Goal: Task Accomplishment & Management: Manage account settings

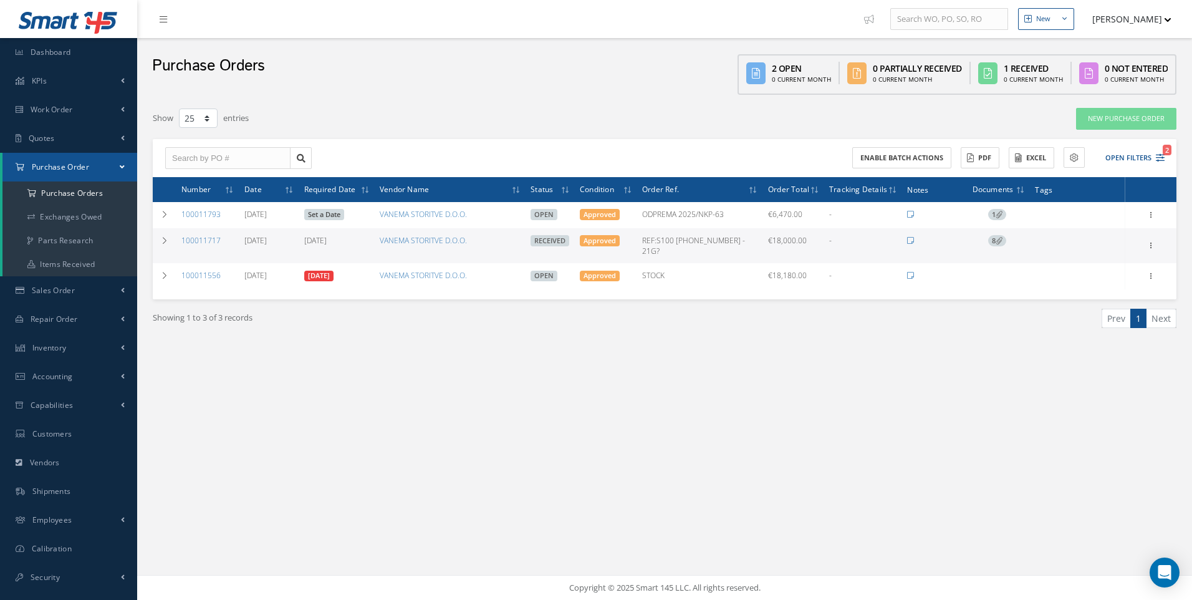
select select "25"
click at [65, 107] on span "Work Order" at bounding box center [52, 109] width 42 height 11
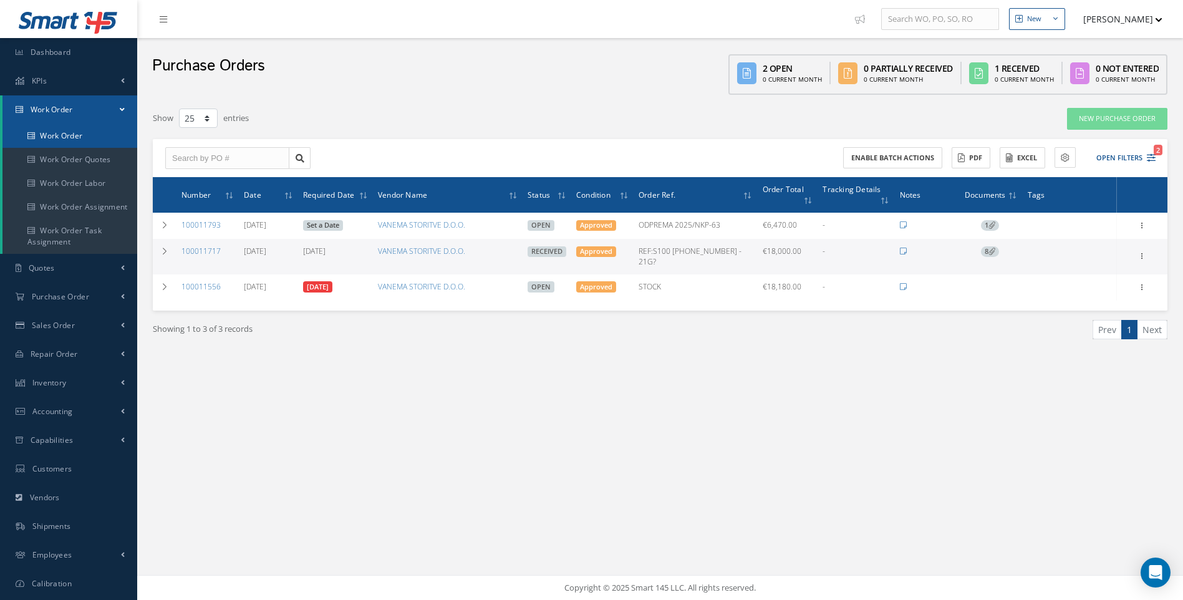
click at [76, 134] on link "Work Order" at bounding box center [69, 136] width 135 height 24
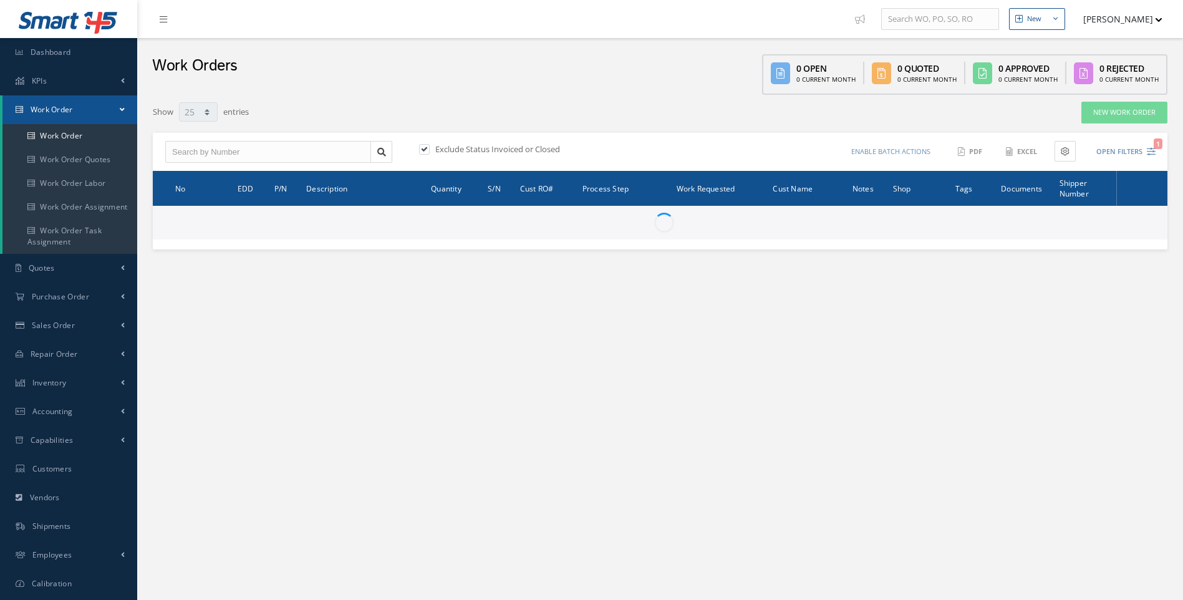
select select "25"
type input "All Work Request"
type input "All Work Performed"
type input "All Status"
type input "WO Part Status"
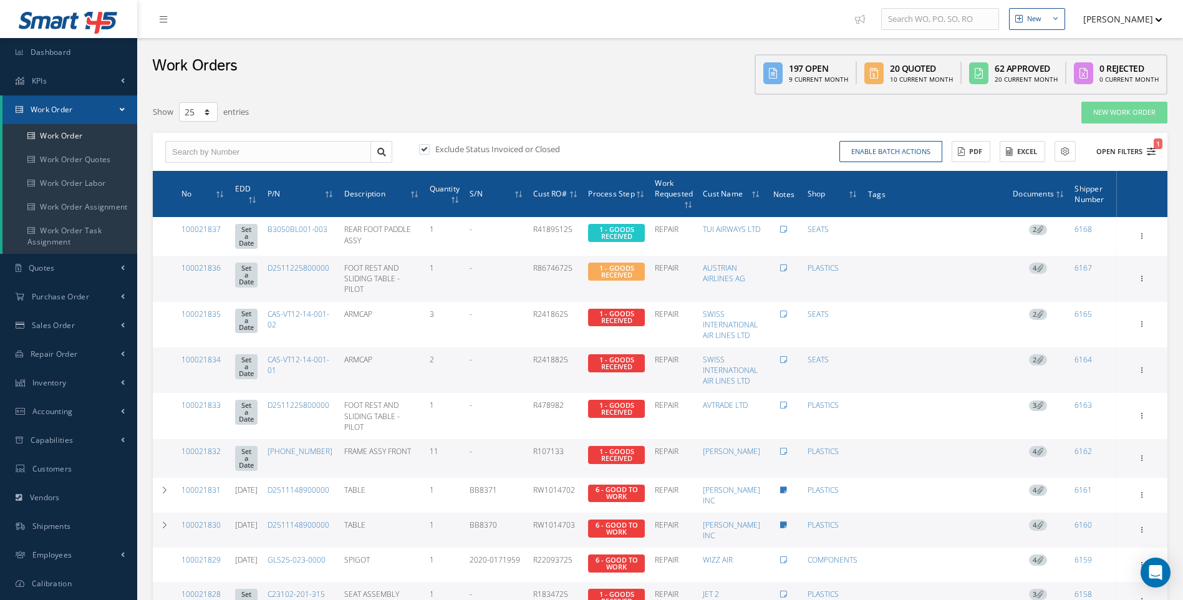
click at [1145, 150] on button "Open Filters 1" at bounding box center [1120, 152] width 70 height 21
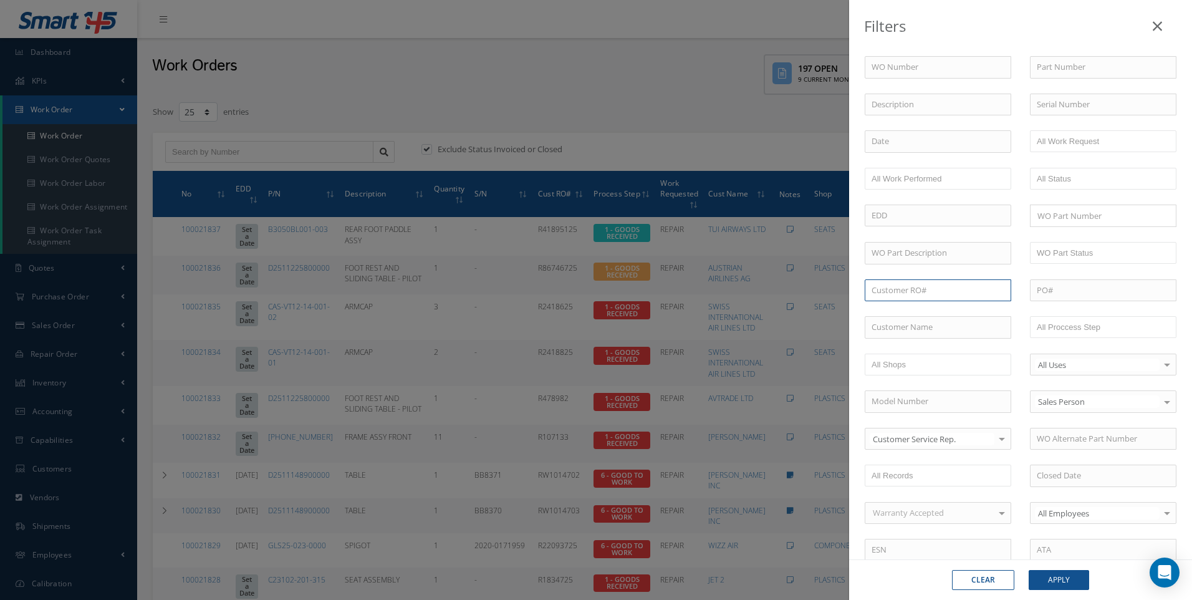
click at [893, 290] on input "text" at bounding box center [938, 290] width 147 height 22
type input "condor"
drag, startPoint x: 903, startPoint y: 295, endPoint x: 863, endPoint y: 295, distance: 40.5
click at [863, 295] on div "Customer RO# condor No Match Found" at bounding box center [937, 290] width 165 height 22
click at [877, 316] on input "text" at bounding box center [938, 327] width 147 height 22
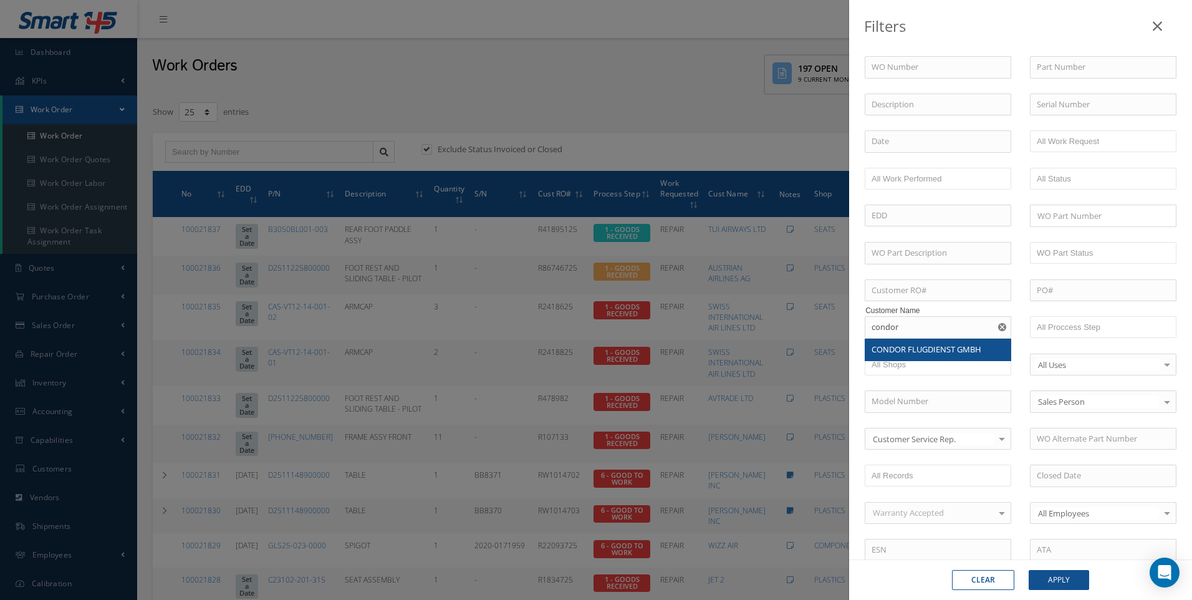
click at [900, 343] on div "CONDOR FLUGDIENST GMBH" at bounding box center [937, 350] width 145 height 22
type input "CONDOR FLUGDIENST GMBH"
click at [1076, 587] on button "Apply" at bounding box center [1059, 580] width 60 height 20
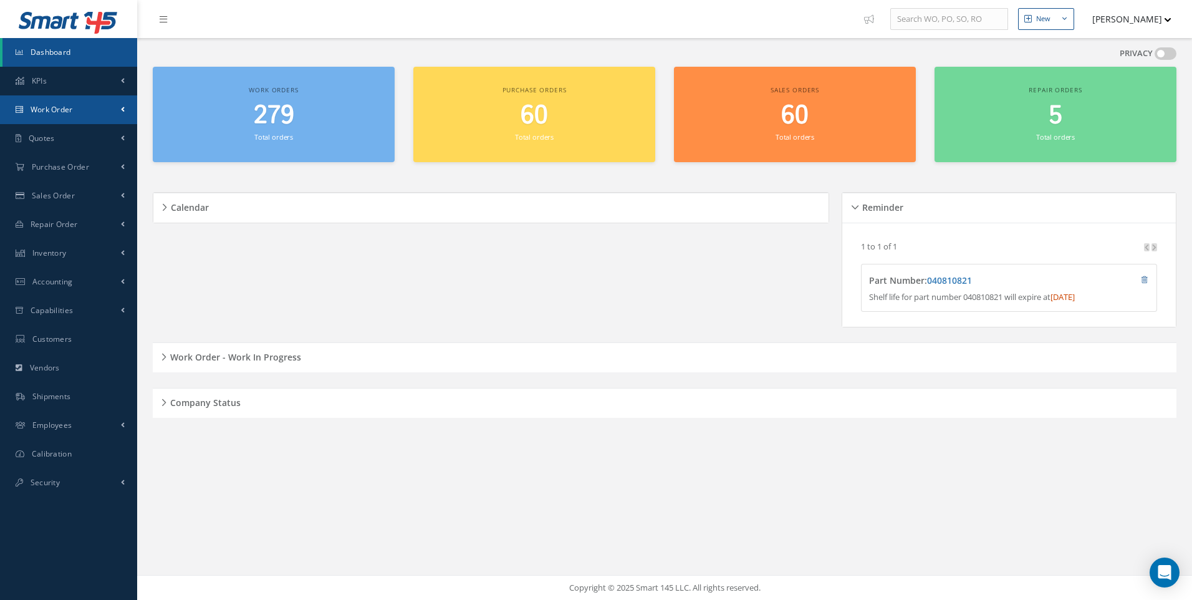
click at [68, 110] on span "Work Order" at bounding box center [52, 109] width 42 height 11
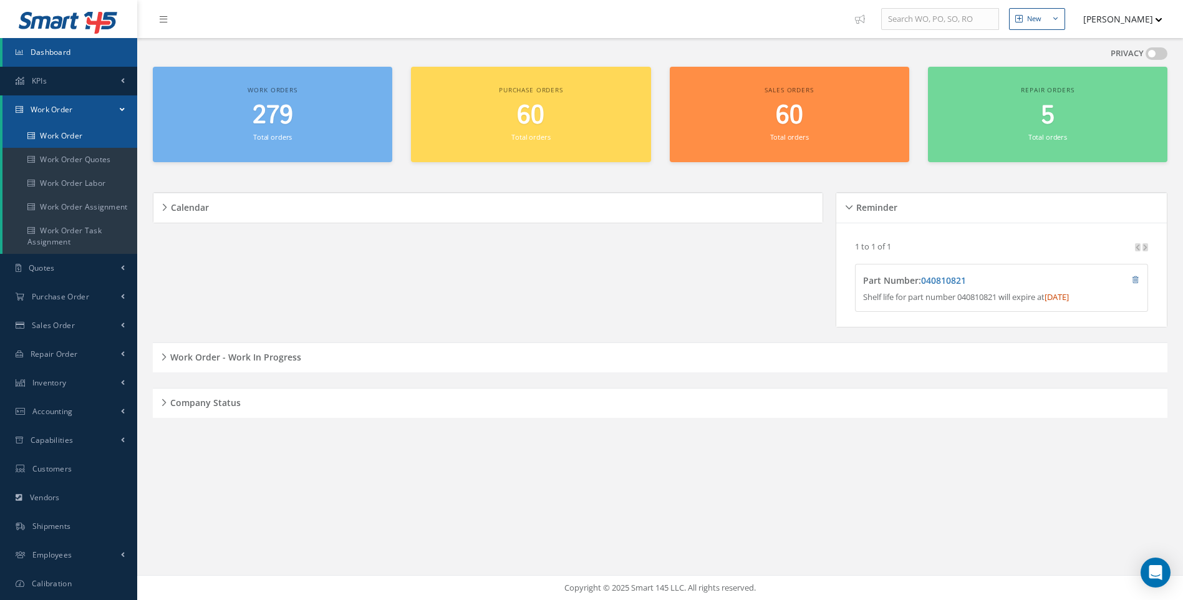
click at [74, 135] on link "Work Order" at bounding box center [69, 136] width 135 height 24
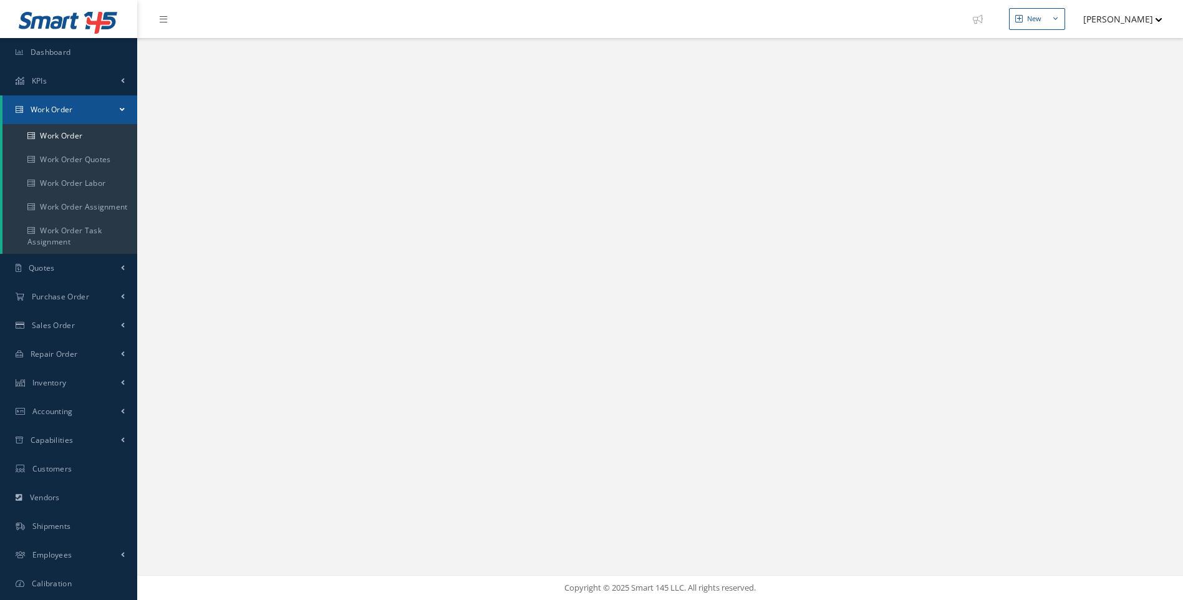
select select "25"
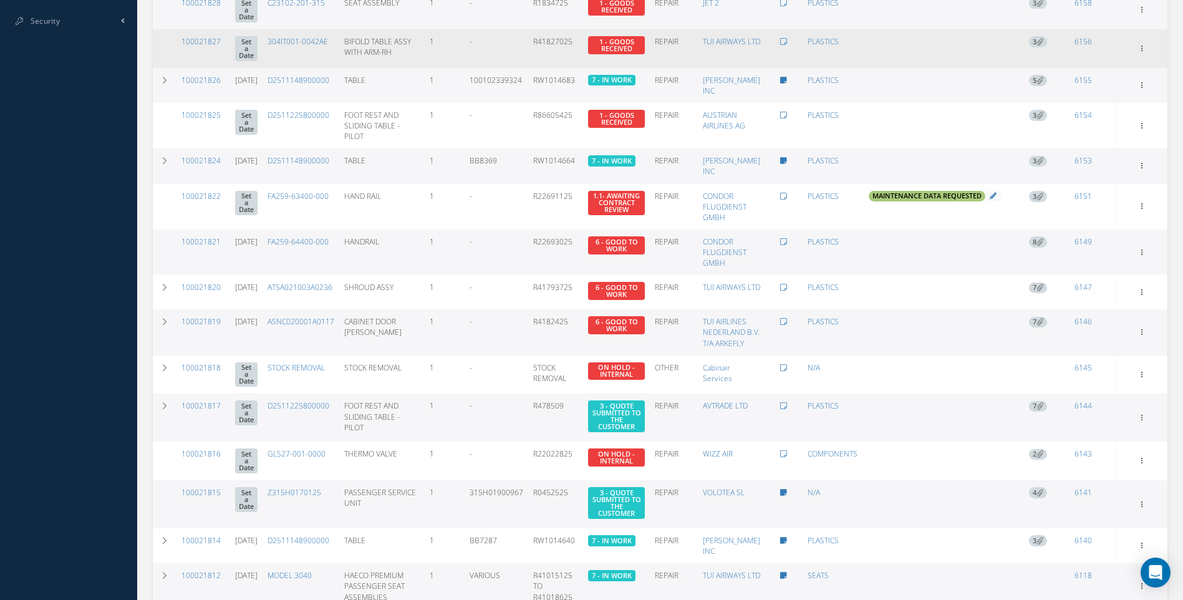
scroll to position [405, 0]
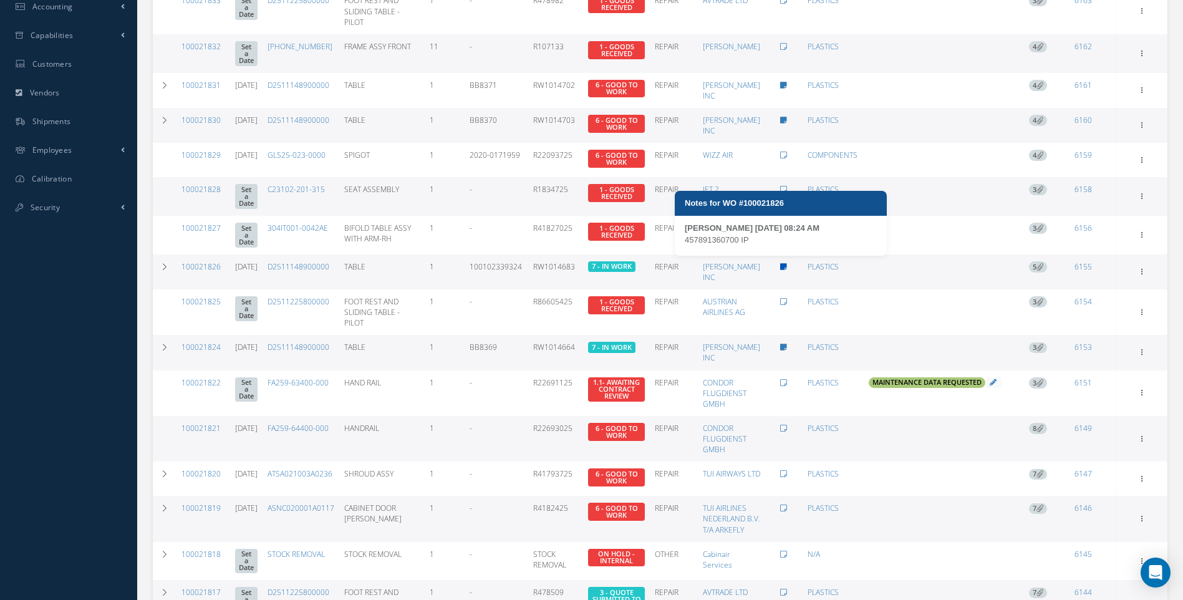
click at [782, 263] on icon at bounding box center [783, 266] width 7 height 7
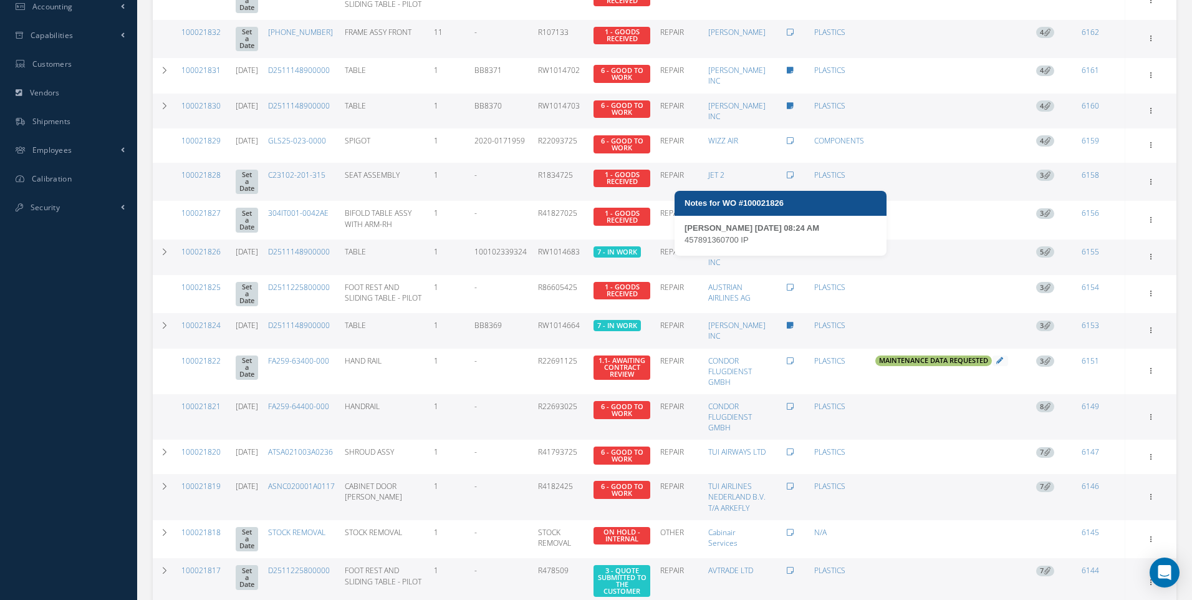
type textarea "457891360700 IP -- Sam Smith 08/04/2025 08:24AM -- Sam Smith 08/04/2025 08:30AM"
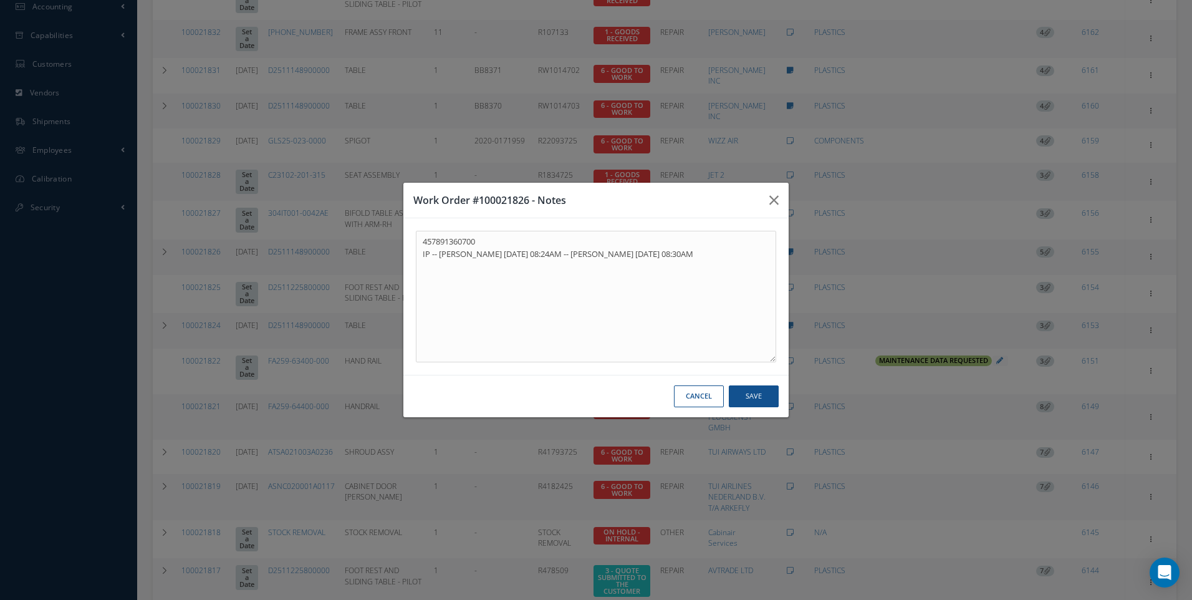
click at [703, 393] on button "Cancel" at bounding box center [699, 396] width 50 height 22
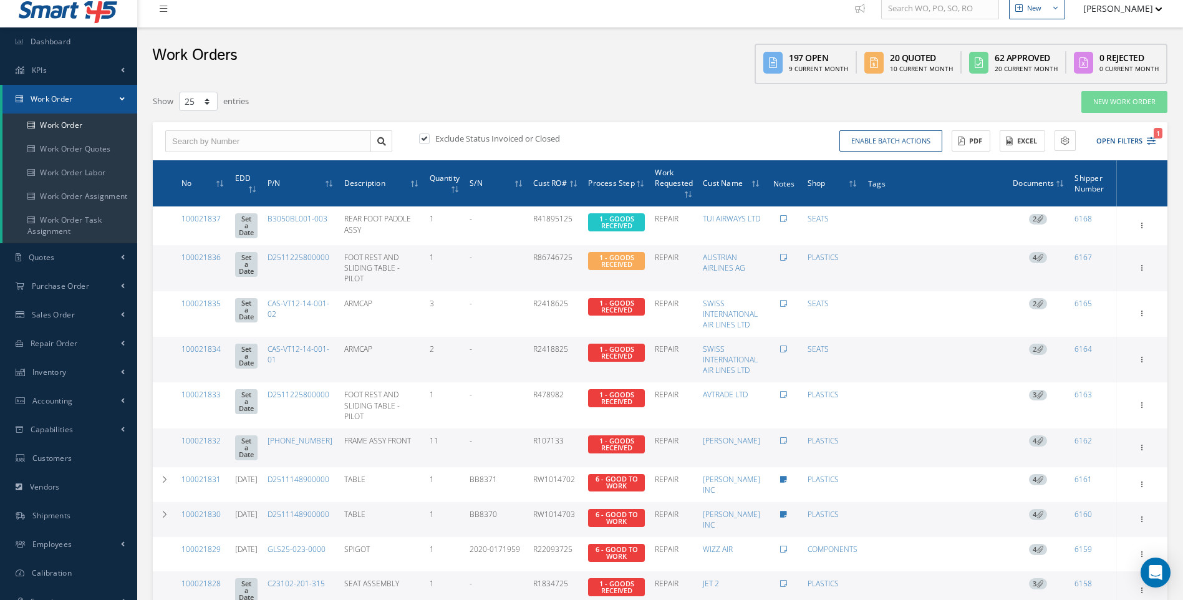
scroll to position [0, 0]
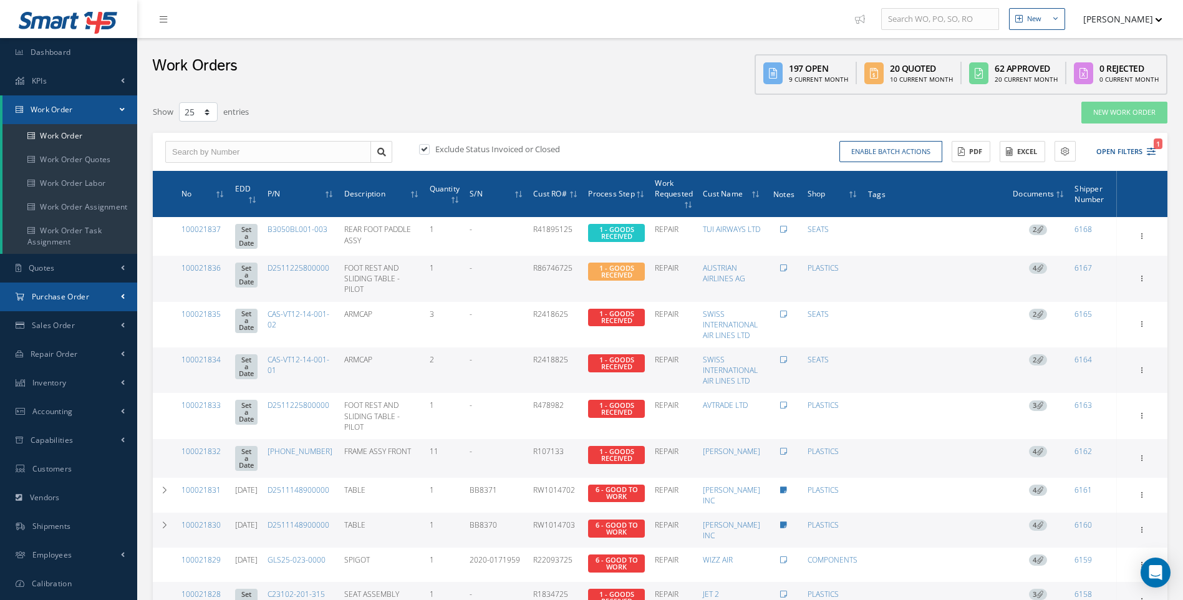
click at [62, 294] on span "Purchase Order" at bounding box center [60, 296] width 57 height 11
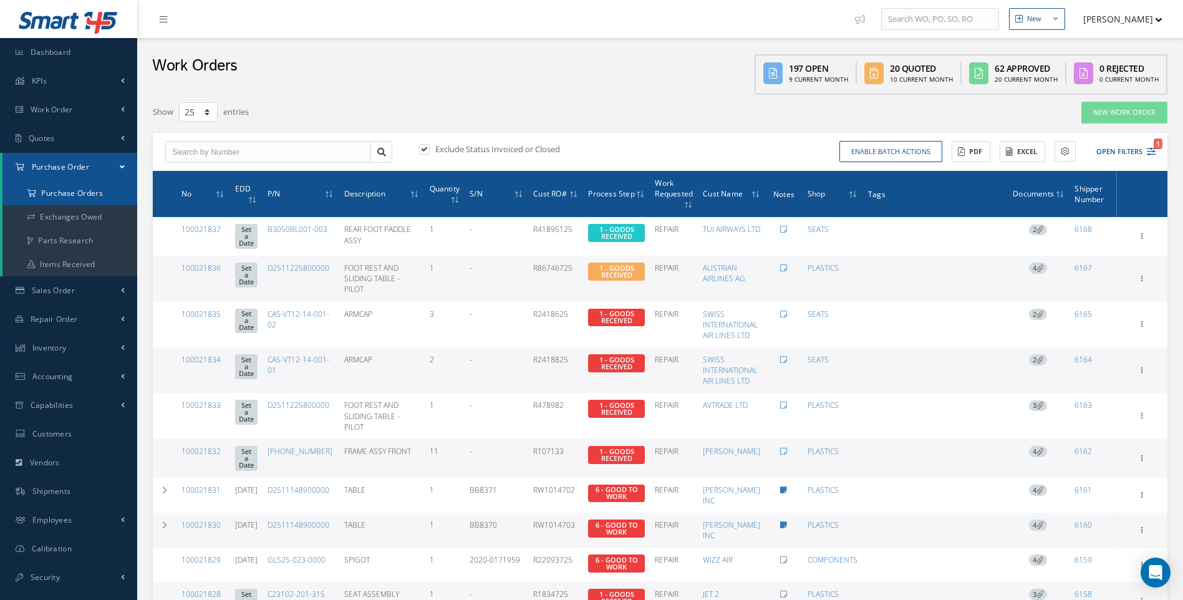
click at [80, 185] on a=1&status_id=2&status_id=3&status_id=5&collapsedFilters"] "Purchase Orders" at bounding box center [69, 193] width 135 height 24
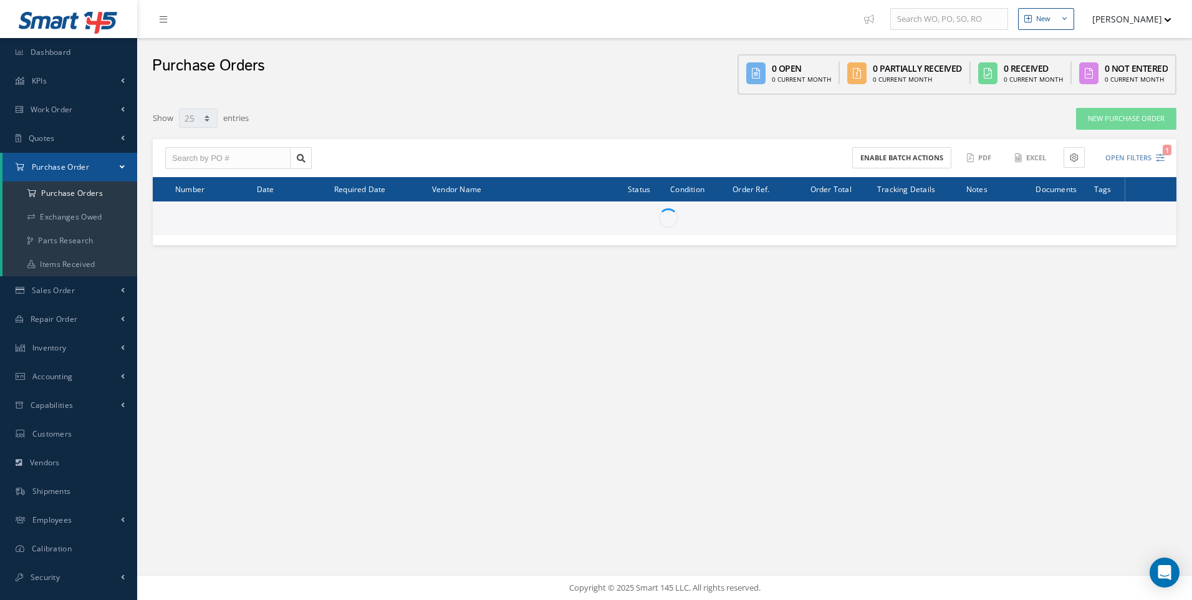
select select "25"
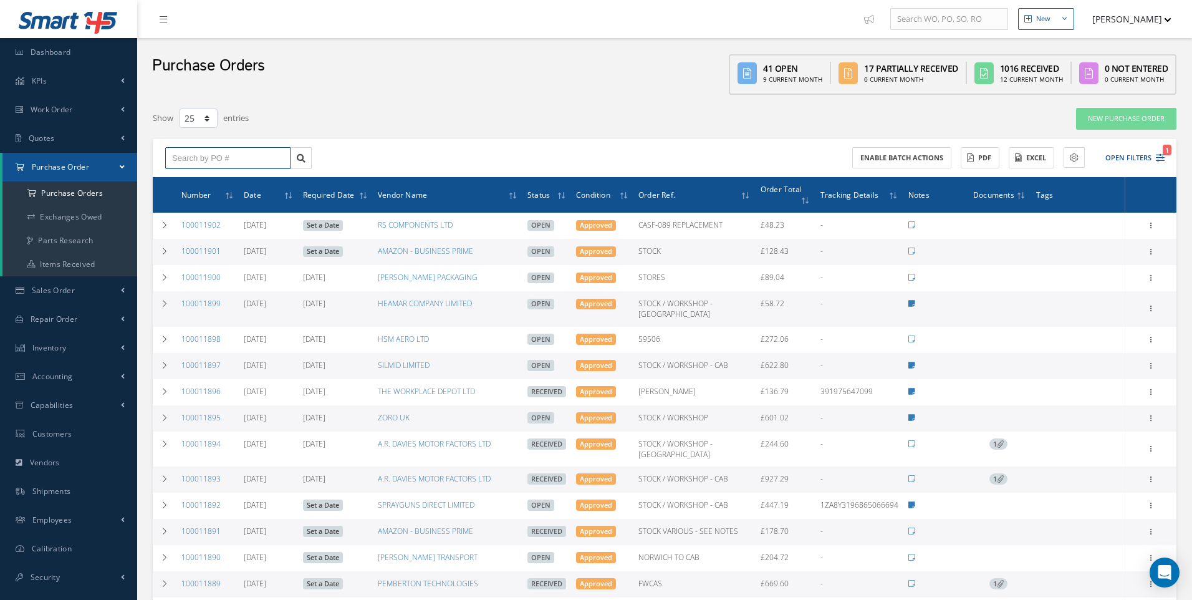
click at [196, 155] on input "text" at bounding box center [227, 158] width 125 height 22
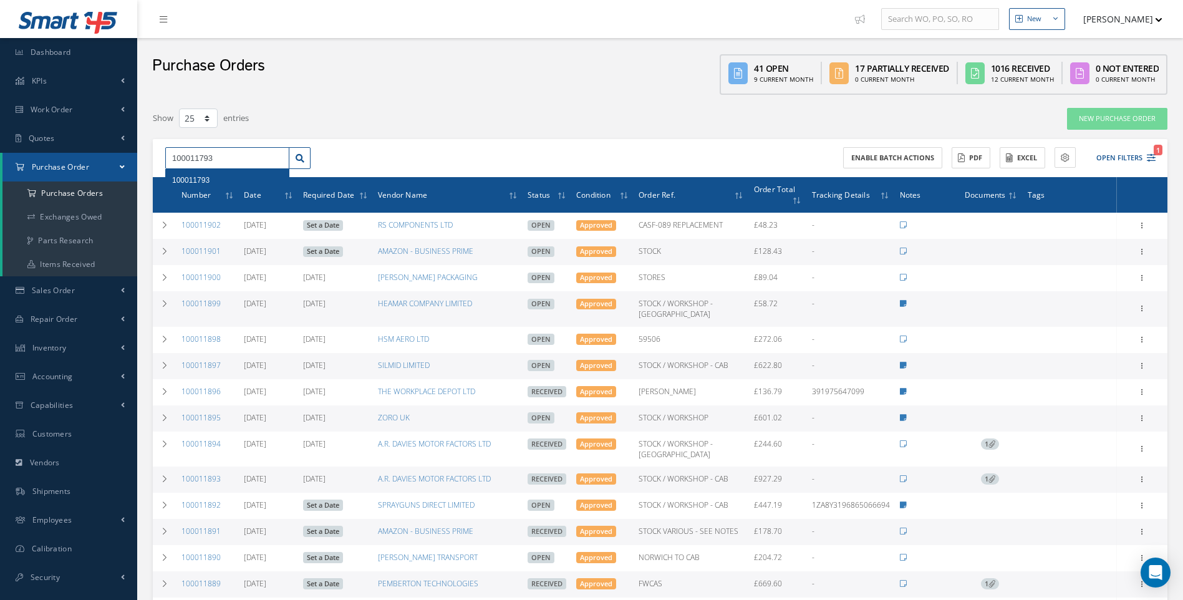
type input "100011793"
click at [190, 175] on div "100011793" at bounding box center [227, 180] width 110 height 12
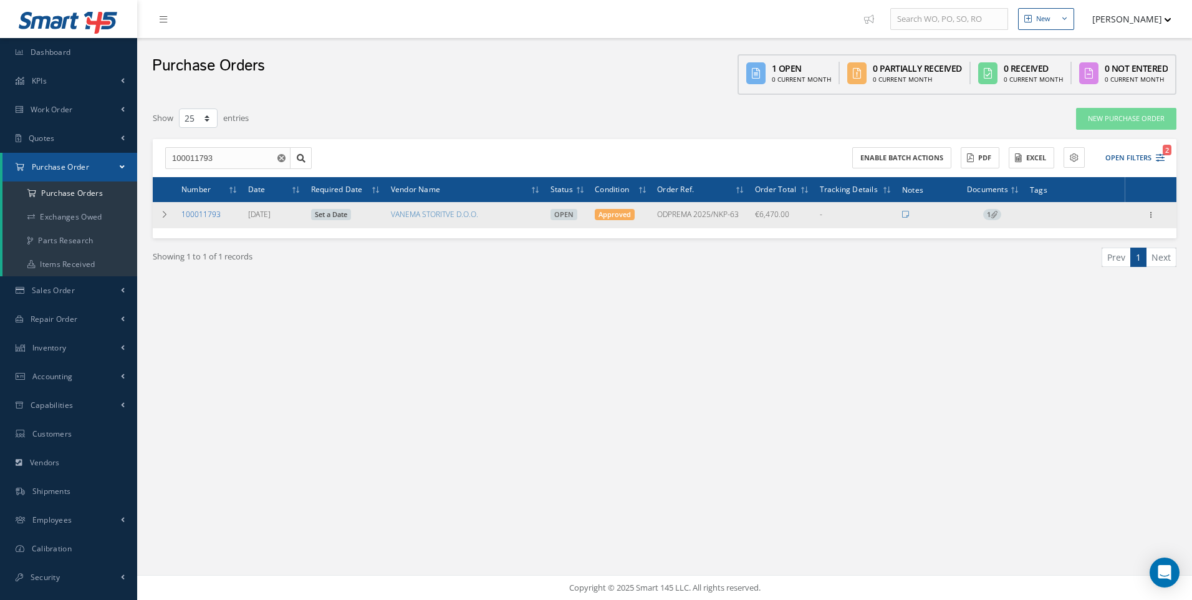
click at [201, 213] on link "100011793" at bounding box center [200, 214] width 39 height 11
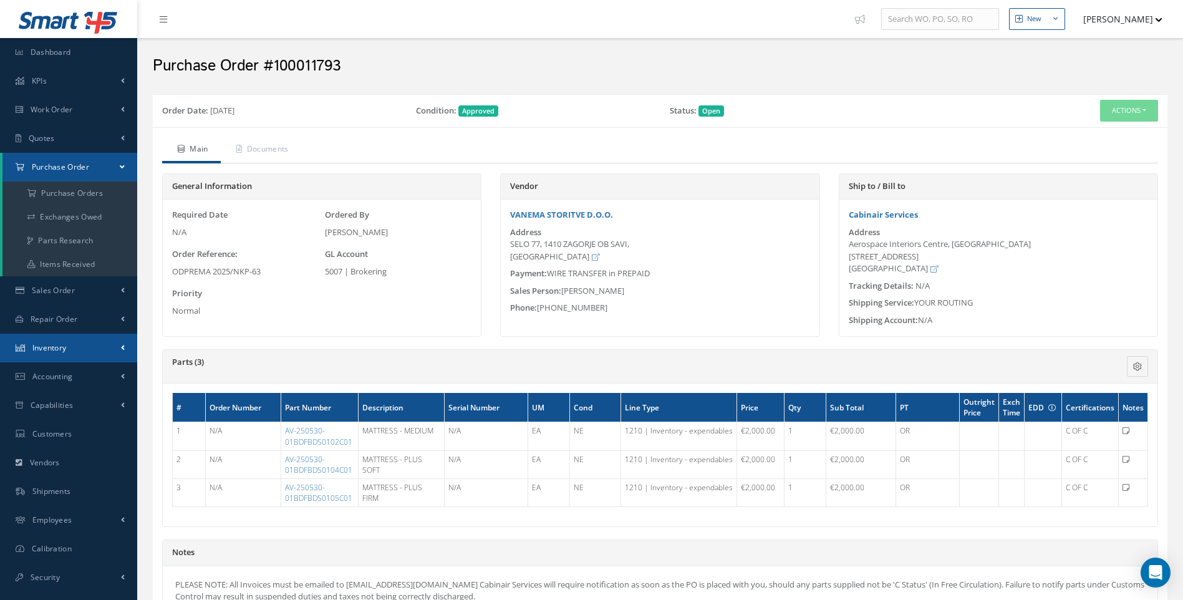
click at [57, 344] on span "Inventory" at bounding box center [49, 347] width 34 height 11
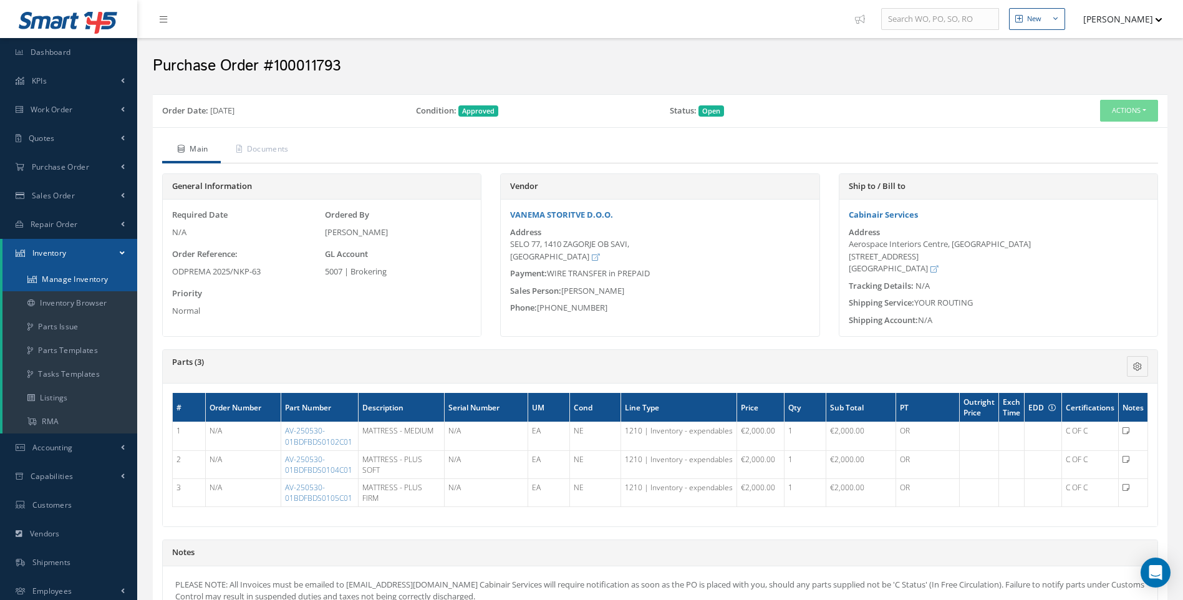
click at [85, 283] on link "Manage Inventory" at bounding box center [69, 279] width 135 height 24
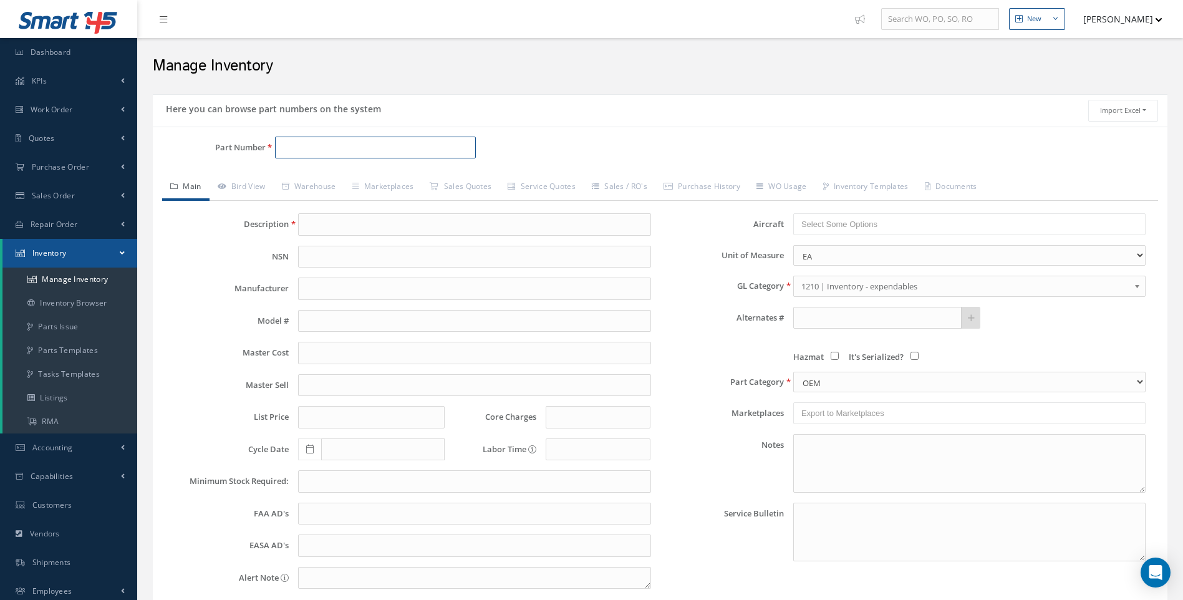
click at [302, 147] on input "Part Number" at bounding box center [375, 148] width 201 height 22
paste input "B3500AA507-1122AE"
type input "B3500AA507-1122AE"
click at [52, 165] on span "Purchase Order" at bounding box center [60, 166] width 57 height 11
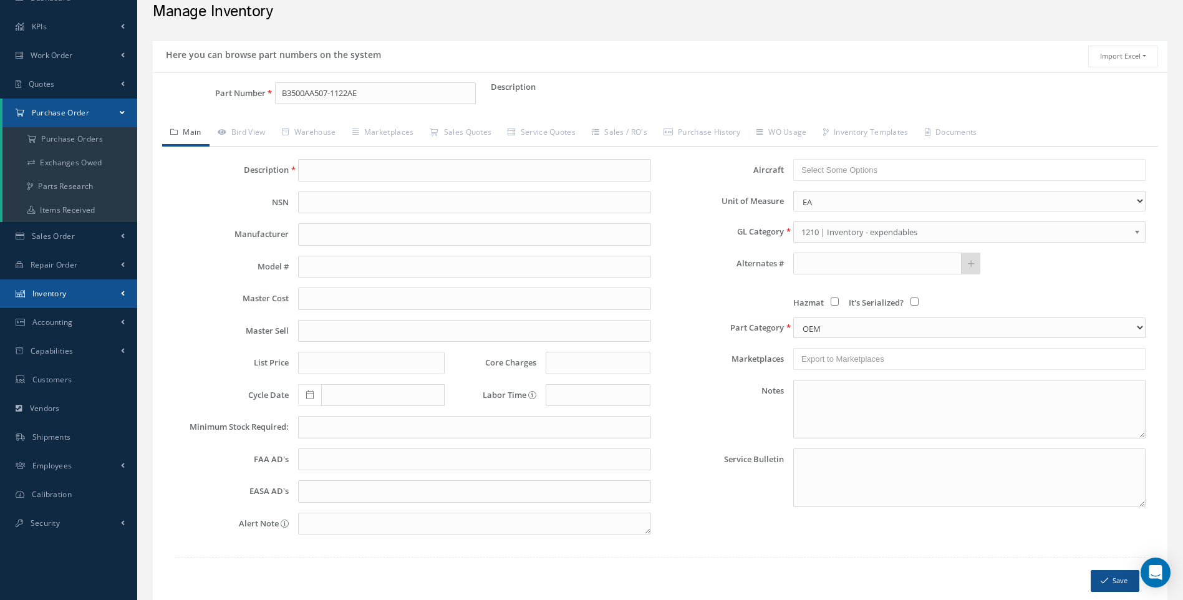
scroll to position [108, 0]
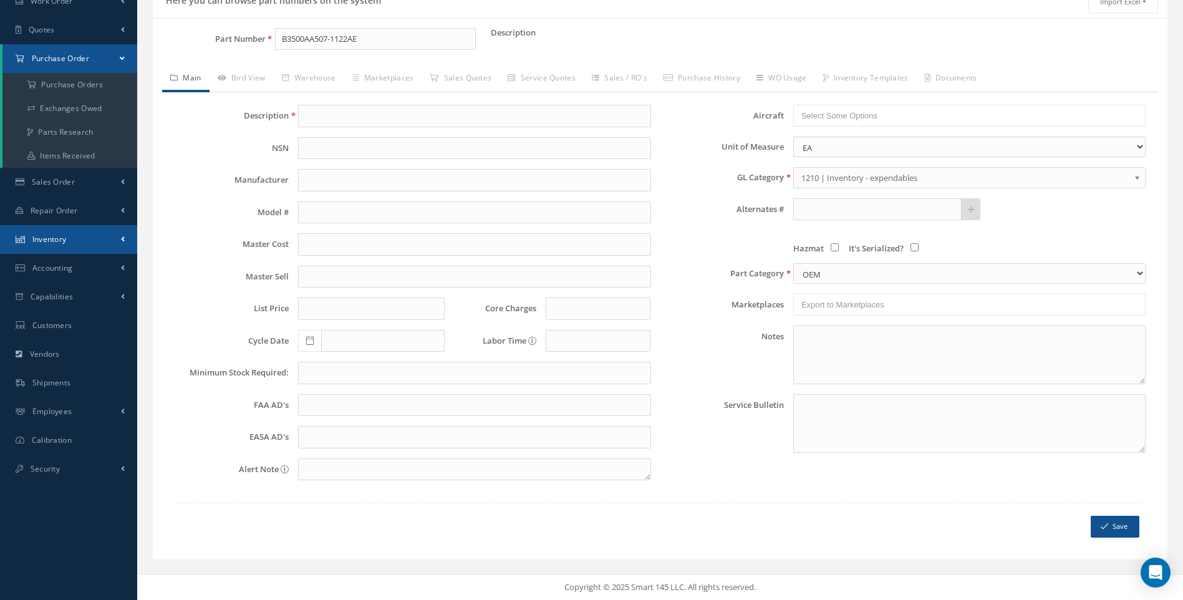
click at [47, 236] on span "Inventory" at bounding box center [49, 239] width 34 height 11
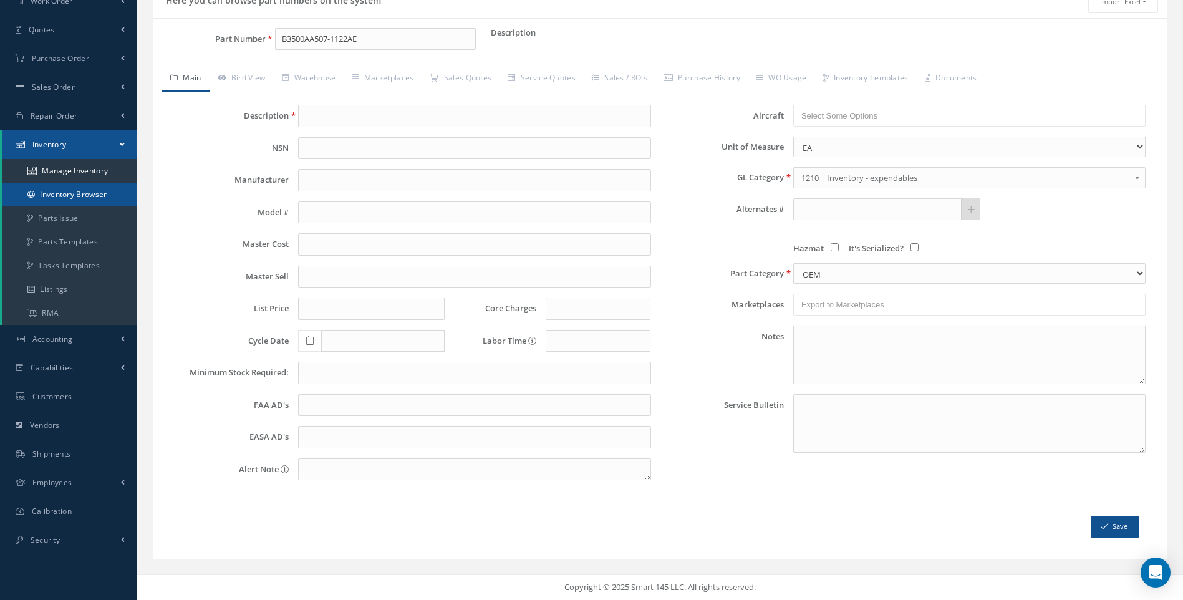
click at [72, 194] on link "Inventory Browser" at bounding box center [69, 195] width 135 height 24
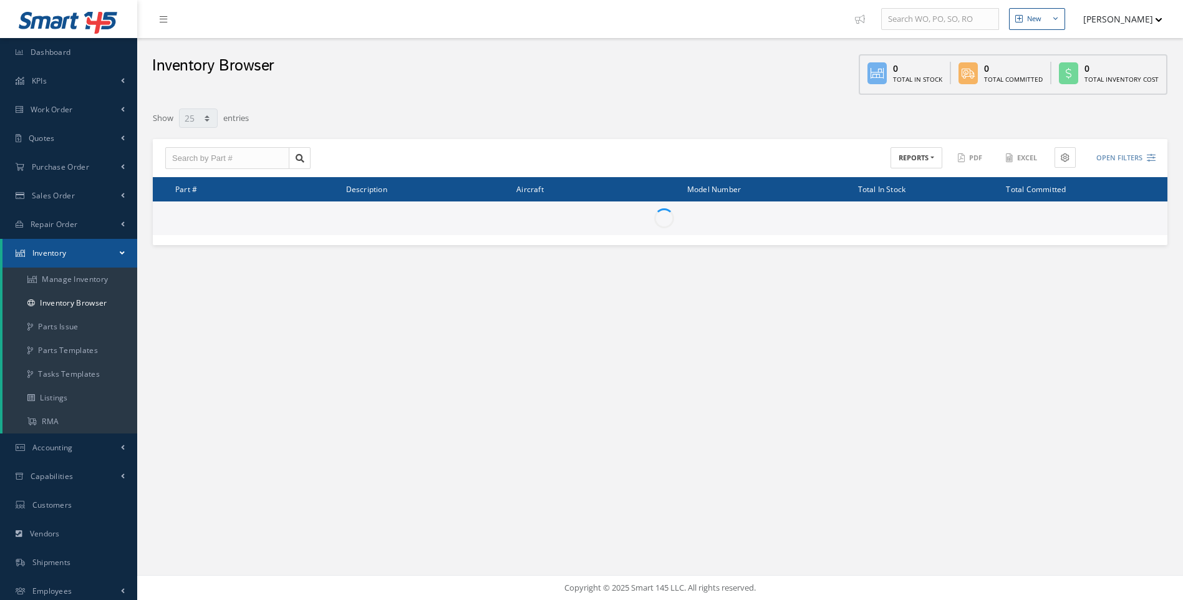
select select "25"
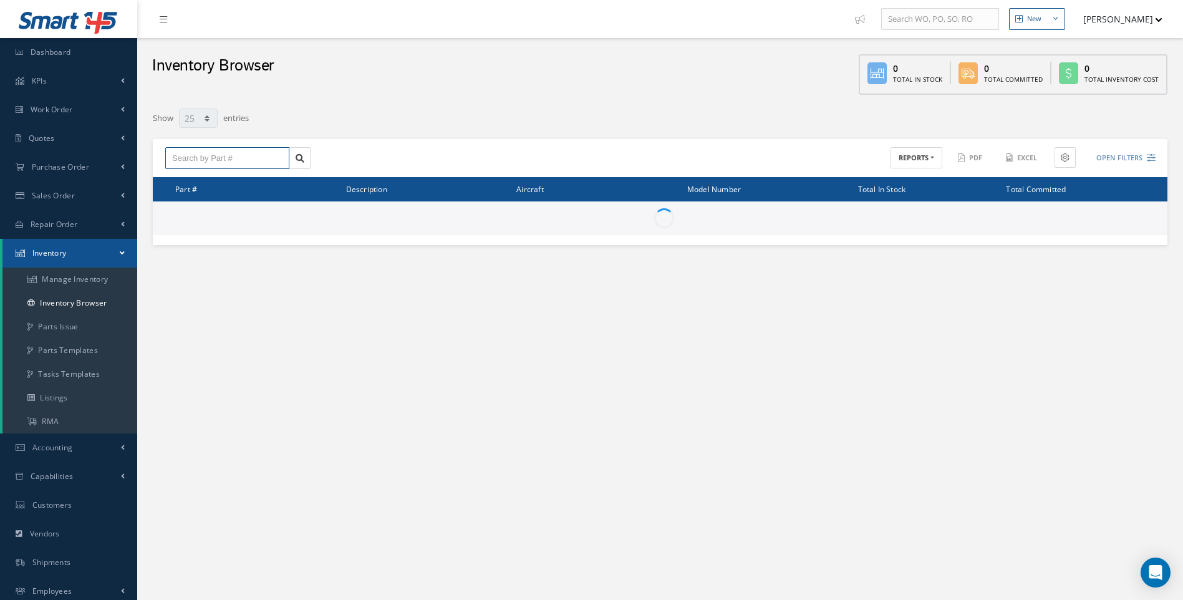
click at [179, 154] on input "text" at bounding box center [227, 158] width 124 height 22
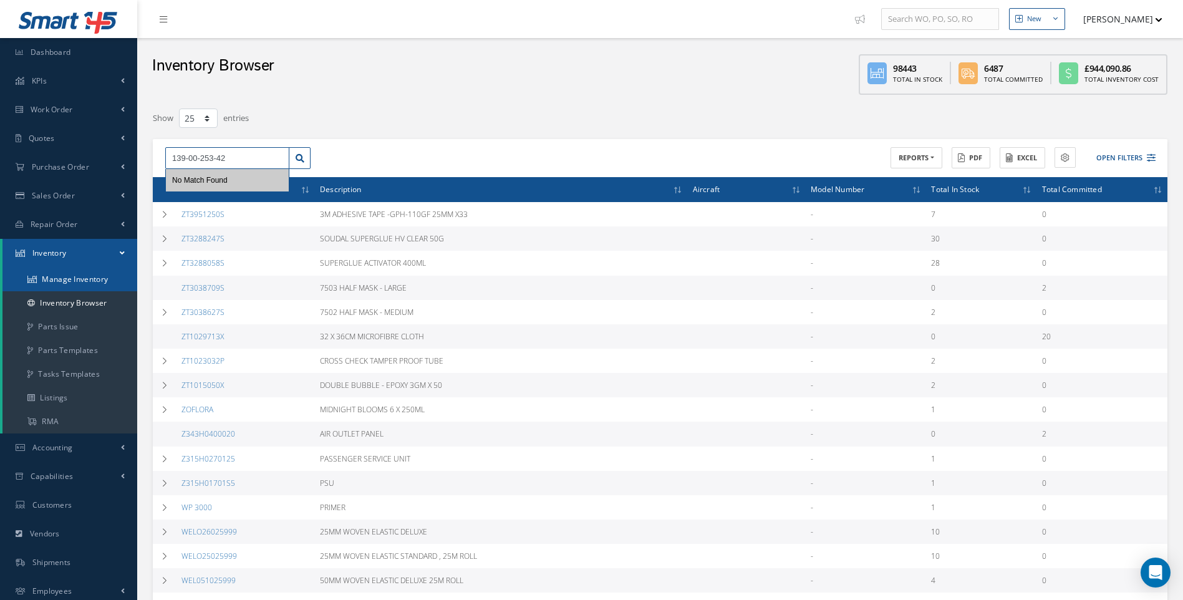
type input "139-00-253-42"
click at [94, 279] on link "Manage Inventory" at bounding box center [69, 279] width 135 height 24
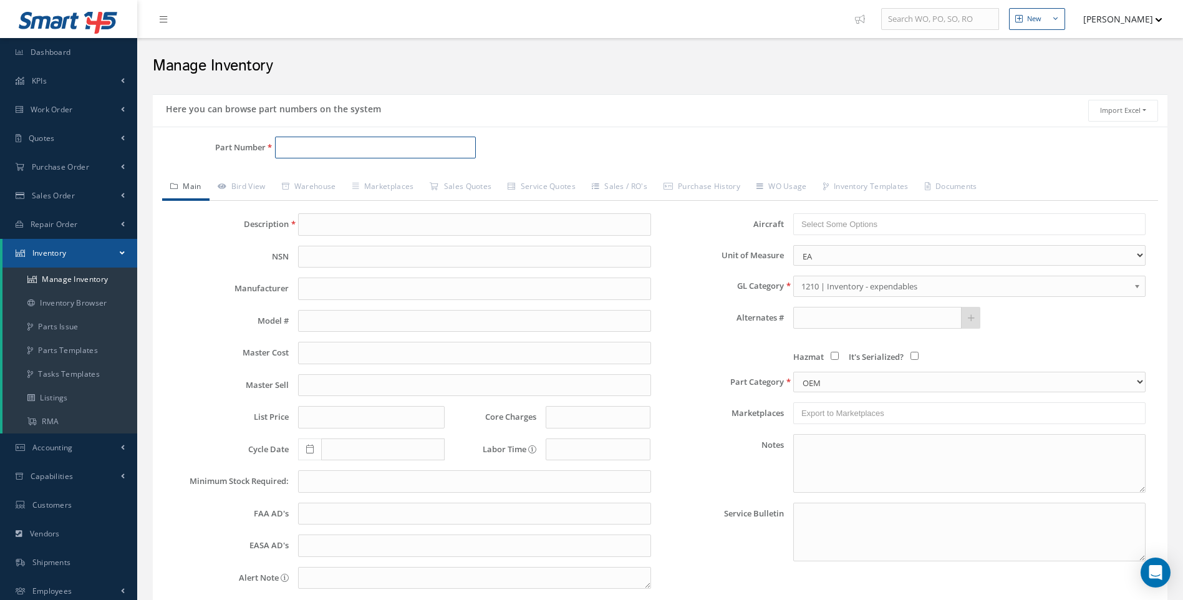
click at [309, 148] on input "Part Number" at bounding box center [375, 148] width 201 height 22
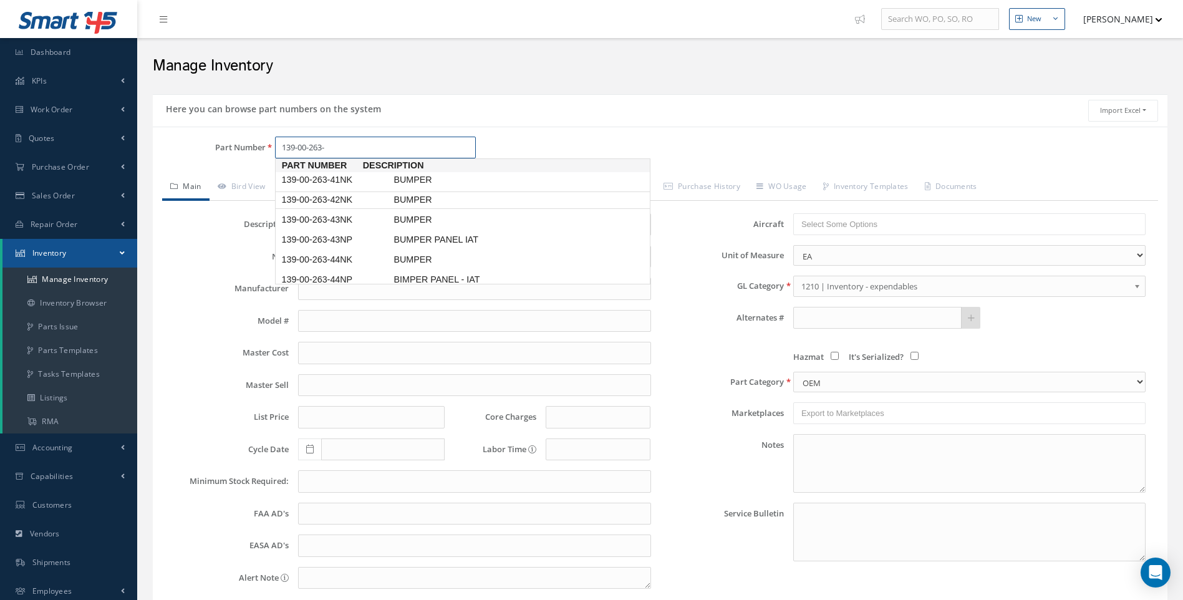
click at [349, 199] on span "139-00-263-42NK" at bounding box center [335, 199] width 112 height 13
type input "139-00-263-42NK"
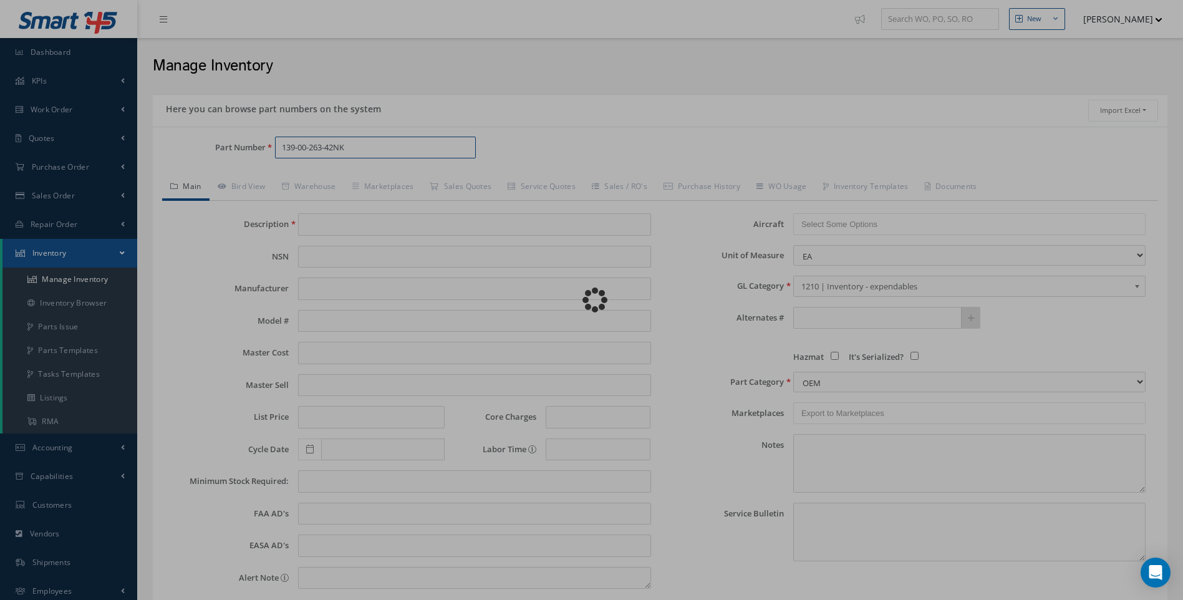
type input "BUMPER"
type input "0.00"
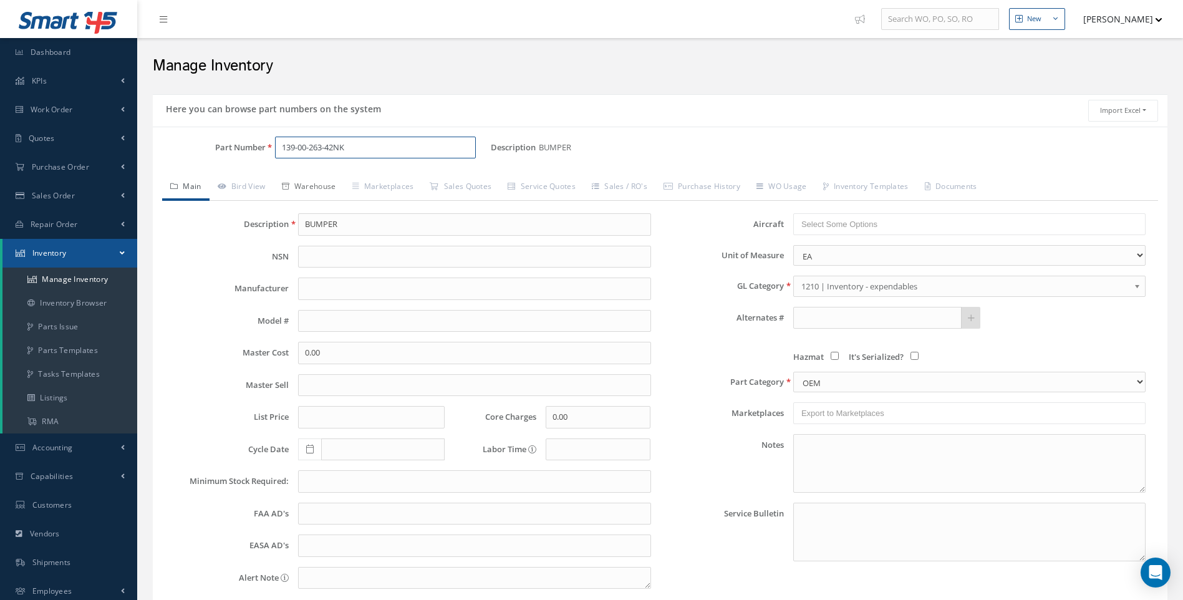
type input "139-00-263-42NK"
click at [333, 186] on link "Warehouse" at bounding box center [309, 188] width 70 height 26
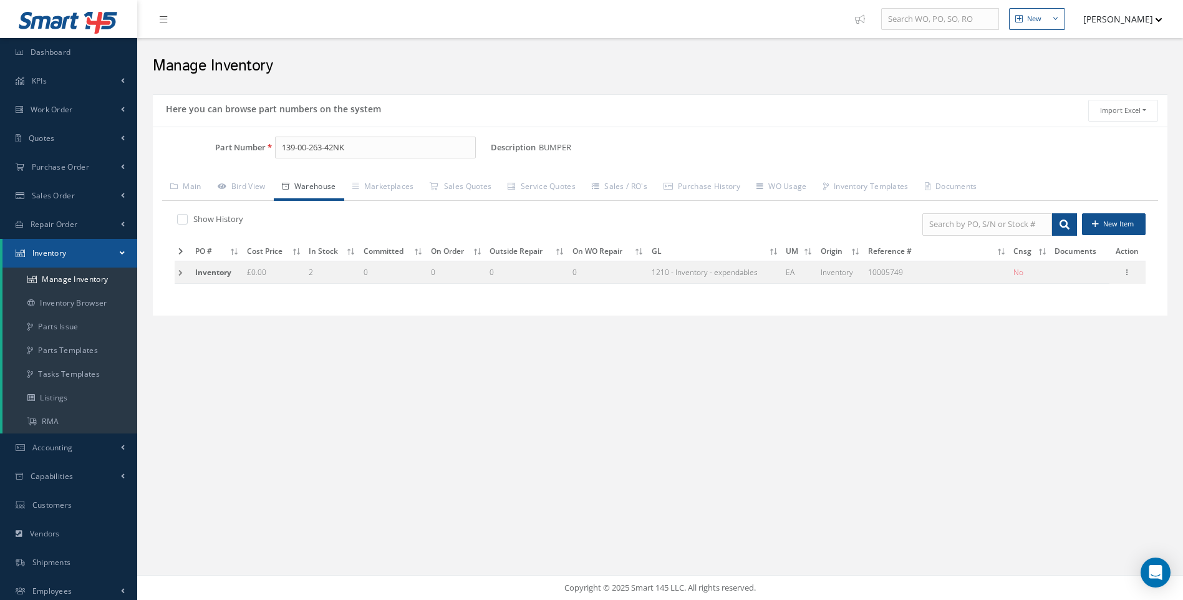
click at [183, 269] on td at bounding box center [183, 272] width 17 height 23
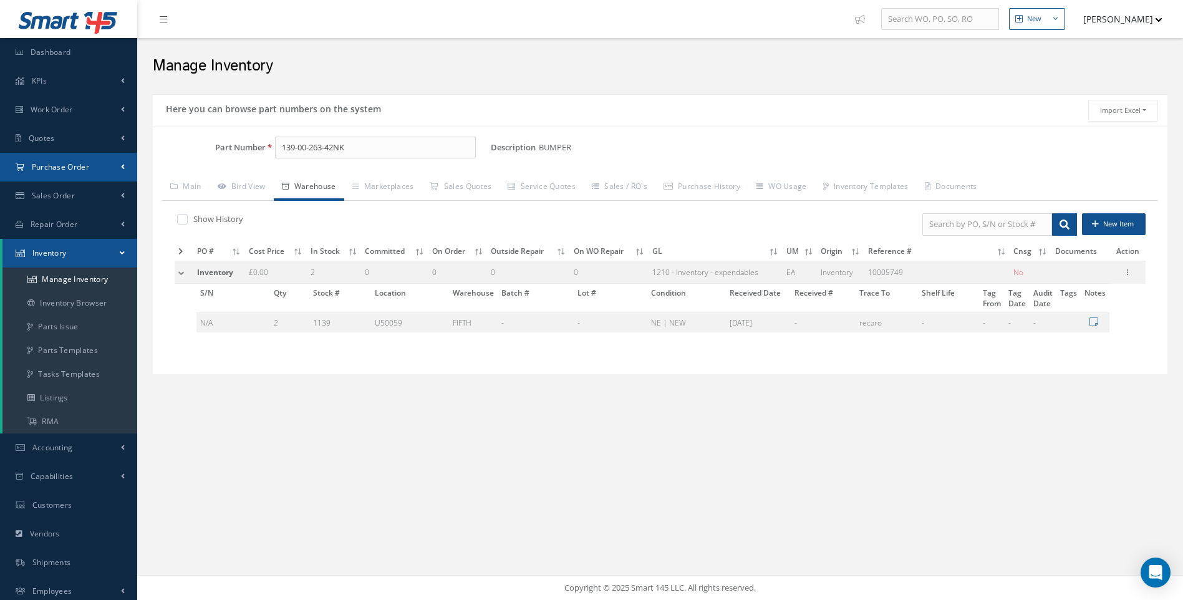
click at [51, 166] on span "Purchase Order" at bounding box center [60, 166] width 57 height 11
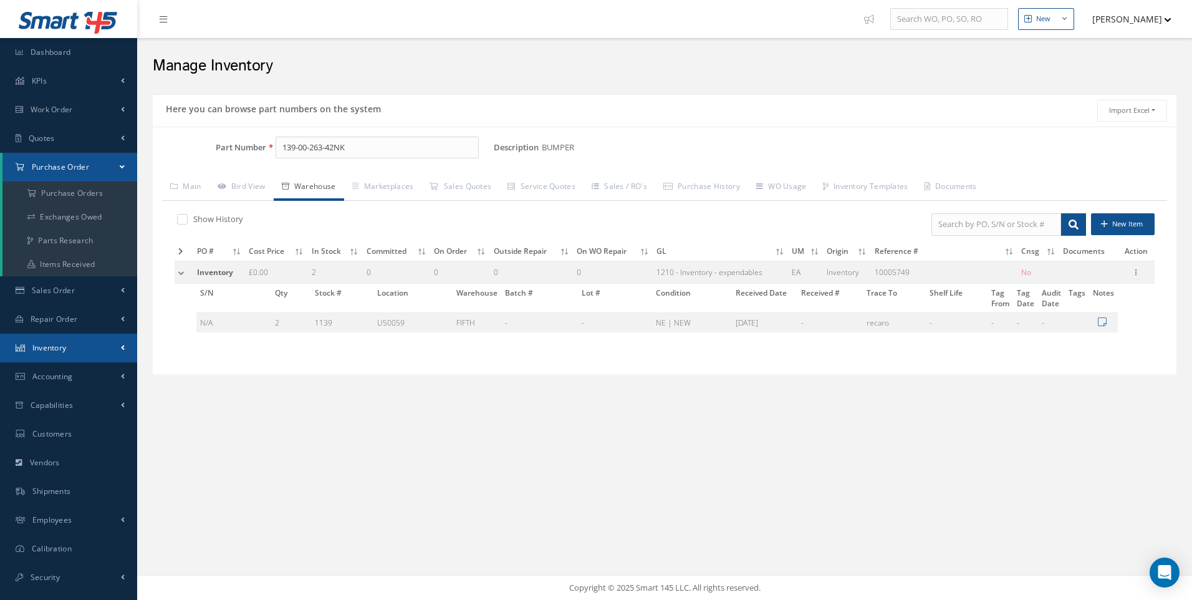
click at [63, 347] on span "Inventory" at bounding box center [49, 347] width 34 height 11
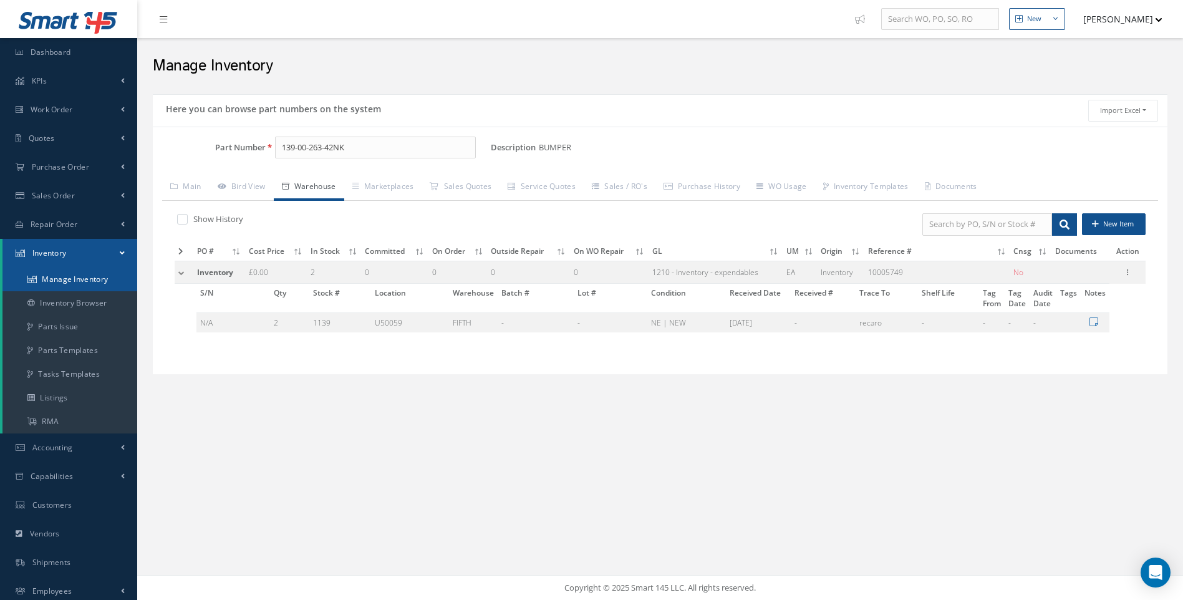
click at [72, 279] on link "Manage Inventory" at bounding box center [69, 279] width 135 height 24
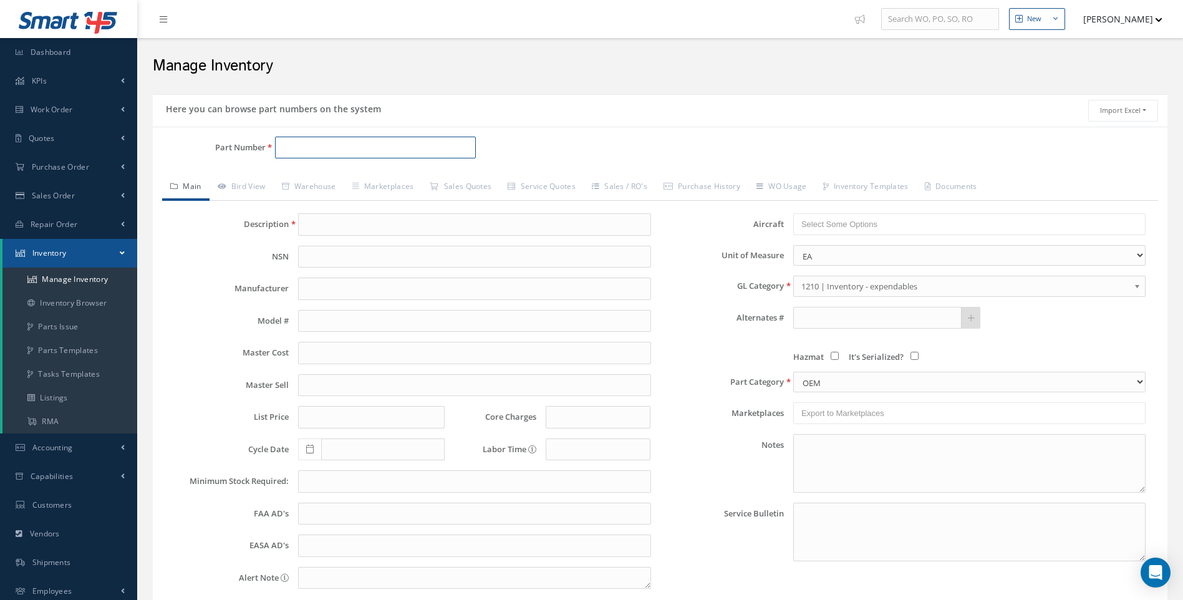
click at [317, 147] on input "Part Number" at bounding box center [375, 148] width 201 height 22
click at [345, 181] on span "1002636-379CAZ" at bounding box center [335, 179] width 112 height 13
type input "1002636-379CAZ"
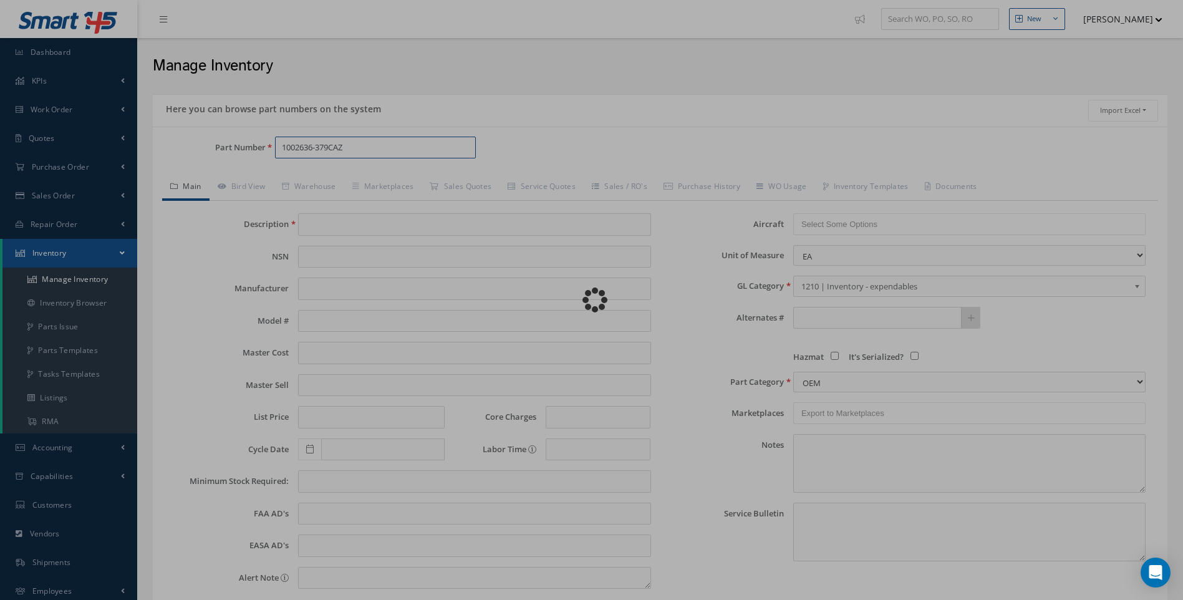
type input "ENDBAY - STANDARD, SINGLE"
type input "45.00"
type input "0.00"
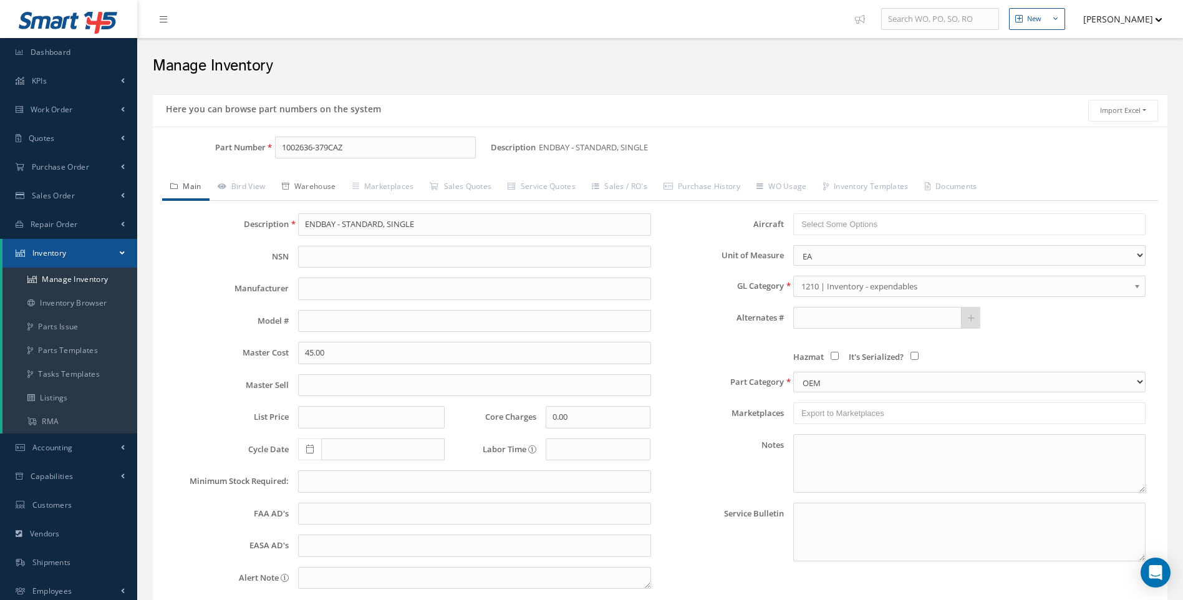
click at [324, 184] on link "Warehouse" at bounding box center [309, 188] width 70 height 26
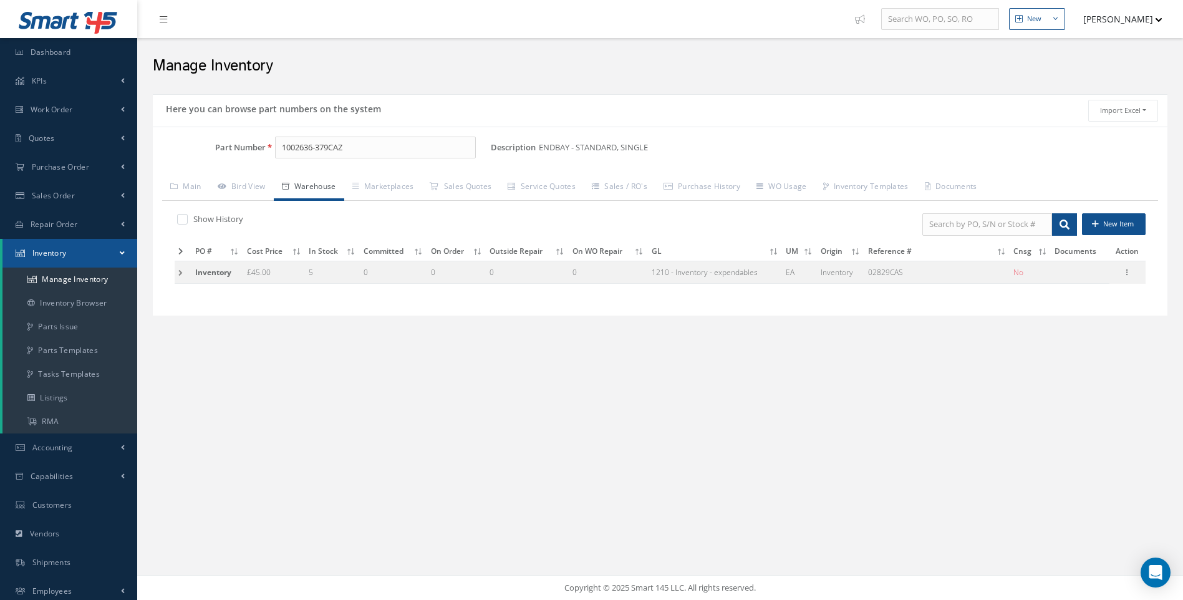
click at [180, 271] on td at bounding box center [183, 272] width 17 height 23
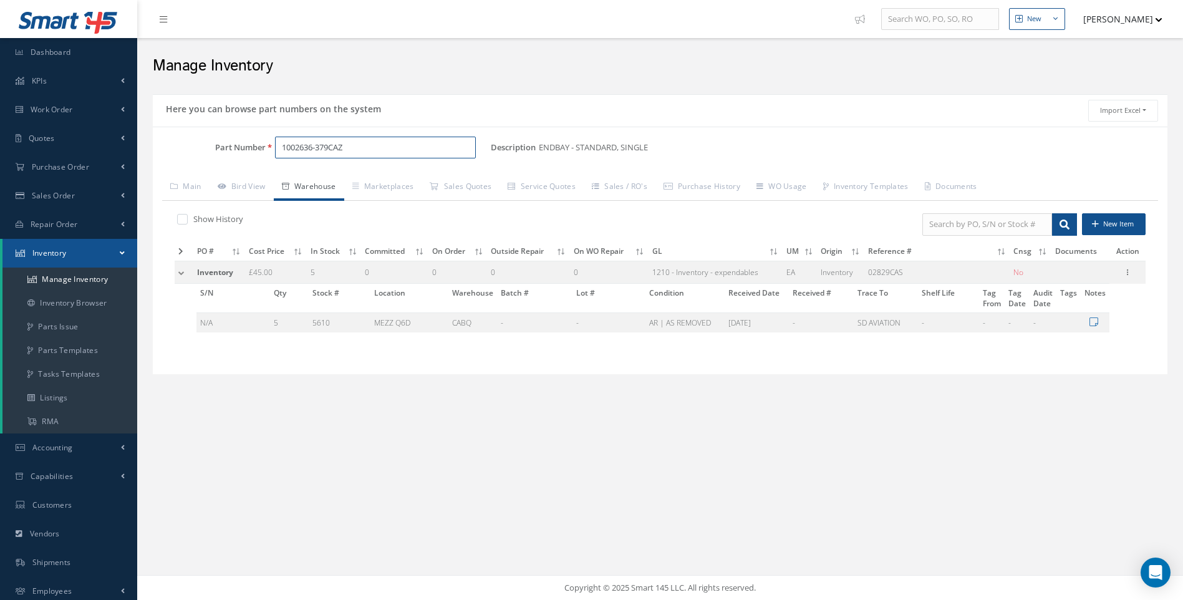
click at [329, 148] on input "1002636-379CAZ" at bounding box center [375, 148] width 201 height 22
click at [350, 138] on input "1002636-340CAZ" at bounding box center [375, 148] width 201 height 22
click at [346, 182] on span "1002636-340ADP" at bounding box center [335, 179] width 112 height 13
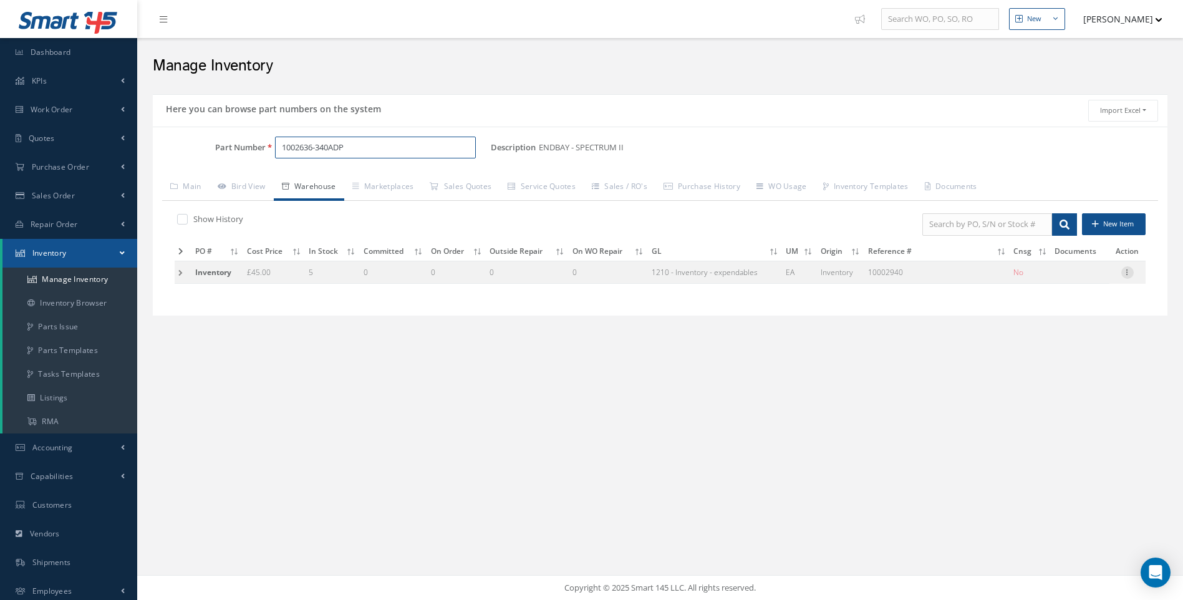
type input "1002636-340ADP"
click at [1128, 271] on icon at bounding box center [1127, 271] width 12 height 10
click at [1054, 279] on link "Edit" at bounding box center [1070, 280] width 99 height 16
type input "45.00"
type input "09/05/2017"
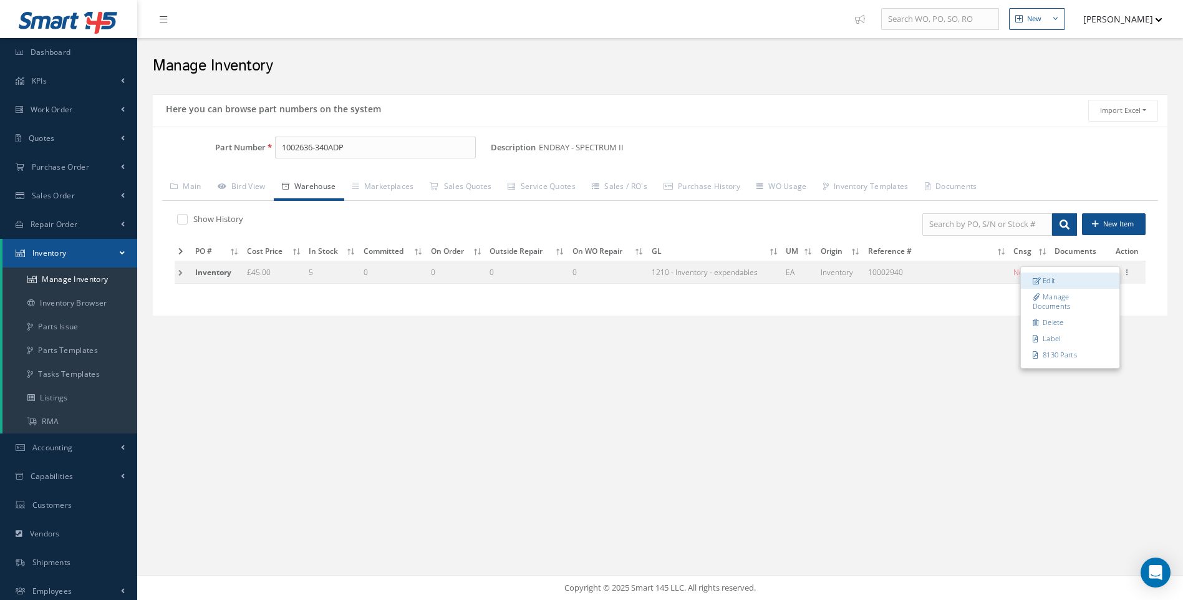
type input "10002940"
checkbox input "false"
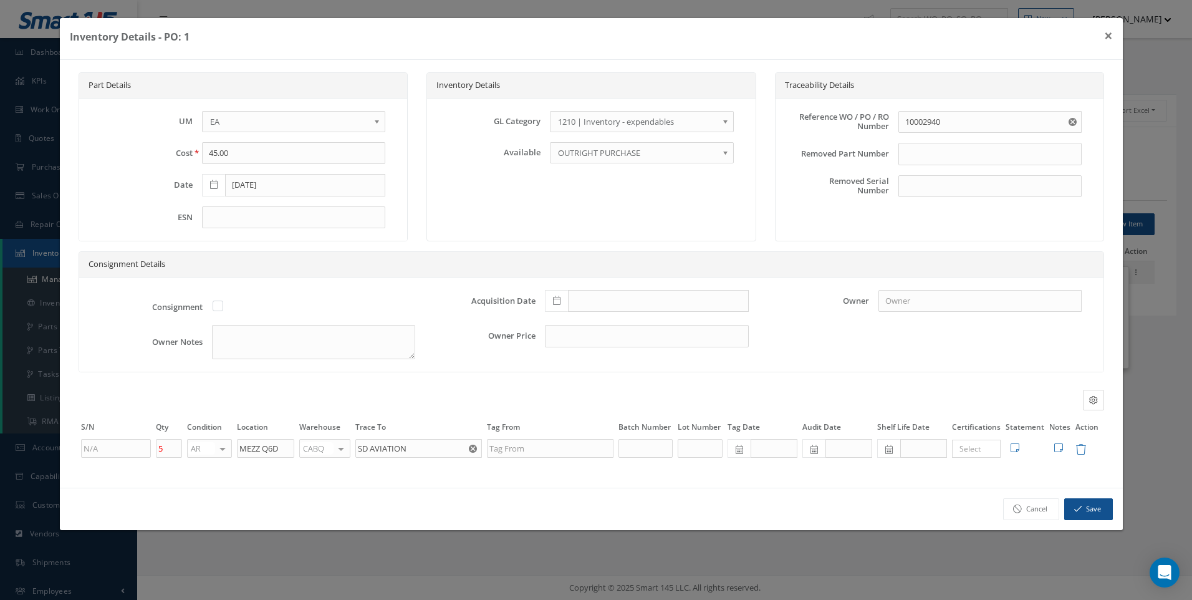
click at [344, 447] on div at bounding box center [340, 449] width 17 height 18
type input "f"
click at [327, 467] on span "FIFTH" at bounding box center [325, 468] width 50 height 21
drag, startPoint x: 283, startPoint y: 450, endPoint x: 190, endPoint y: 451, distance: 92.9
click at [190, 451] on tr "5 AR OH SV RP AR NE FN NS RE FP BER N/A INSP BC AI MD RF SCR TS USE TL SP NU AS…" at bounding box center [592, 448] width 1026 height 21
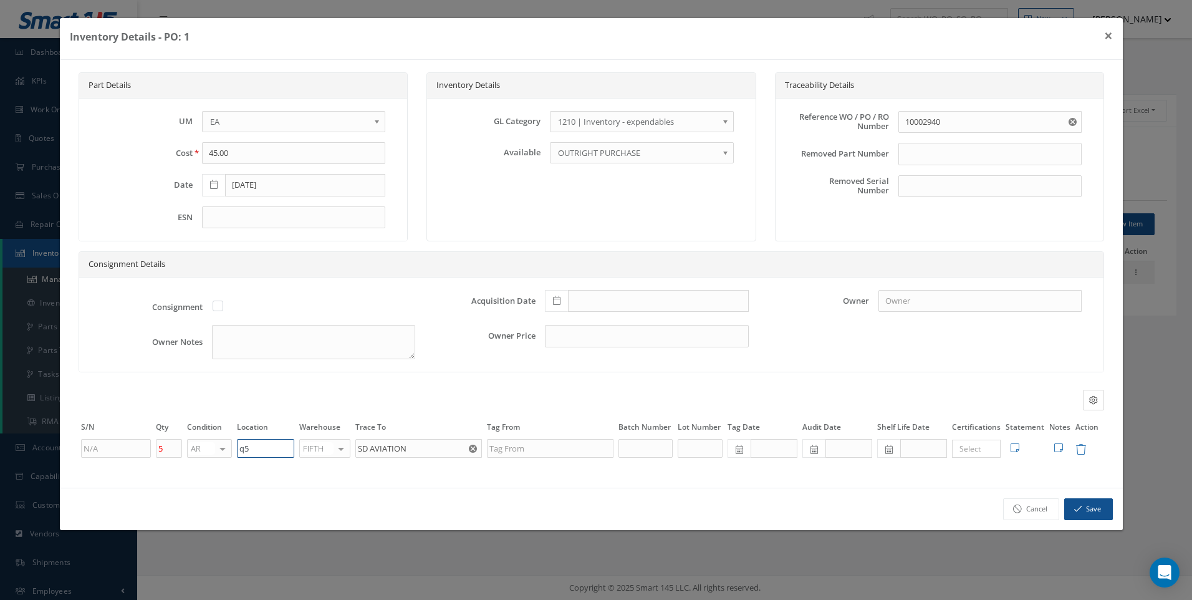
type input "q"
type input "Q50008"
click at [1090, 505] on button "Save" at bounding box center [1088, 509] width 49 height 22
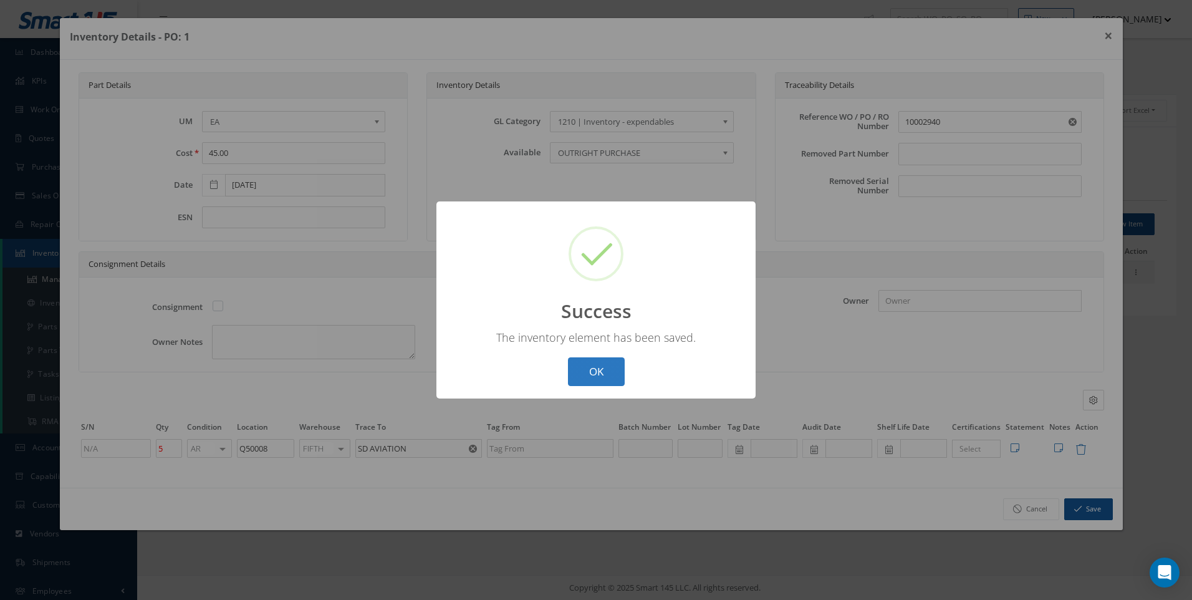
click at [602, 364] on button "OK" at bounding box center [596, 371] width 57 height 29
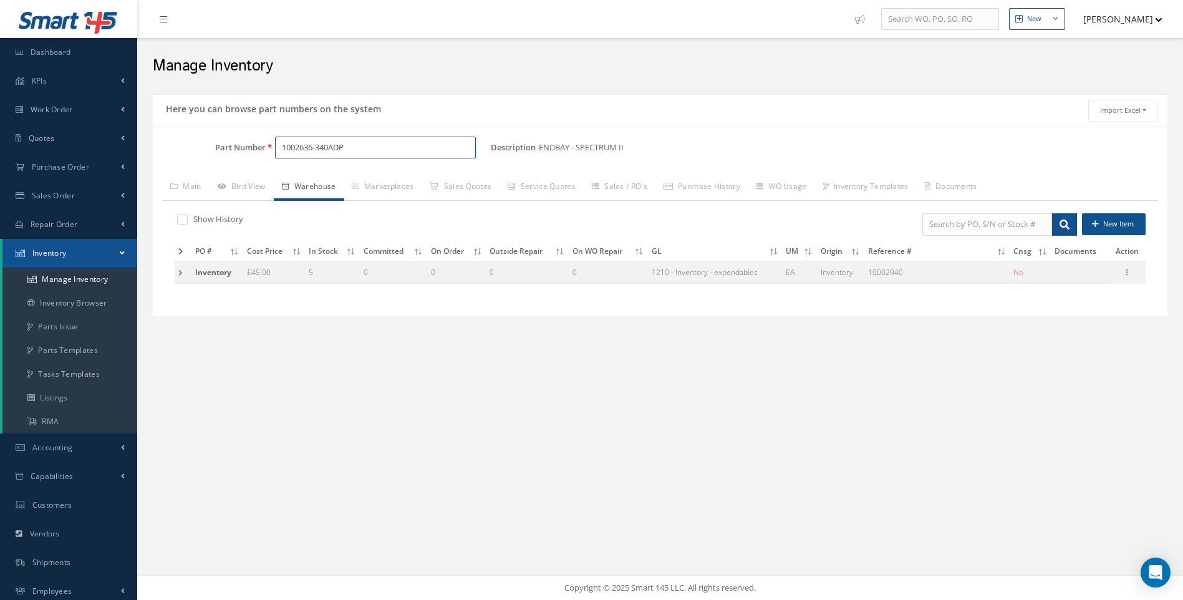
click at [332, 147] on input "1002636-340ADP" at bounding box center [375, 148] width 201 height 22
click at [353, 146] on input "1002636-379ADP" at bounding box center [375, 148] width 201 height 22
click at [352, 182] on span "1002636-379CAZ" at bounding box center [335, 179] width 112 height 13
type input "1002636-379CAZ"
click at [1129, 270] on icon at bounding box center [1127, 271] width 12 height 10
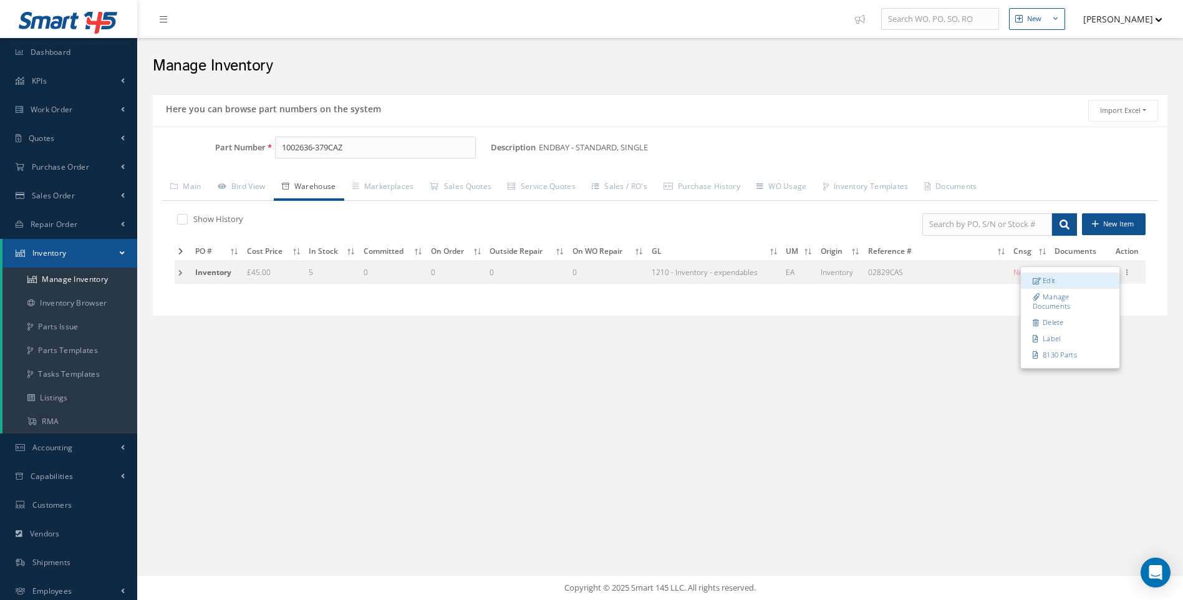
click at [1056, 281] on link "Edit" at bounding box center [1070, 280] width 99 height 16
type input "02829CAS"
type input "MEZZ Q6D"
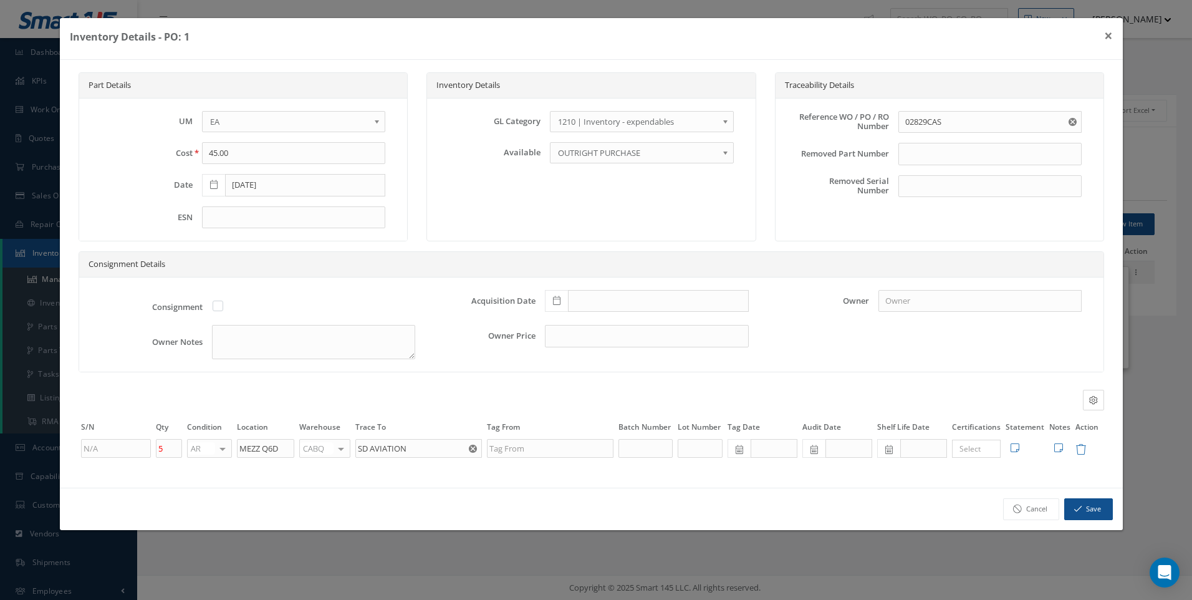
click at [343, 450] on div at bounding box center [340, 449] width 17 height 18
type input "F"
click at [334, 468] on span "FIFTH" at bounding box center [325, 468] width 50 height 21
drag, startPoint x: 287, startPoint y: 450, endPoint x: 211, endPoint y: 458, distance: 75.9
click at [211, 458] on tr "5 AR OH SV RP AR NE FN NS RE FP BER N/A INSP BC AI MD RF SCR TS USE TL SP NU AS…" at bounding box center [592, 448] width 1026 height 21
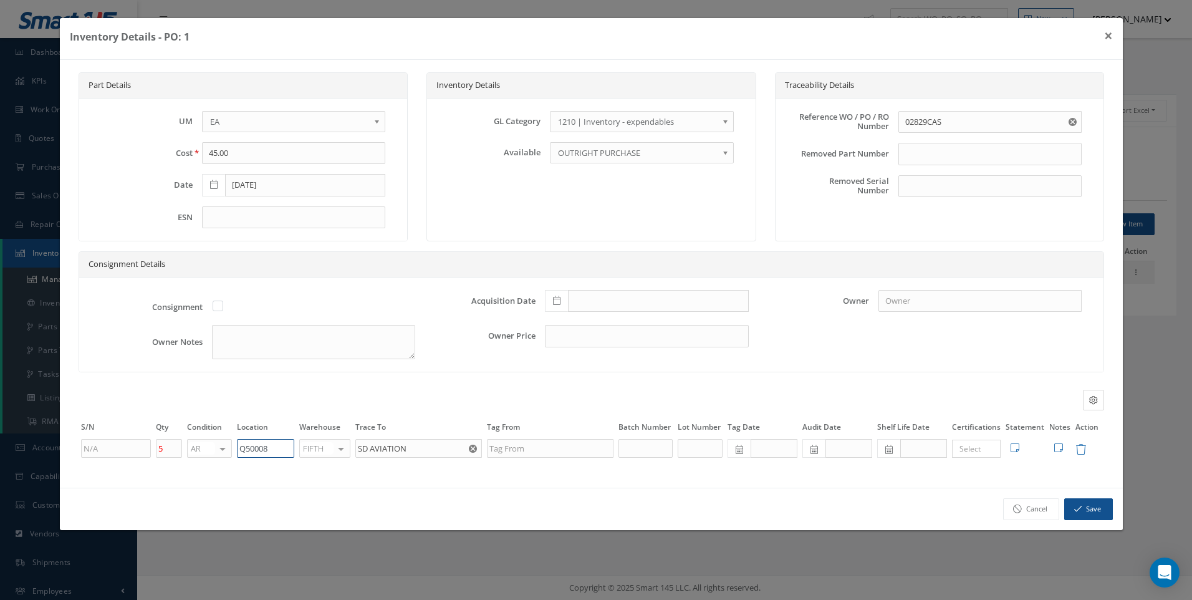
type input "Q50008"
click at [1100, 504] on button "Save" at bounding box center [1088, 509] width 49 height 22
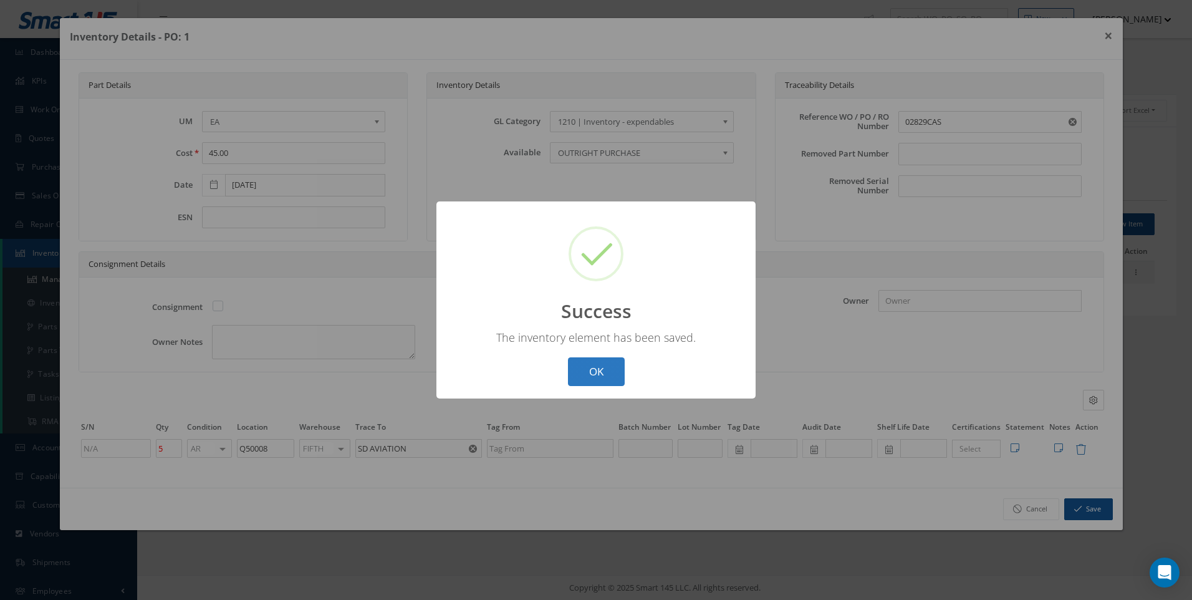
click at [598, 363] on button "OK" at bounding box center [596, 371] width 57 height 29
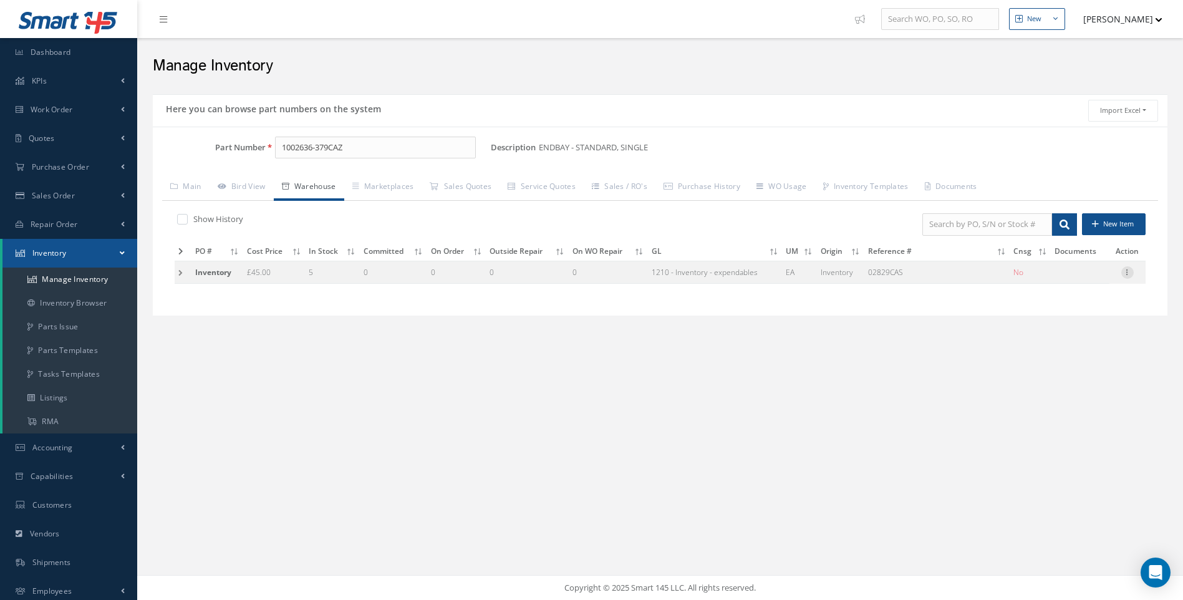
click at [1127, 271] on icon at bounding box center [1127, 271] width 12 height 10
click at [1047, 286] on link "Edit" at bounding box center [1070, 280] width 99 height 16
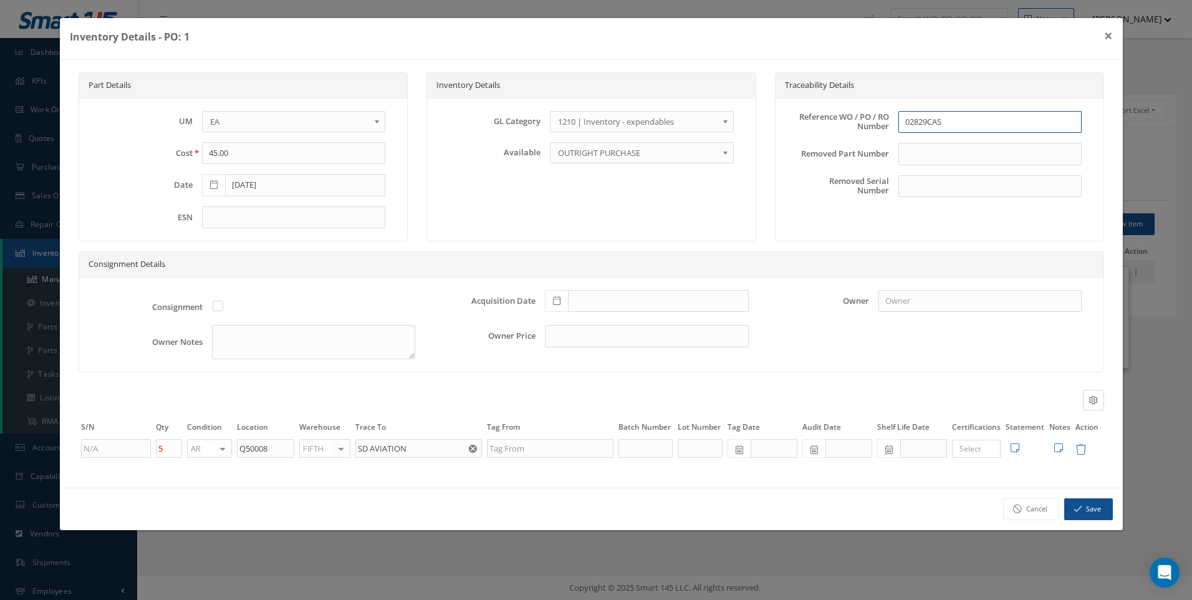
click at [971, 123] on input "02829CAS" at bounding box center [989, 122] width 183 height 22
type input "02829CAS 10002939"
click at [822, 181] on label "Removed Serial Number" at bounding box center [838, 185] width 101 height 19
click at [1085, 516] on button "Save" at bounding box center [1088, 509] width 49 height 22
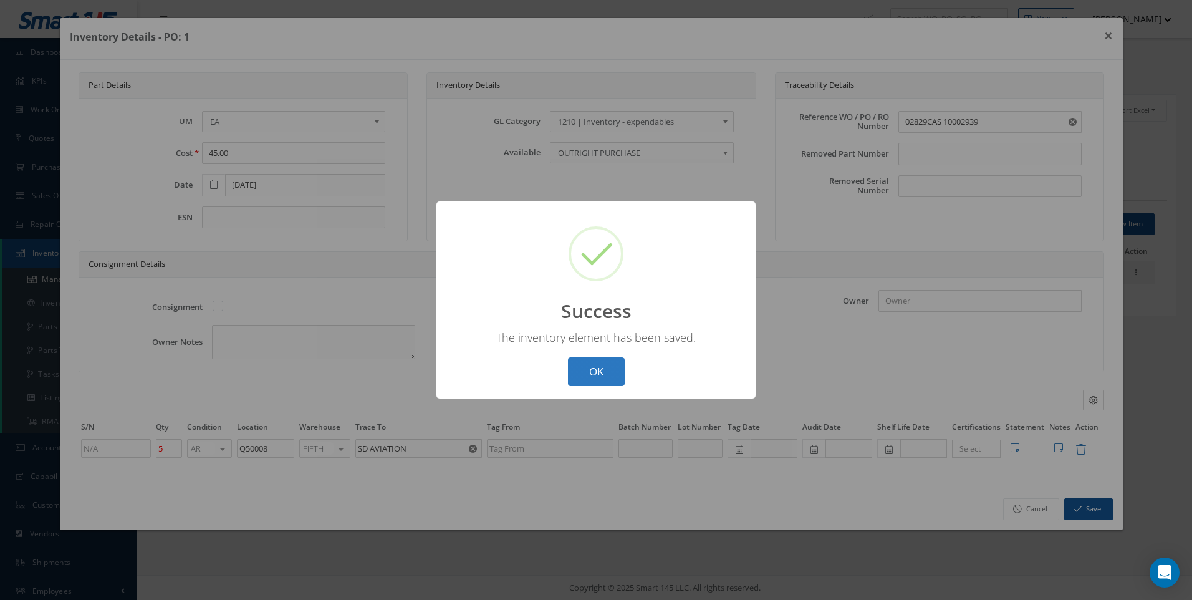
click at [595, 371] on button "OK" at bounding box center [596, 371] width 57 height 29
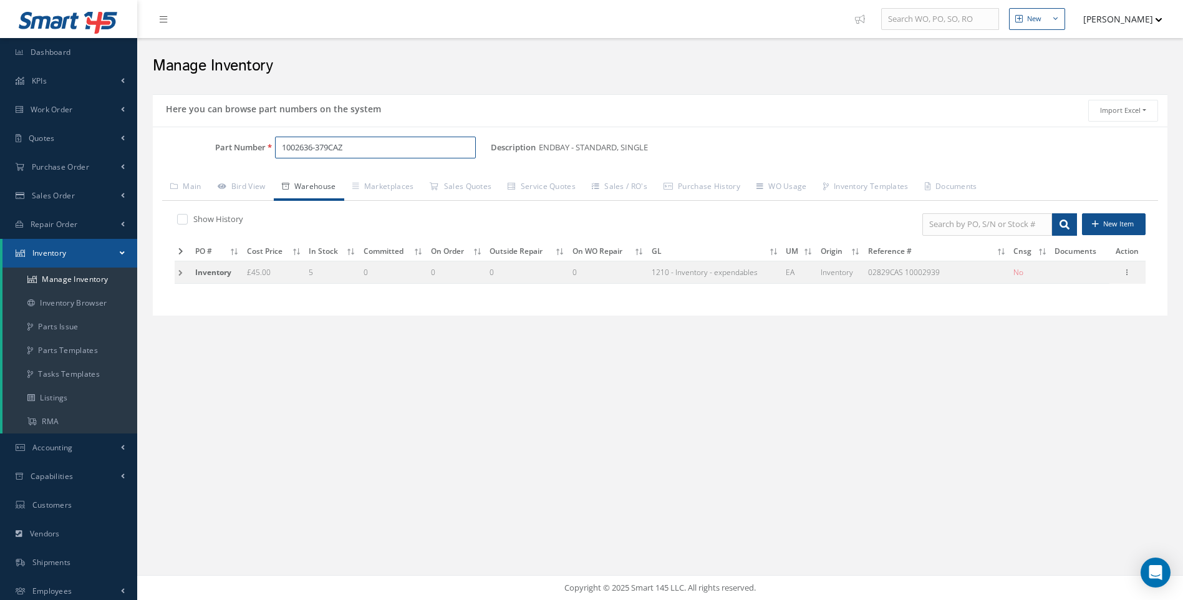
click at [332, 148] on input "1002636-379CAZ" at bounding box center [375, 148] width 201 height 22
click at [349, 147] on input "1002636-340CAZ" at bounding box center [375, 148] width 201 height 22
click at [344, 181] on span "1002636-340ADP" at bounding box center [335, 179] width 112 height 13
type input "1002636-340ADP"
click at [1124, 272] on icon at bounding box center [1127, 271] width 12 height 10
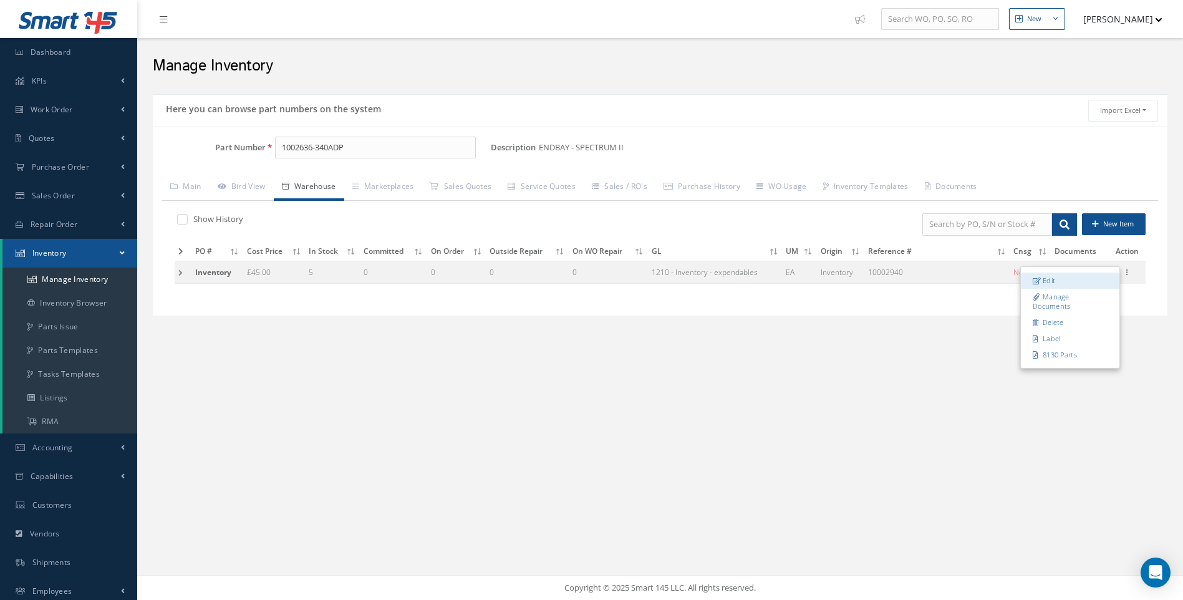
click at [1050, 278] on link "Edit" at bounding box center [1070, 280] width 99 height 16
type input "10002940"
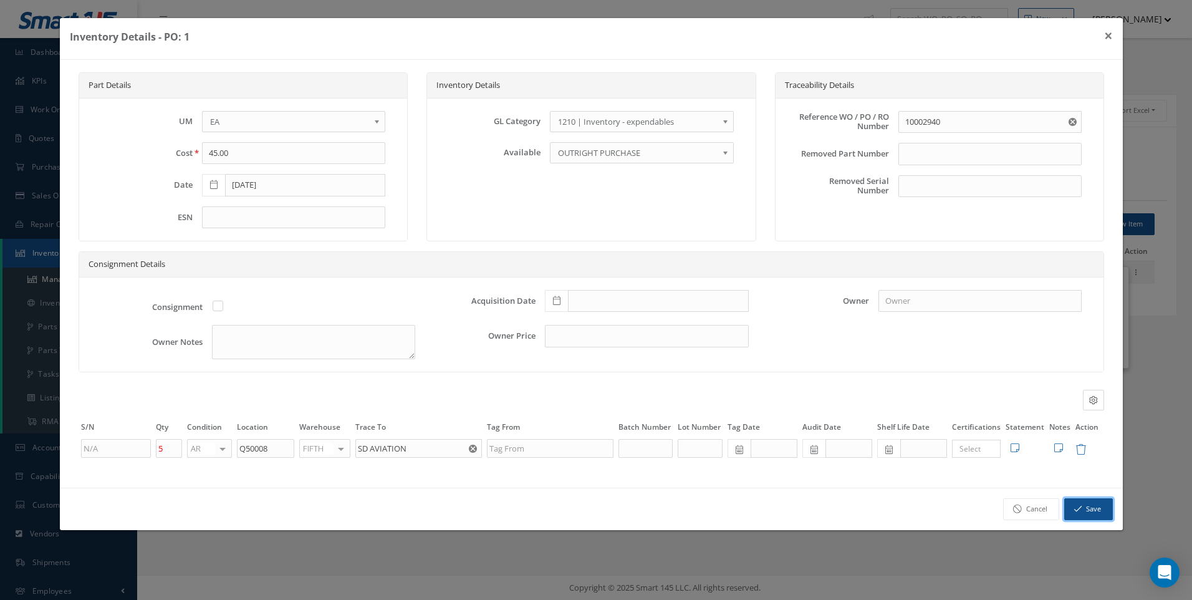
click at [1092, 506] on button "Save" at bounding box center [1088, 509] width 49 height 22
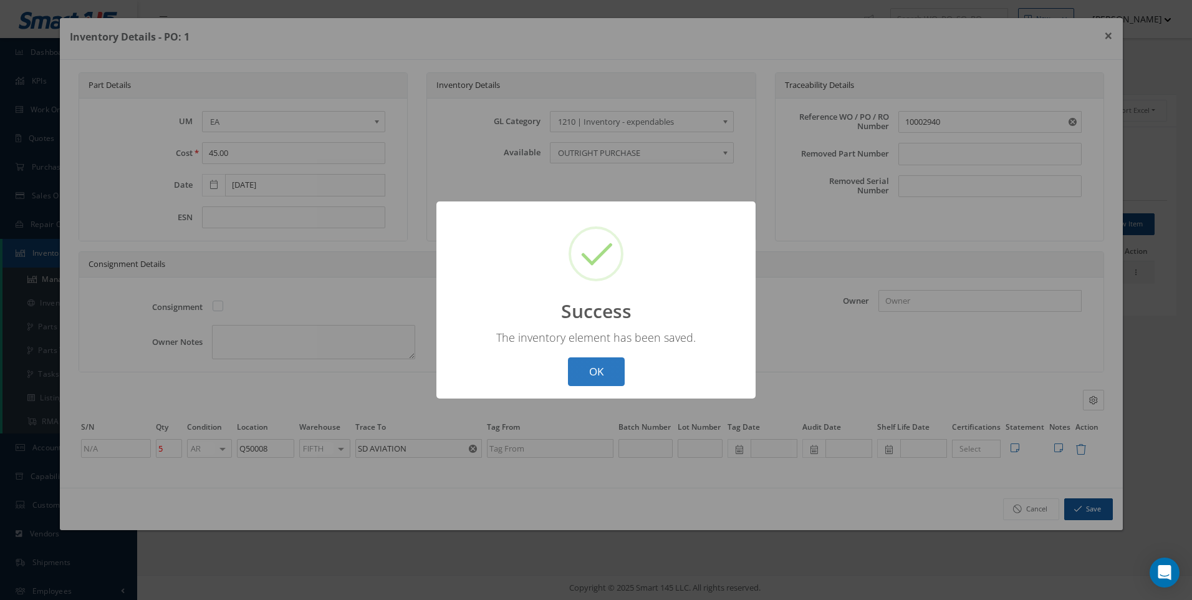
click at [584, 365] on button "OK" at bounding box center [596, 371] width 57 height 29
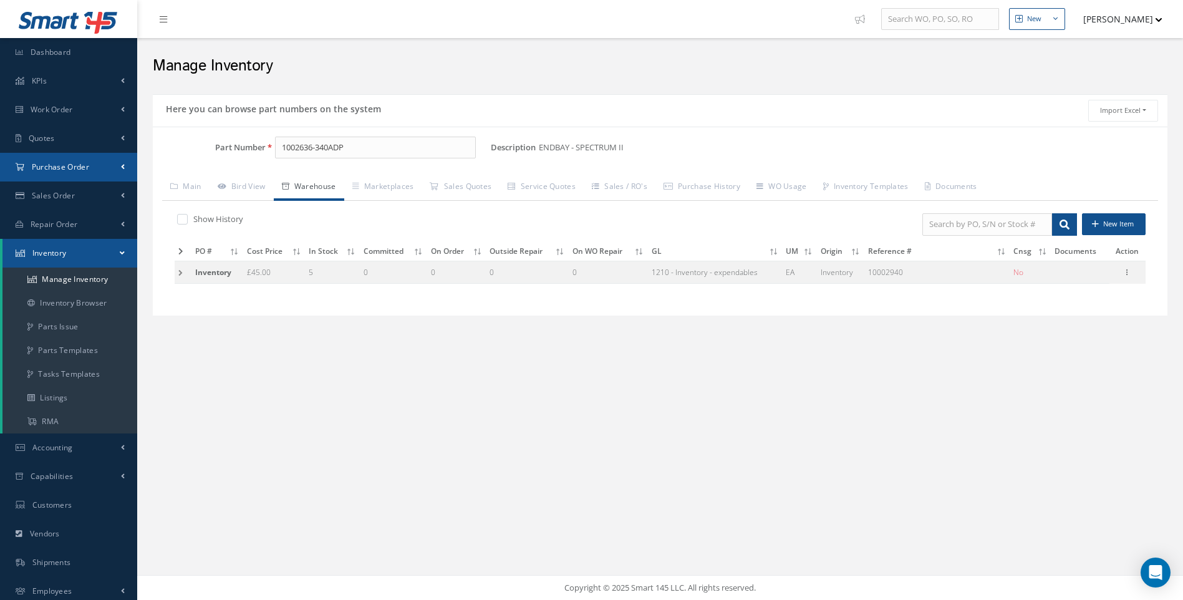
click at [49, 168] on span "Purchase Order" at bounding box center [60, 166] width 57 height 11
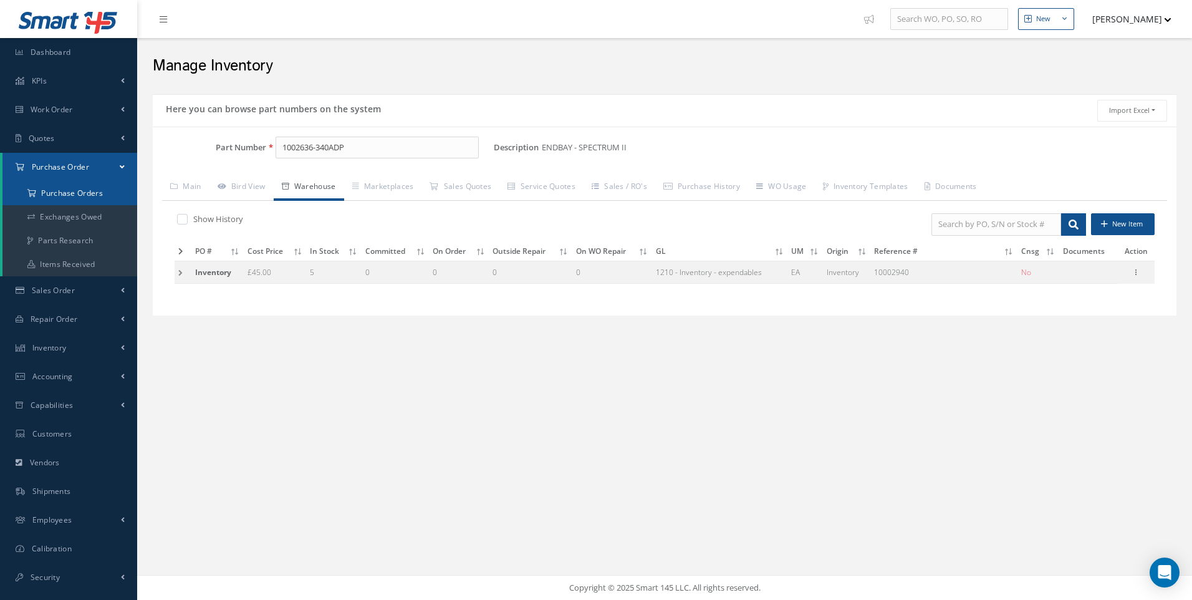
click at [57, 191] on a=1&status_id=2&status_id=3&status_id=5&collapsedFilters"] "Purchase Orders" at bounding box center [69, 193] width 135 height 24
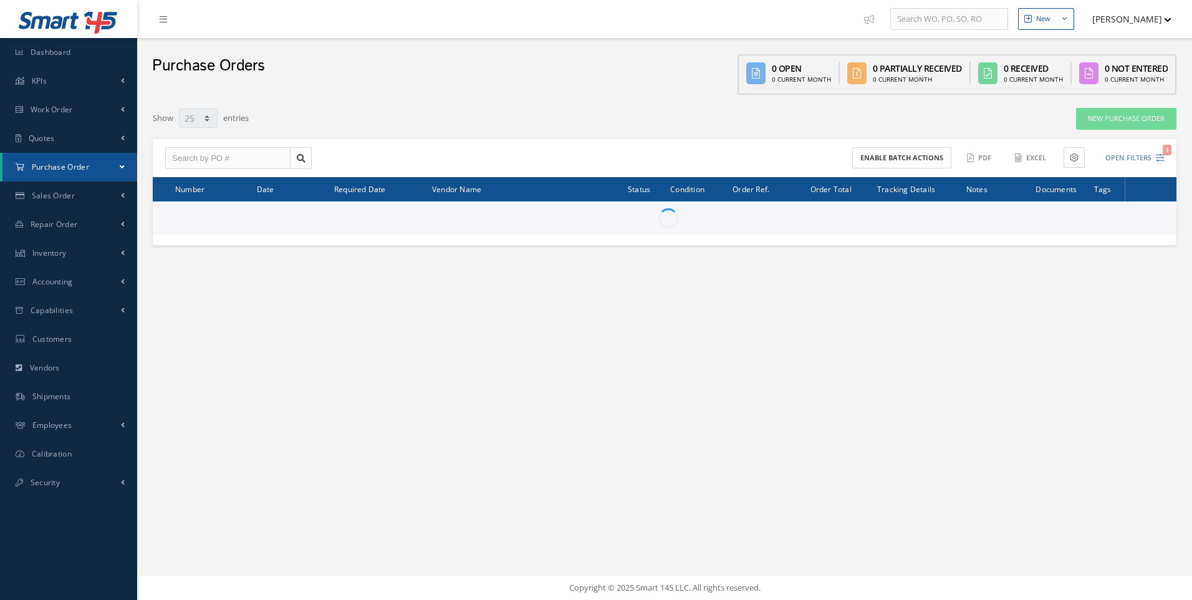
select select "25"
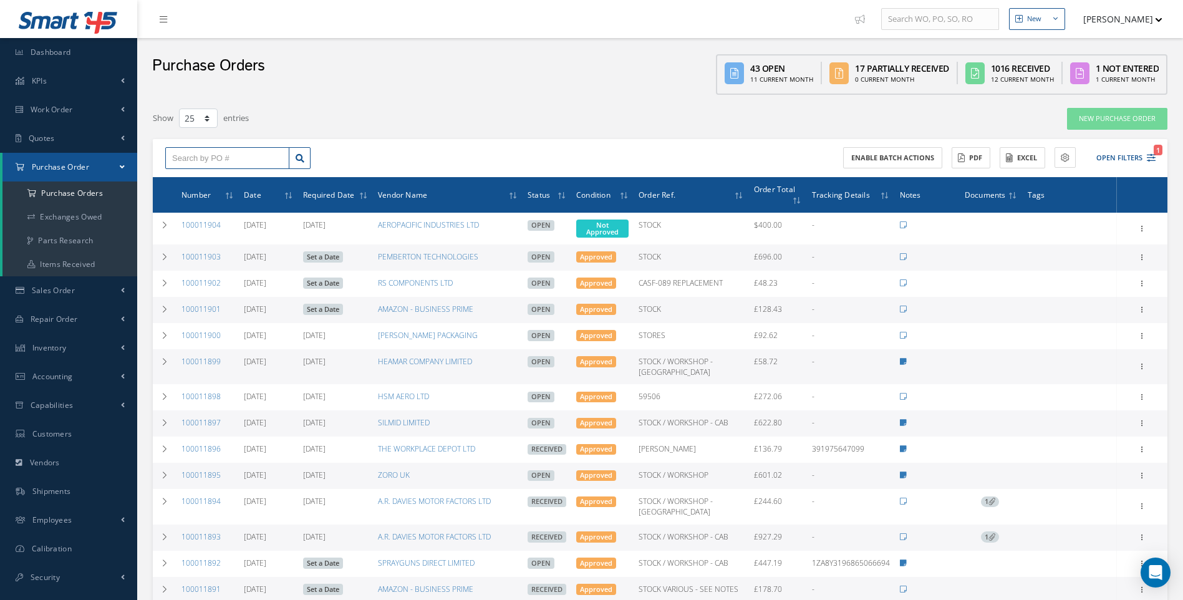
click at [196, 157] on input "text" at bounding box center [227, 158] width 124 height 22
type input "100011903"
click at [202, 175] on div "100011903" at bounding box center [227, 180] width 110 height 12
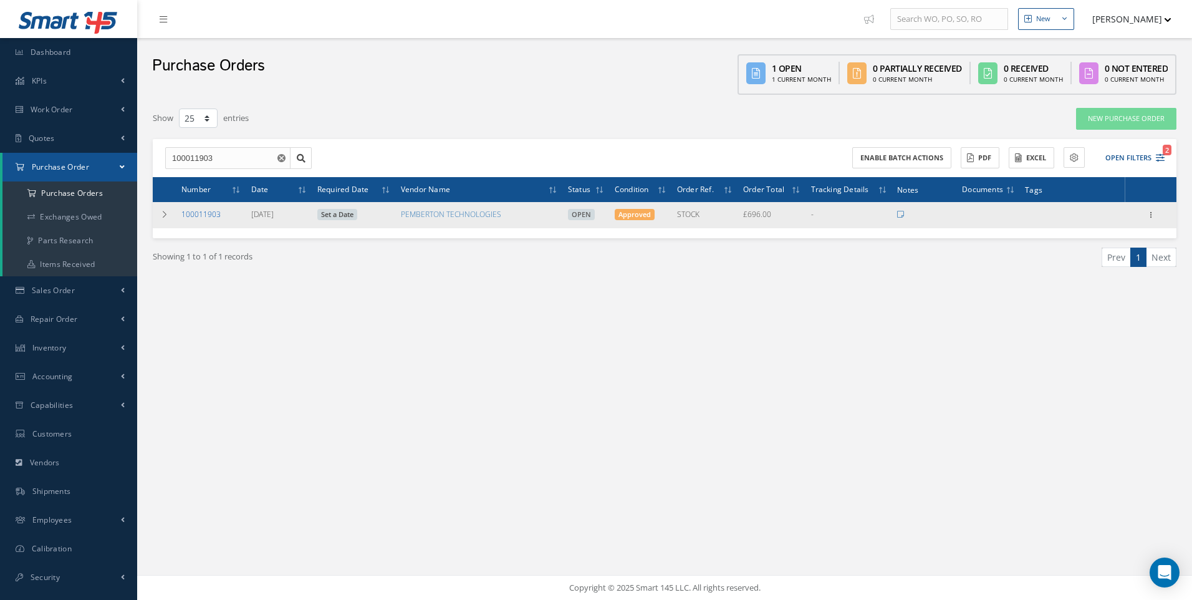
click at [213, 215] on link "100011903" at bounding box center [200, 214] width 39 height 11
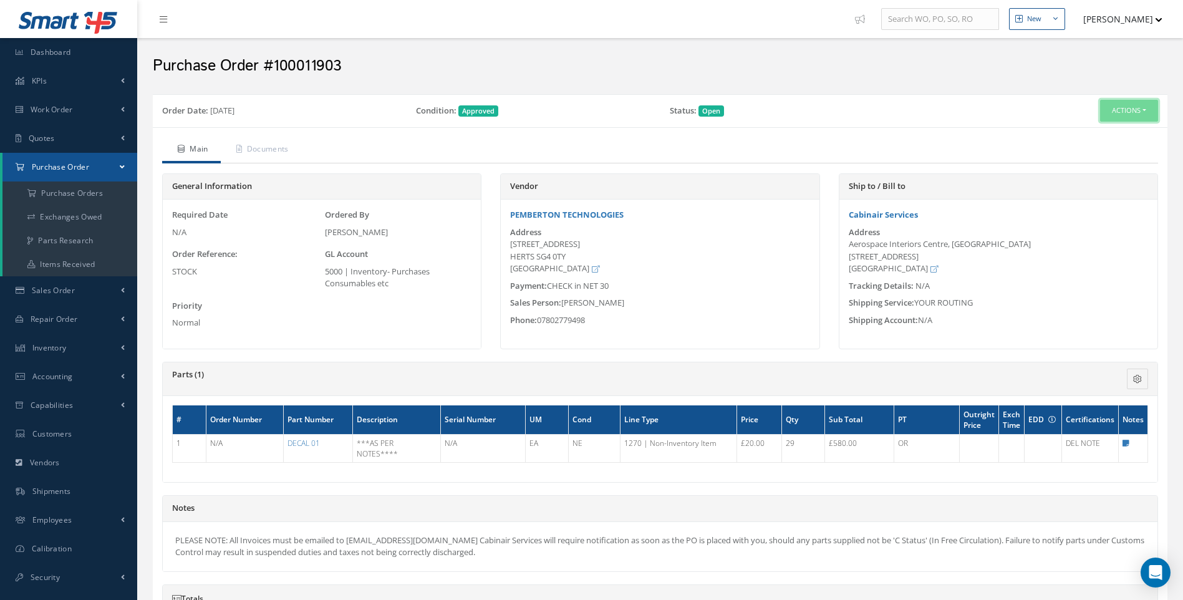
click at [1145, 108] on button "Actions" at bounding box center [1129, 111] width 58 height 22
click at [1102, 131] on link "Receive" at bounding box center [1108, 134] width 100 height 17
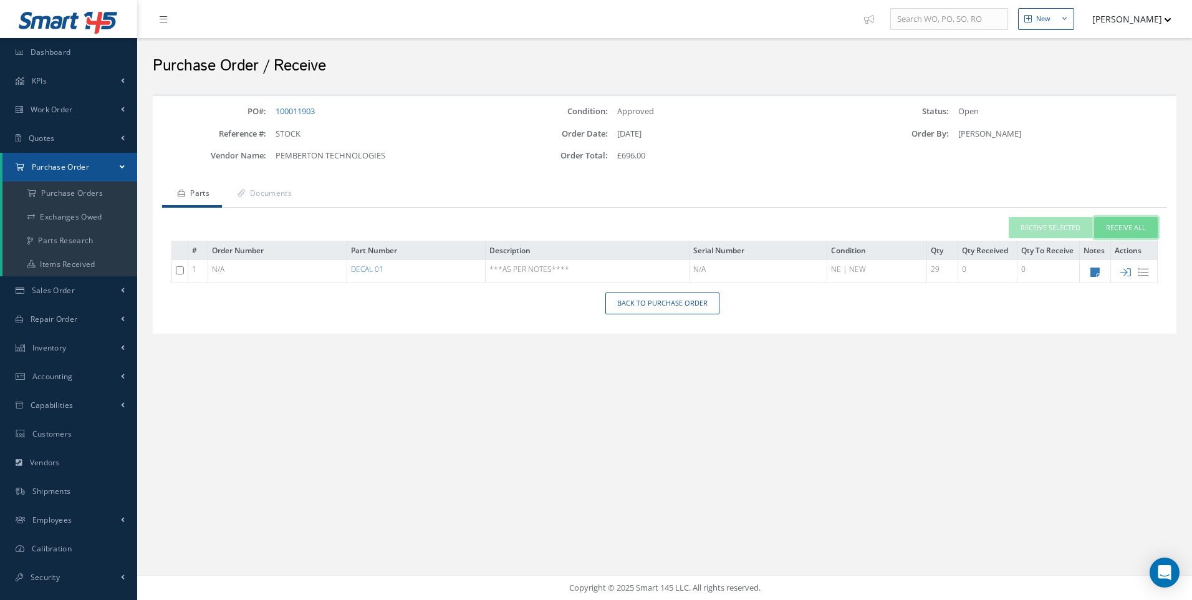
click at [1123, 230] on button "Receive All" at bounding box center [1126, 228] width 64 height 22
type input "[DATE]"
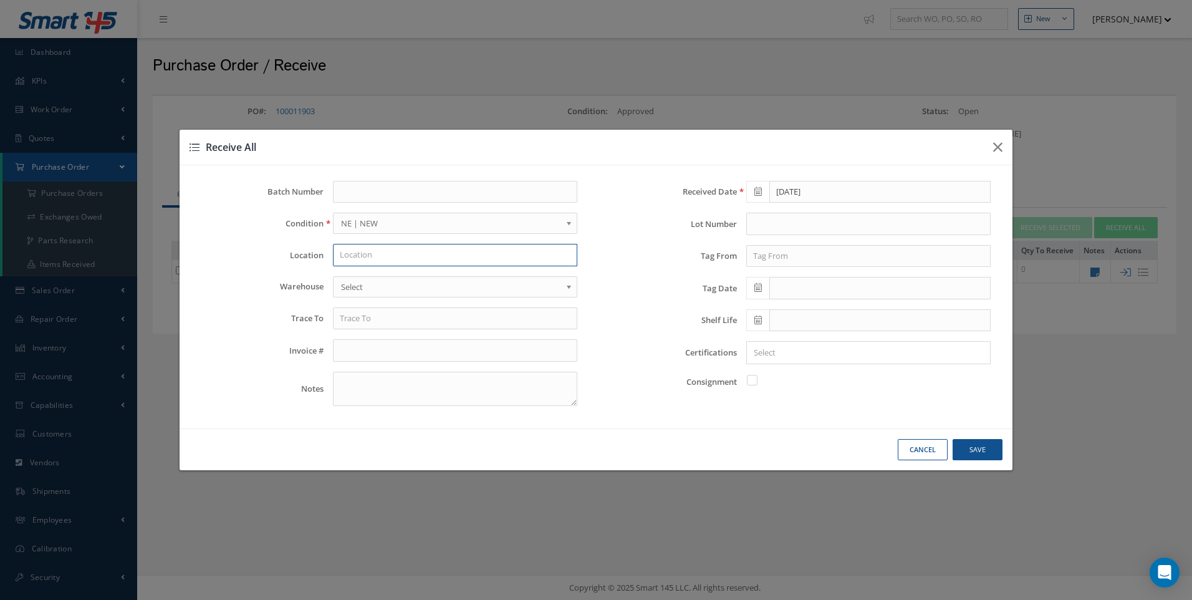
click at [350, 262] on input "text" at bounding box center [455, 255] width 244 height 22
type input "HAZMAT A1"
click at [353, 281] on span "Select" at bounding box center [451, 286] width 220 height 15
click at [772, 261] on input "text" at bounding box center [868, 256] width 244 height 22
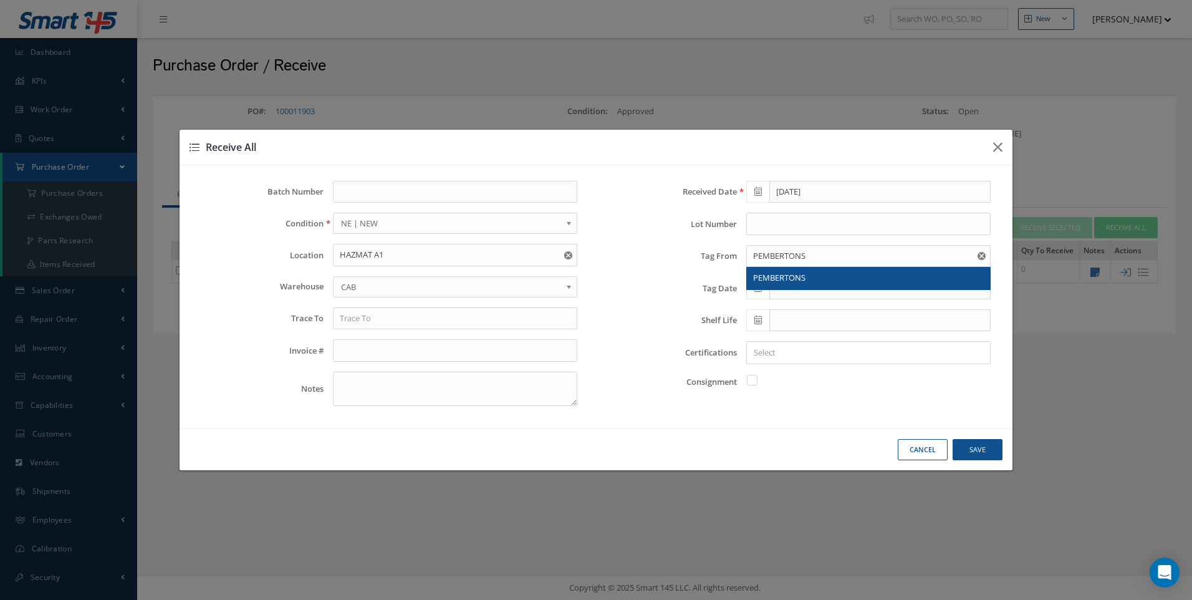
click at [758, 273] on span "PEMBERTONS" at bounding box center [779, 277] width 52 height 11
type input "PEMBERTONS"
click at [777, 348] on div "× Loading..." at bounding box center [868, 352] width 244 height 23
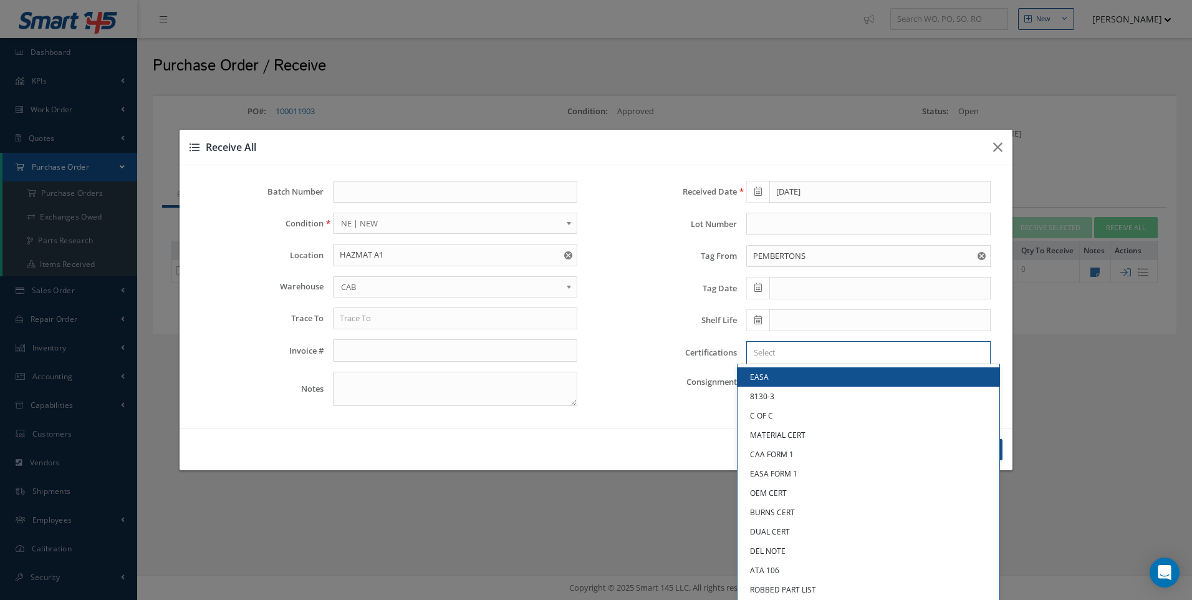
click at [774, 353] on input "Search for option" at bounding box center [865, 352] width 235 height 13
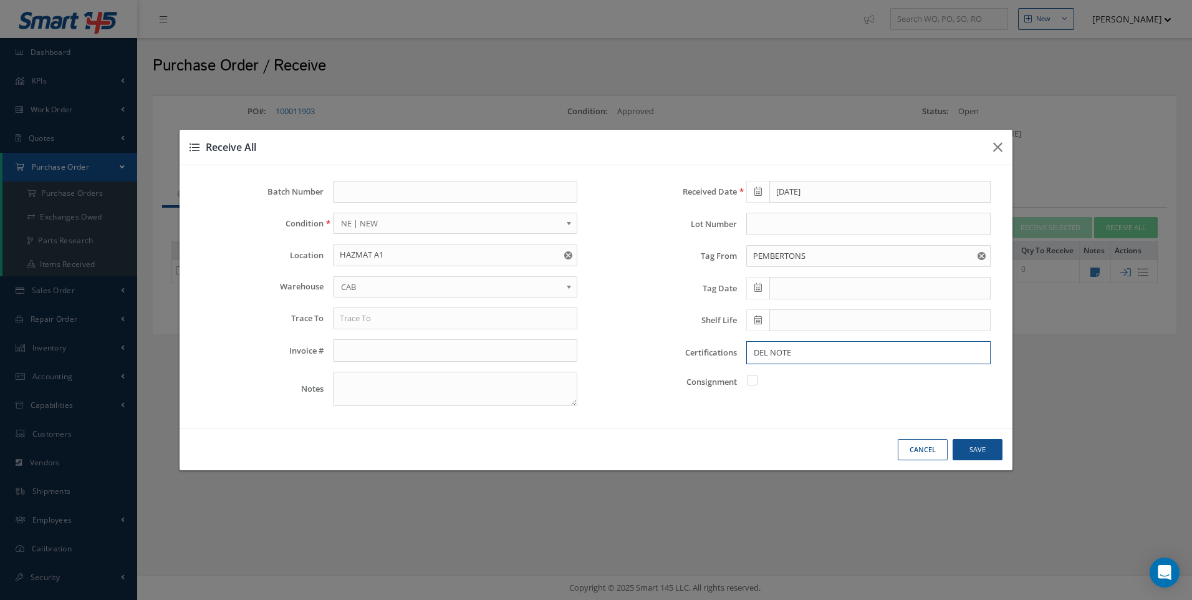
type input "DEL NOTE"
click at [0, 0] on button "Save" at bounding box center [0, 0] width 0 height 0
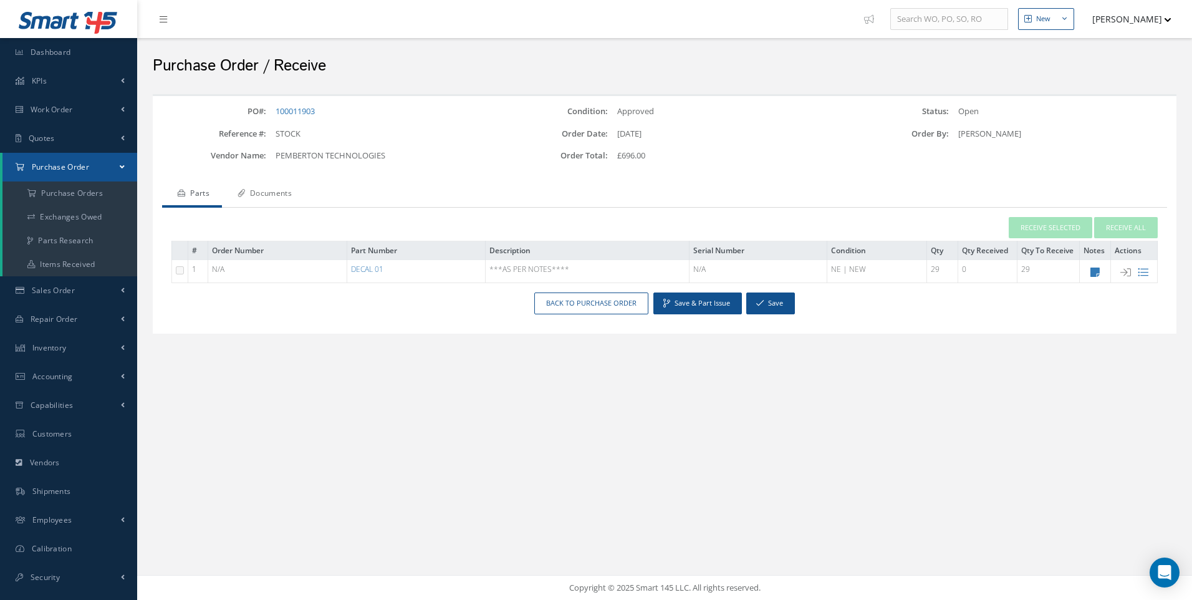
click at [286, 196] on link "Documents" at bounding box center [263, 194] width 82 height 26
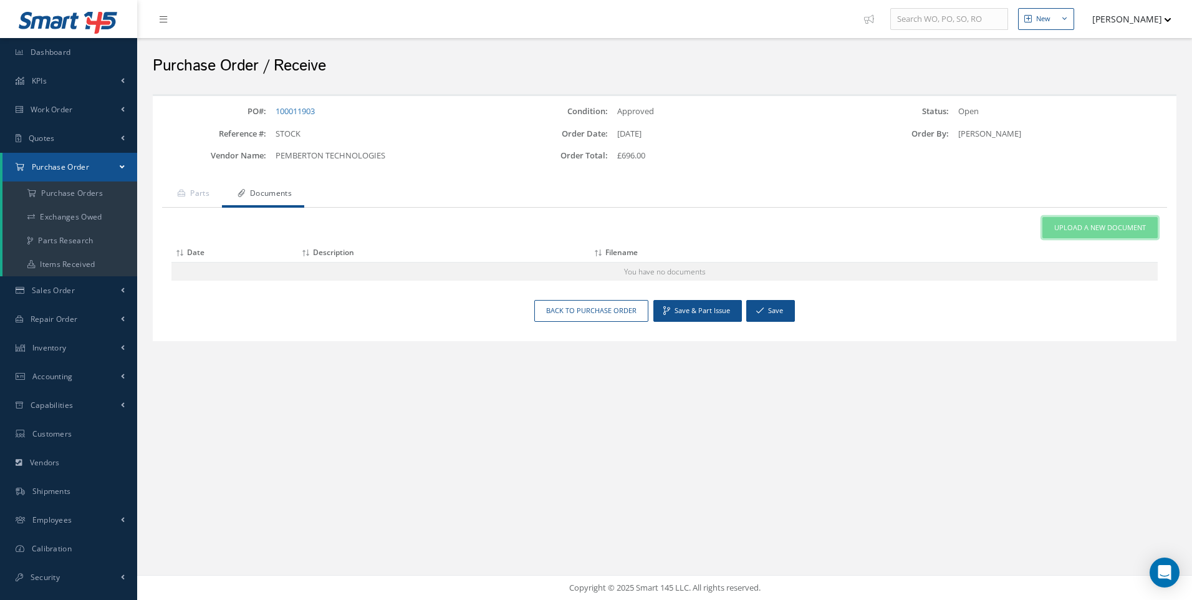
click at [1103, 223] on span "Upload a New Document" at bounding box center [1100, 228] width 92 height 11
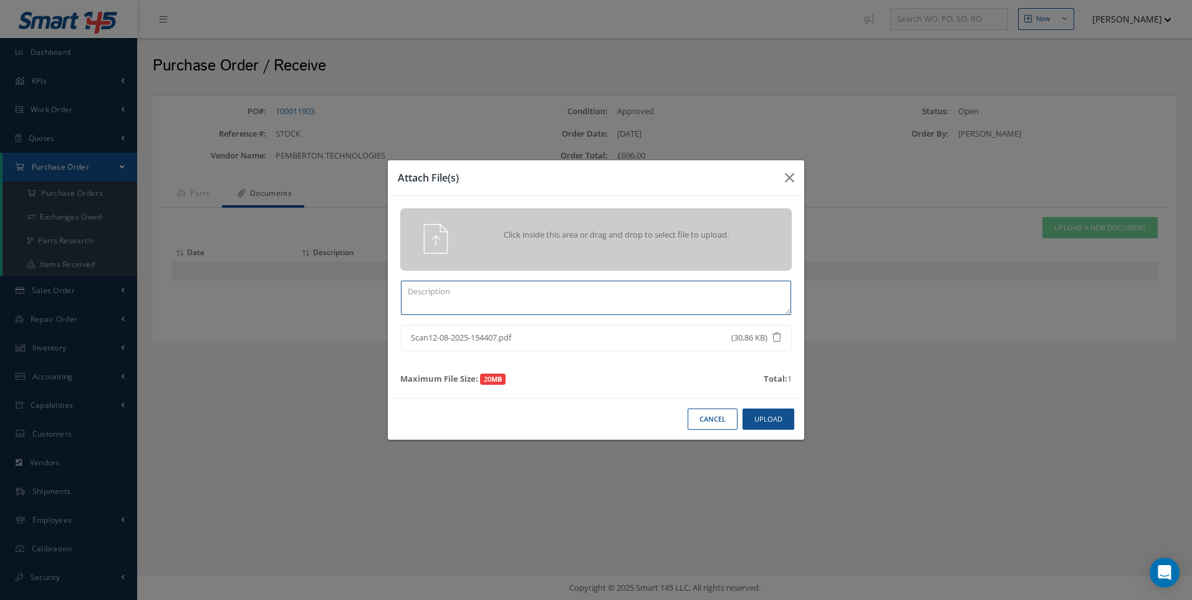
click at [499, 294] on textarea at bounding box center [596, 298] width 390 height 34
type textarea "DEL NOTE"
click at [781, 421] on button "Upload" at bounding box center [769, 419] width 52 height 22
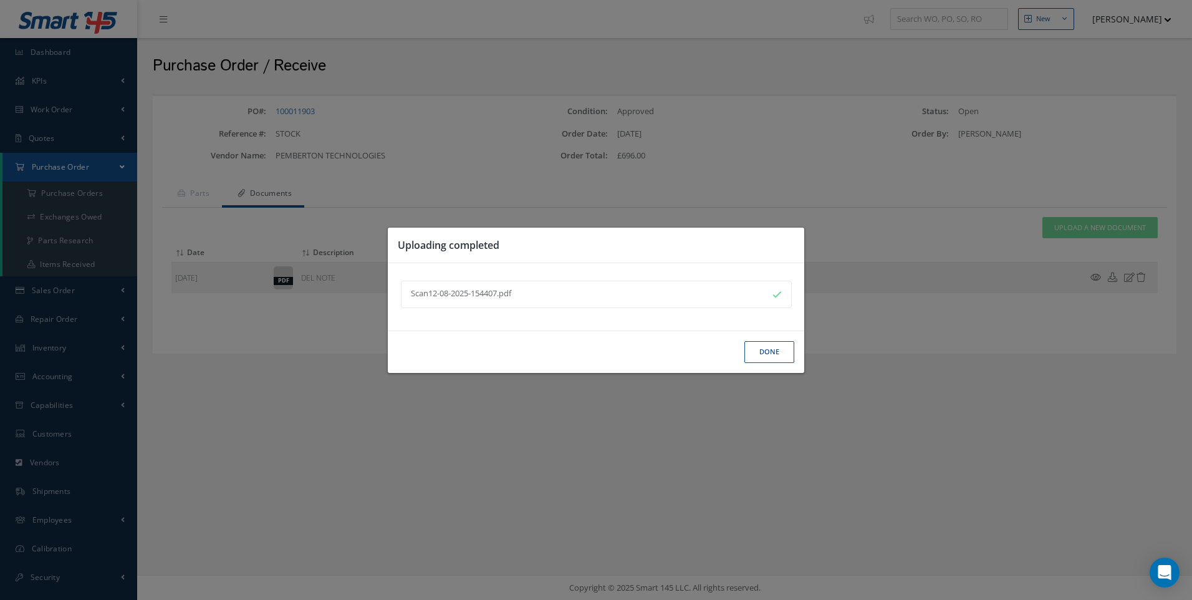
click at [759, 352] on button "Done" at bounding box center [769, 352] width 50 height 22
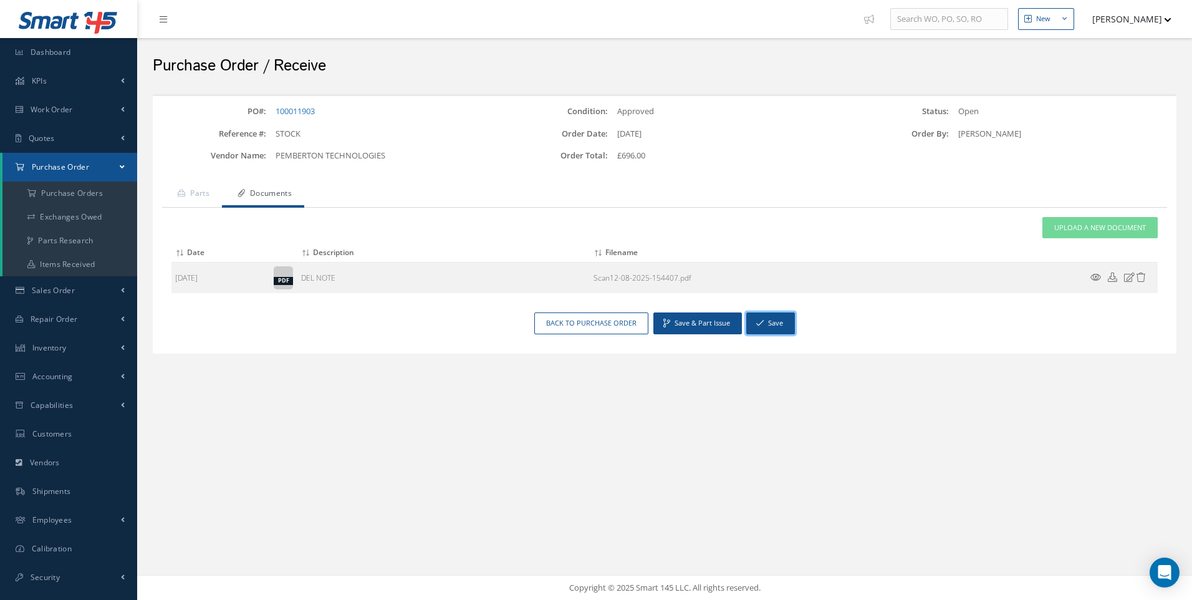
click at [762, 324] on icon "button" at bounding box center [759, 323] width 7 height 9
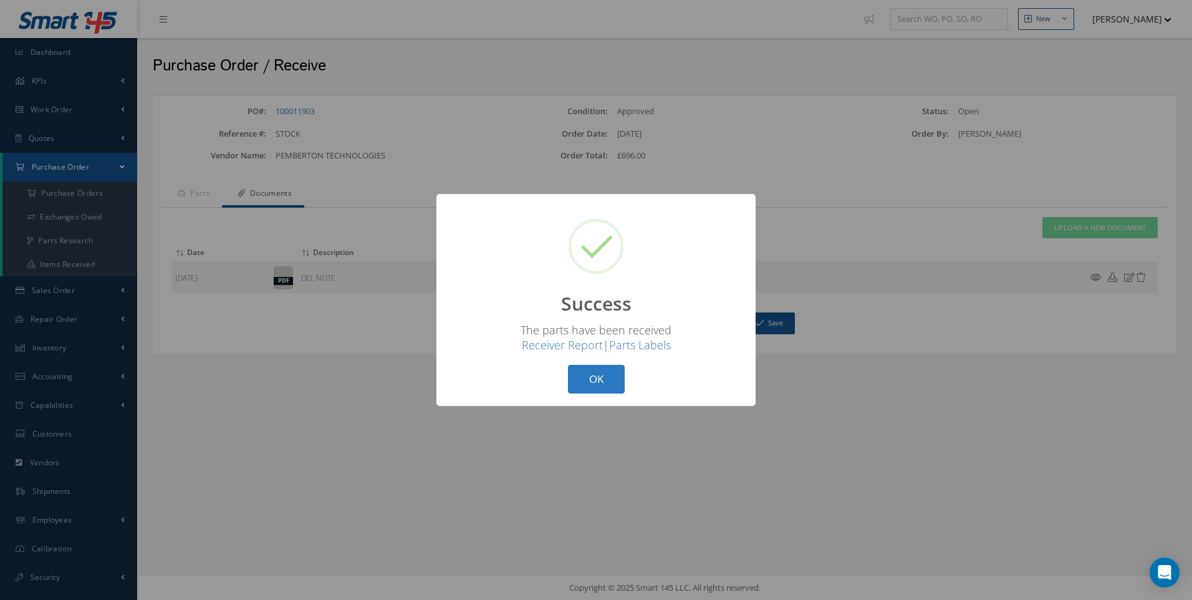
click at [591, 378] on button "OK" at bounding box center [596, 379] width 57 height 29
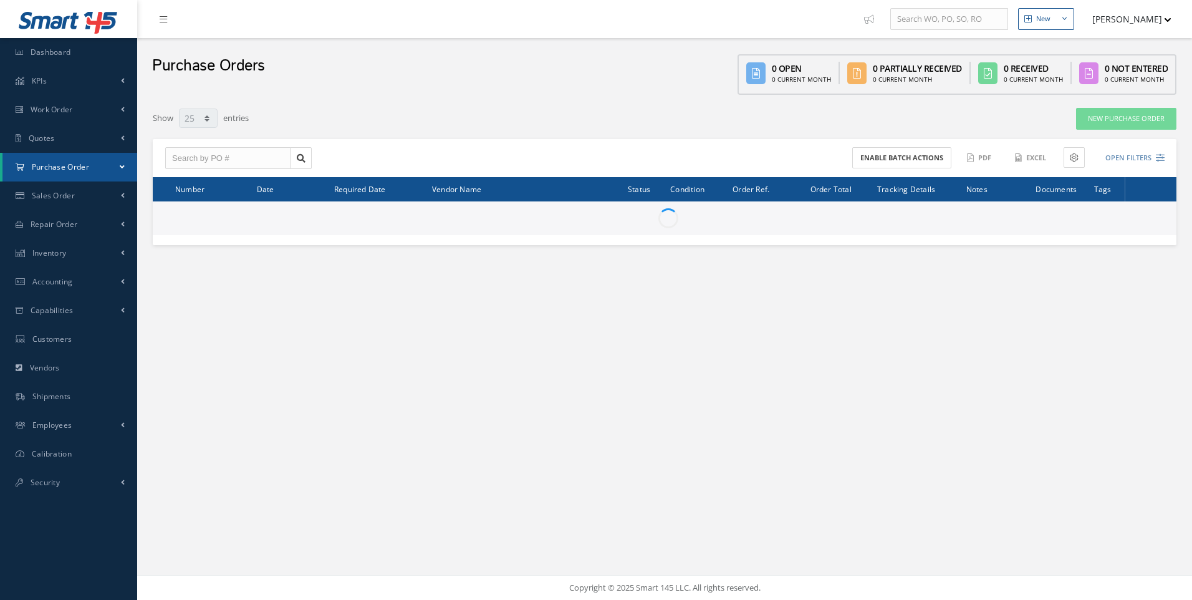
select select "25"
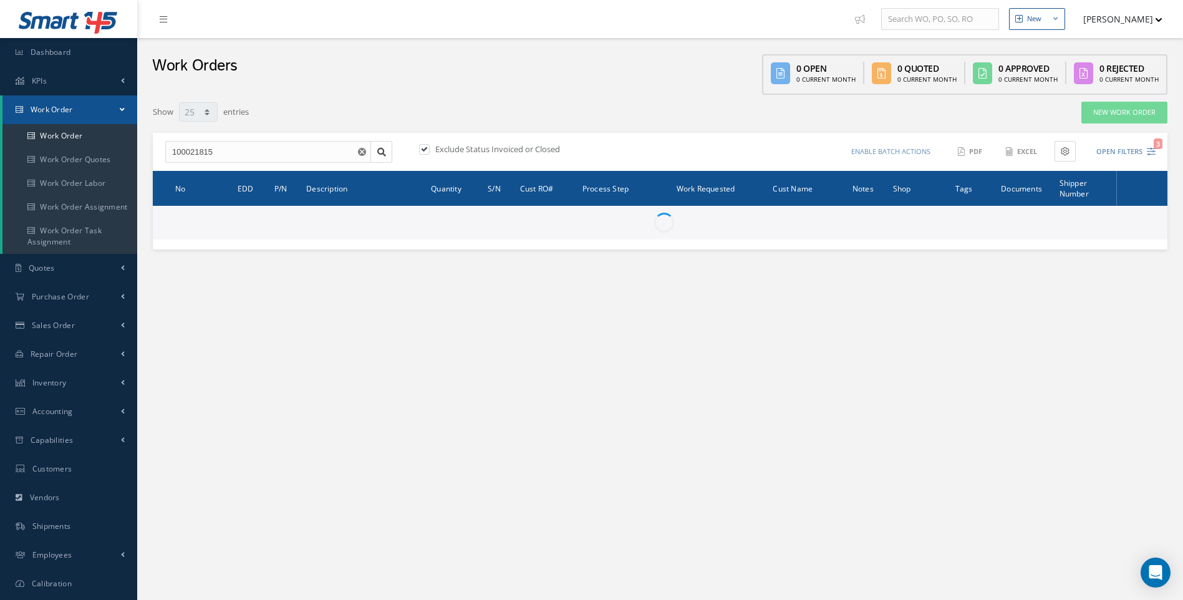
select select "25"
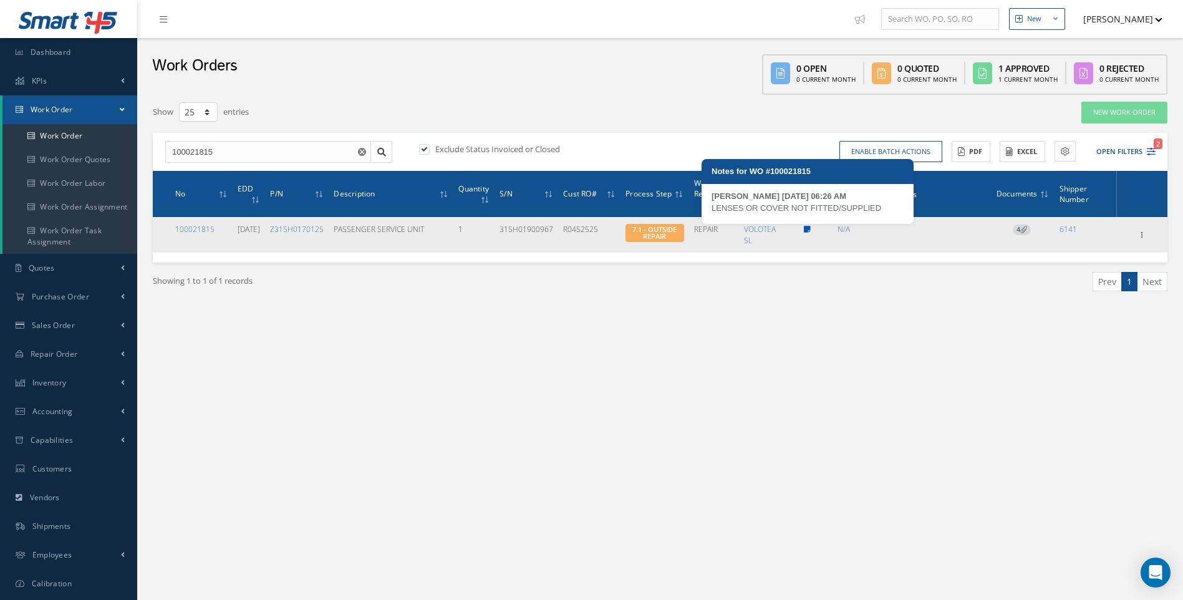
click at [810, 229] on icon at bounding box center [807, 229] width 7 height 7
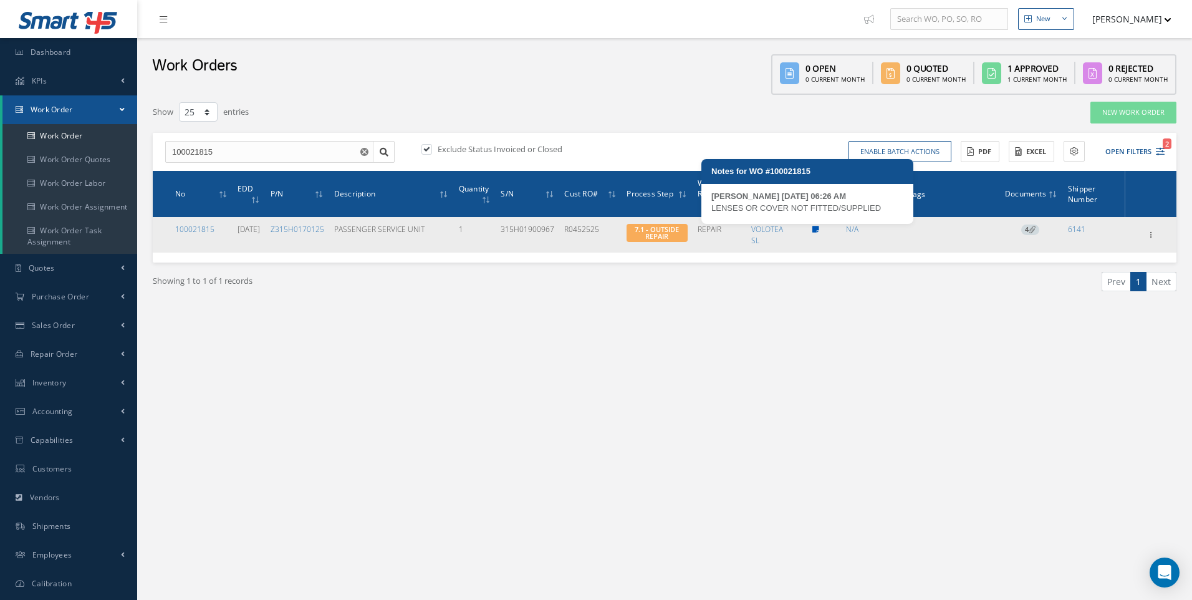
type textarea "LENSES OR COVER NOT FITTED/SUPPLIED -- Darron Conder 07/30/2025 06:26AM"
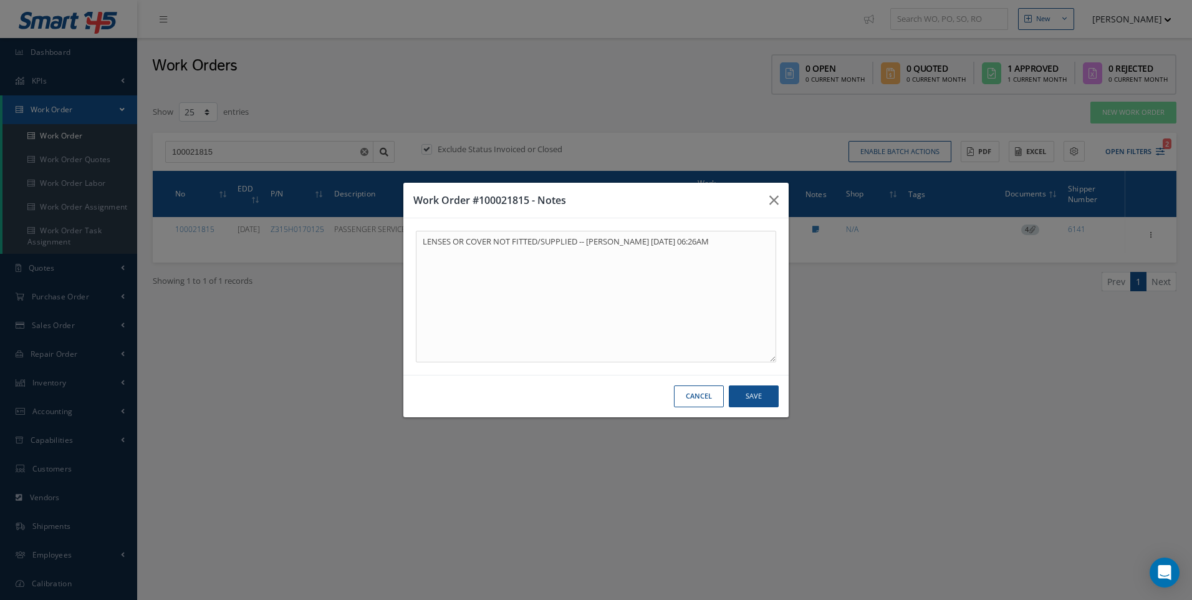
click at [711, 398] on button "Cancel" at bounding box center [699, 396] width 50 height 22
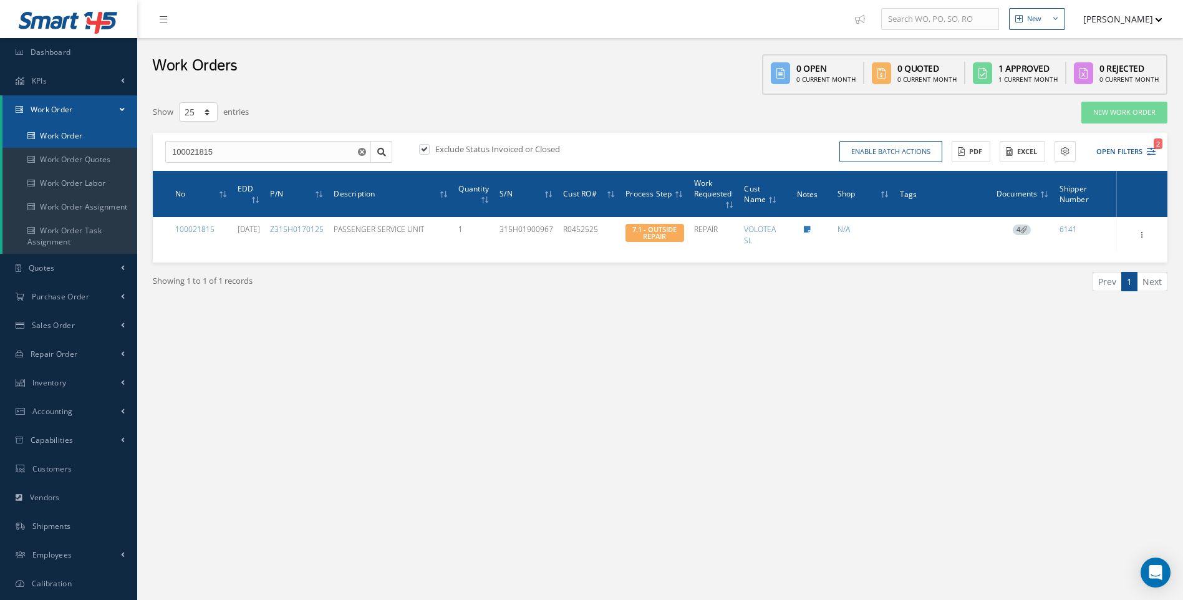
click at [75, 133] on link "Work Order" at bounding box center [69, 136] width 135 height 24
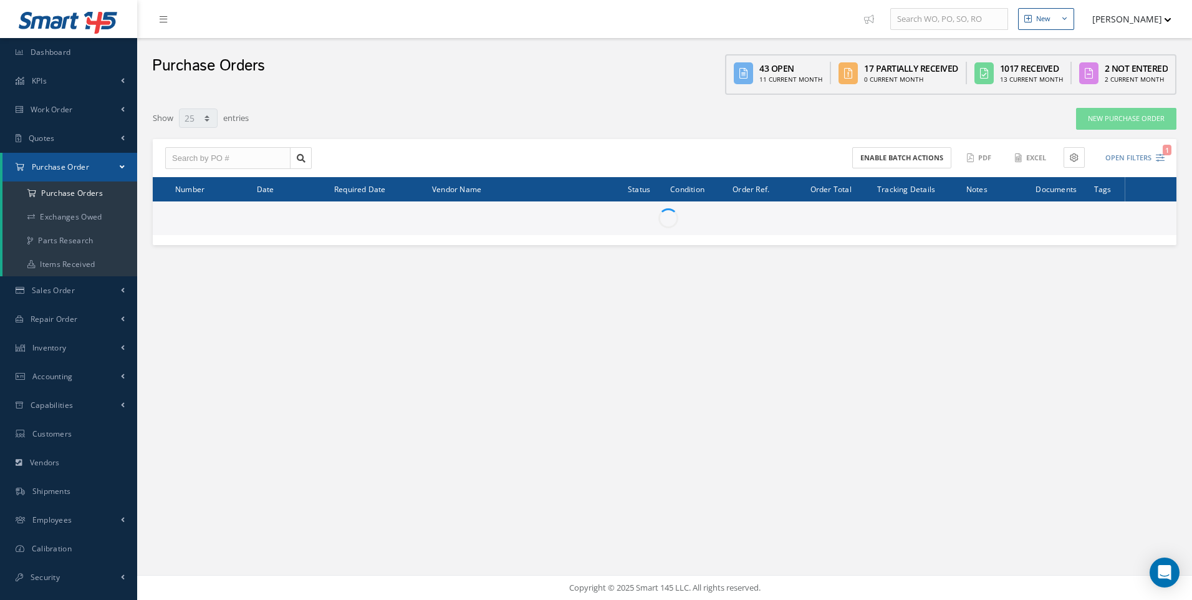
select select "25"
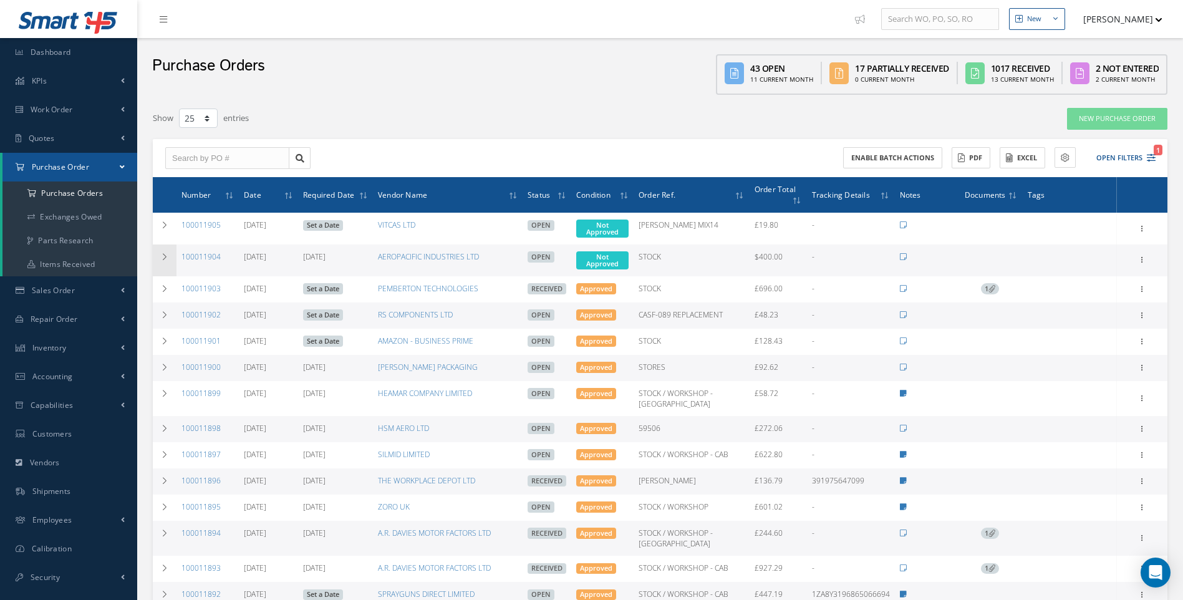
click at [161, 251] on td at bounding box center [165, 260] width 24 height 32
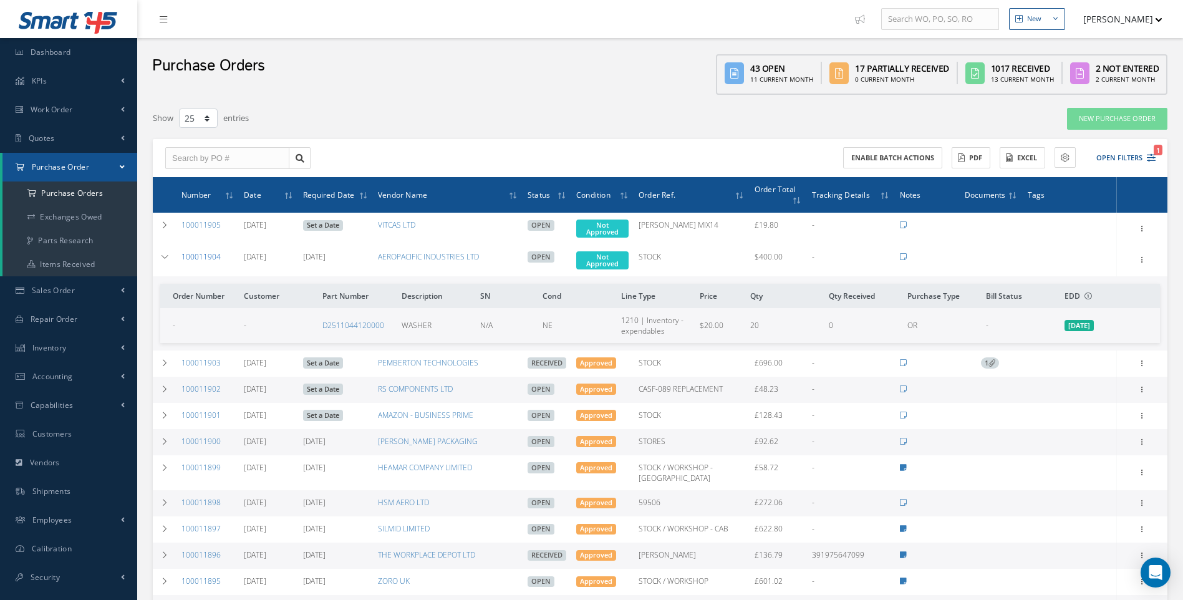
click at [207, 254] on link "100011904" at bounding box center [200, 256] width 39 height 11
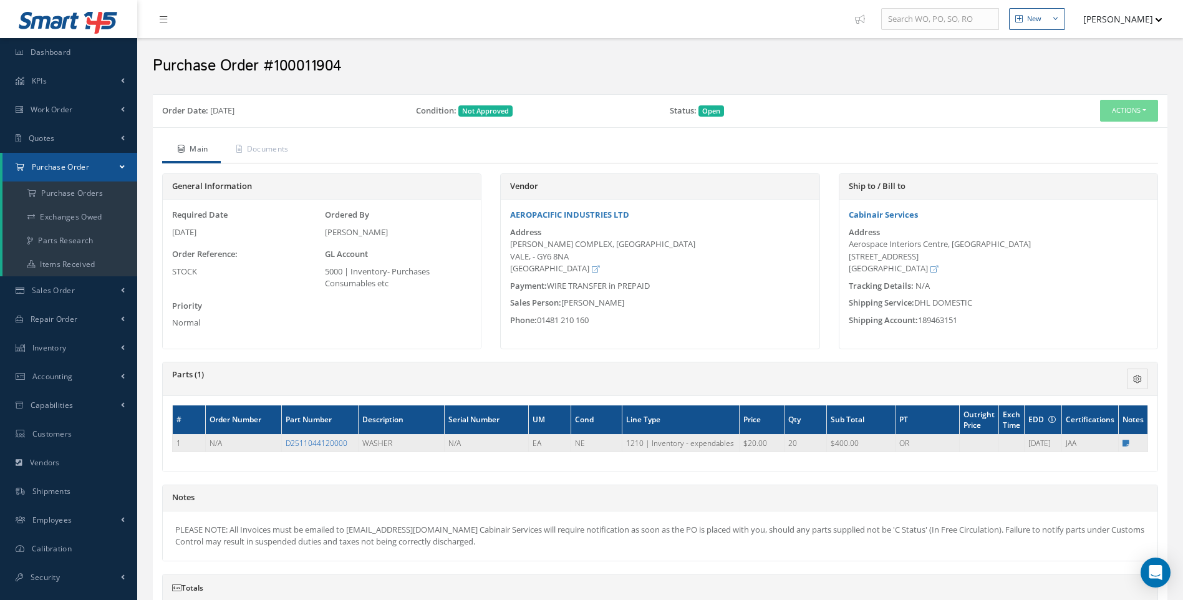
click at [332, 442] on link "D2511044120000" at bounding box center [317, 443] width 62 height 11
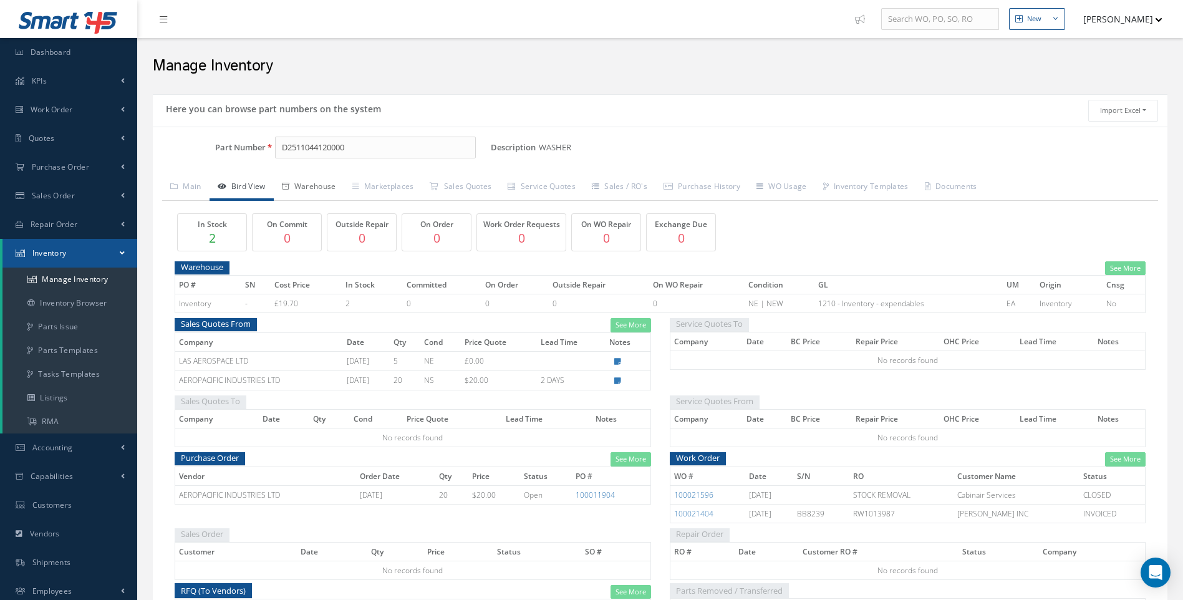
click at [317, 188] on link "Warehouse" at bounding box center [309, 188] width 70 height 26
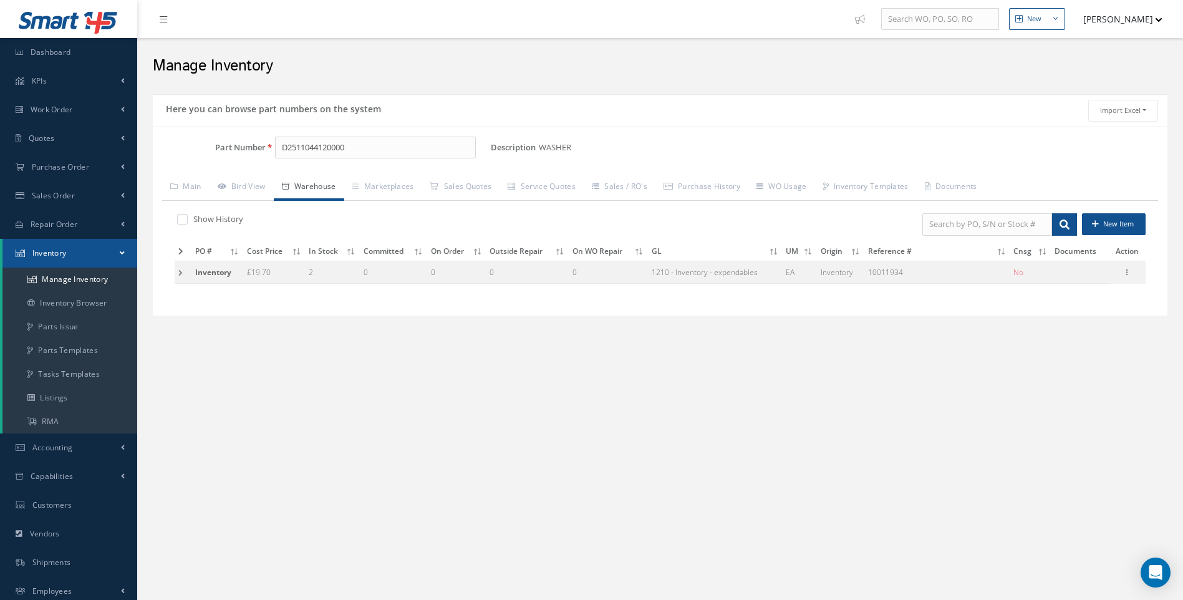
click at [182, 274] on td at bounding box center [183, 272] width 17 height 23
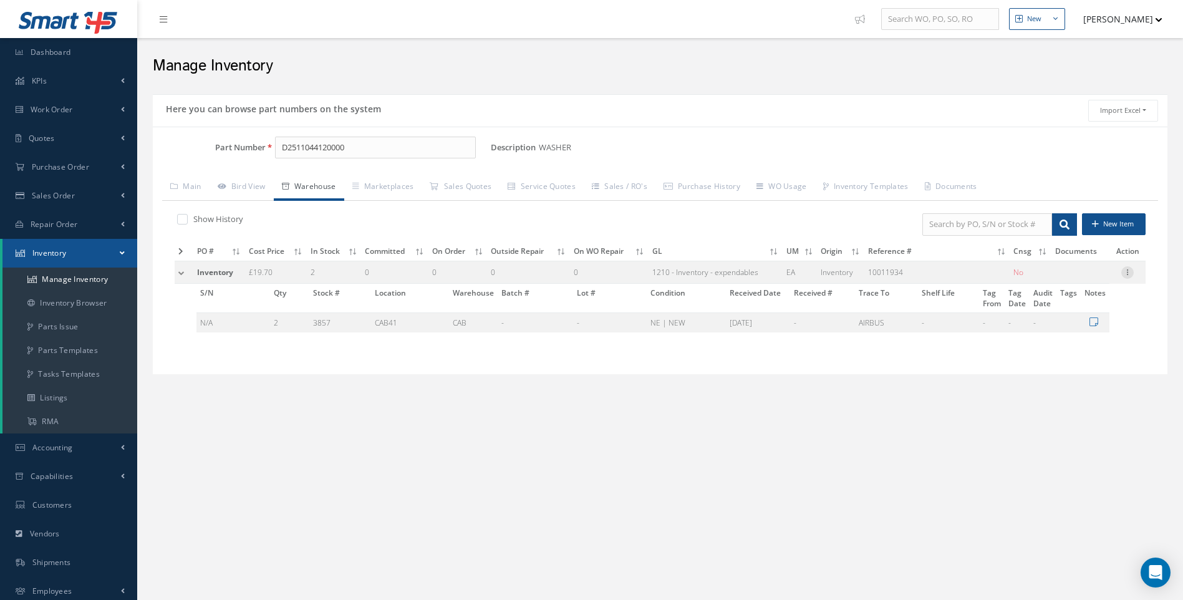
click at [1128, 271] on icon at bounding box center [1127, 271] width 12 height 10
click at [1055, 276] on link "Edit" at bounding box center [1070, 280] width 99 height 16
type input "19.70"
type input "06/26/2024"
type input "10011934"
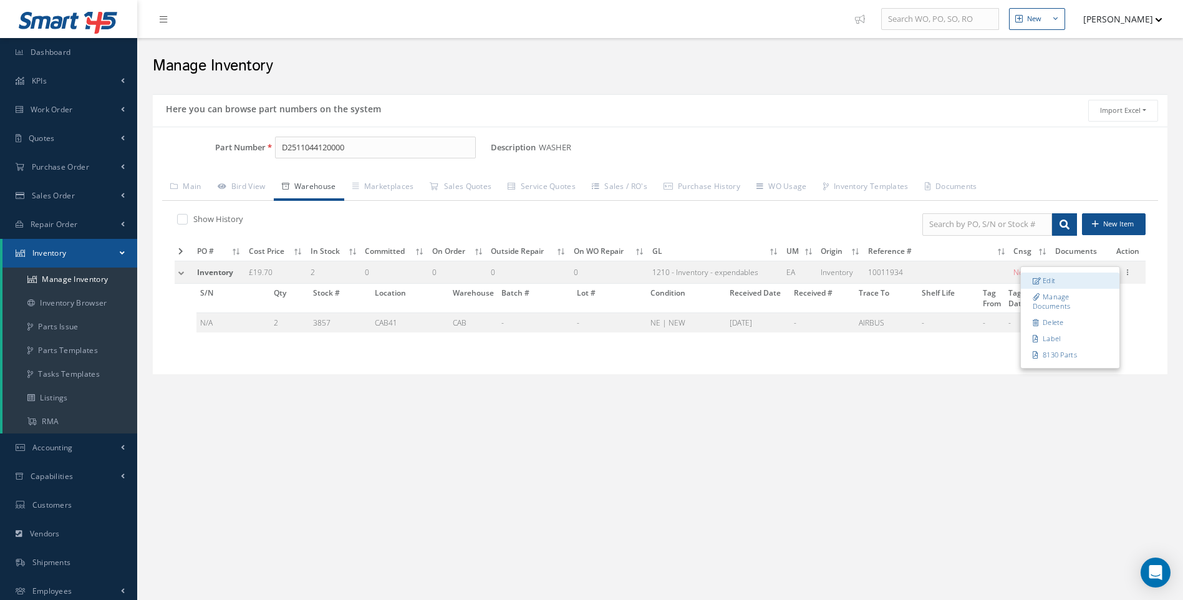
checkbox input "false"
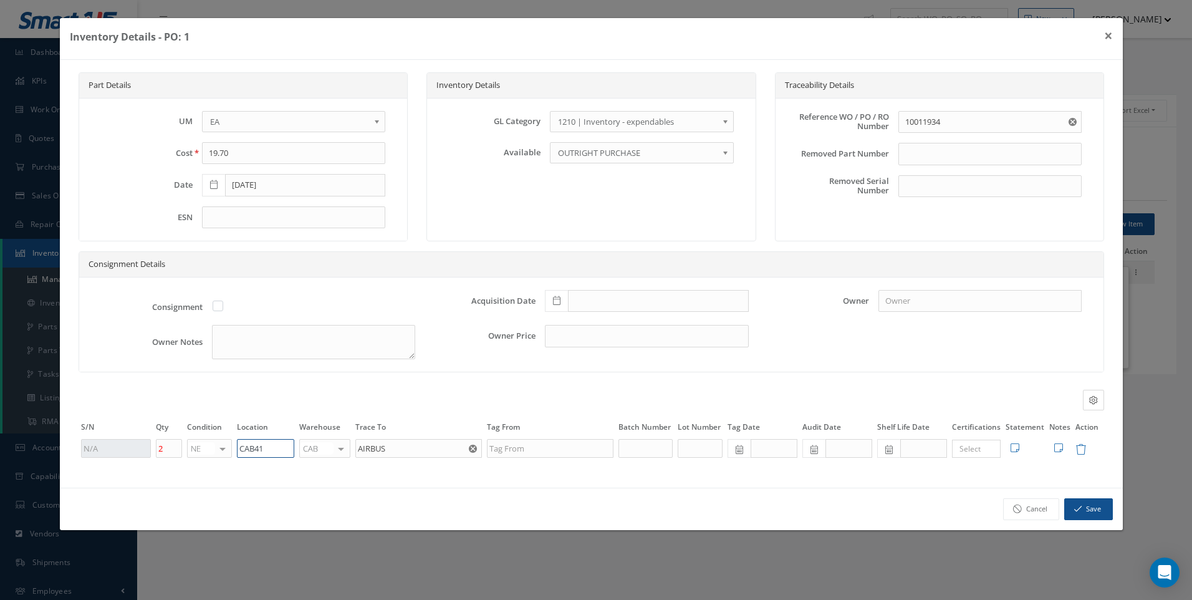
drag, startPoint x: 251, startPoint y: 447, endPoint x: 158, endPoint y: 460, distance: 93.8
click at [158, 460] on div "Part Details UM - BAG BX CA RL EA FT HR IN KG LM LY ME LB RM SF SH SM SY TU YD …" at bounding box center [591, 274] width 1063 height 428
type input "HAZMAT A1"
drag, startPoint x: 1097, startPoint y: 514, endPoint x: 1089, endPoint y: 508, distance: 9.9
click at [1095, 511] on button "Save" at bounding box center [1088, 509] width 49 height 22
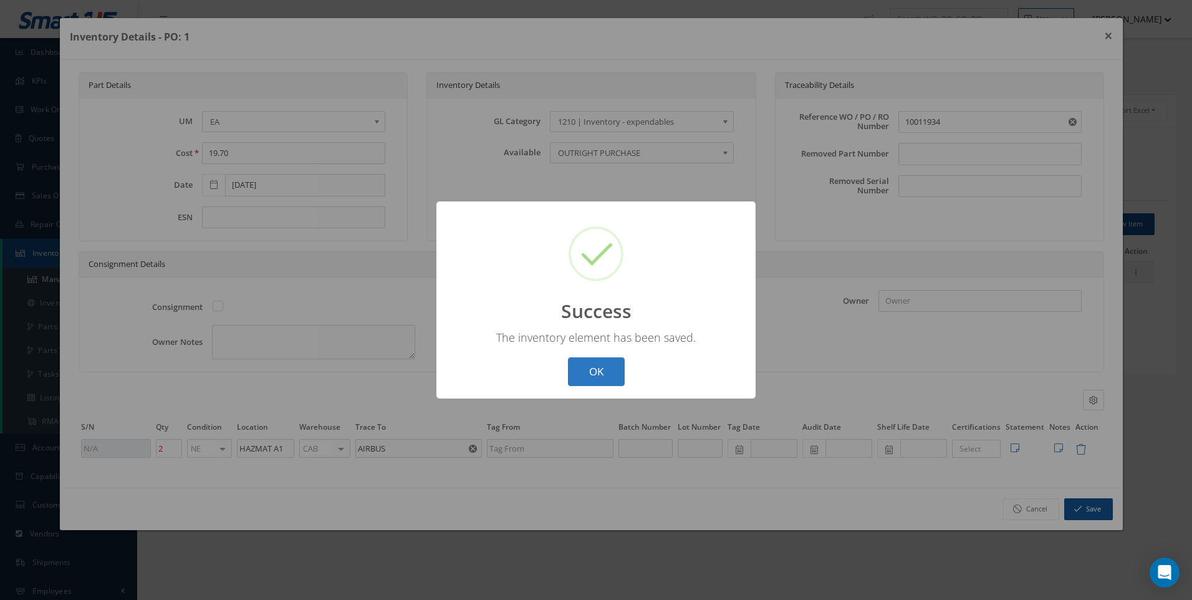
click at [607, 375] on button "OK" at bounding box center [596, 371] width 57 height 29
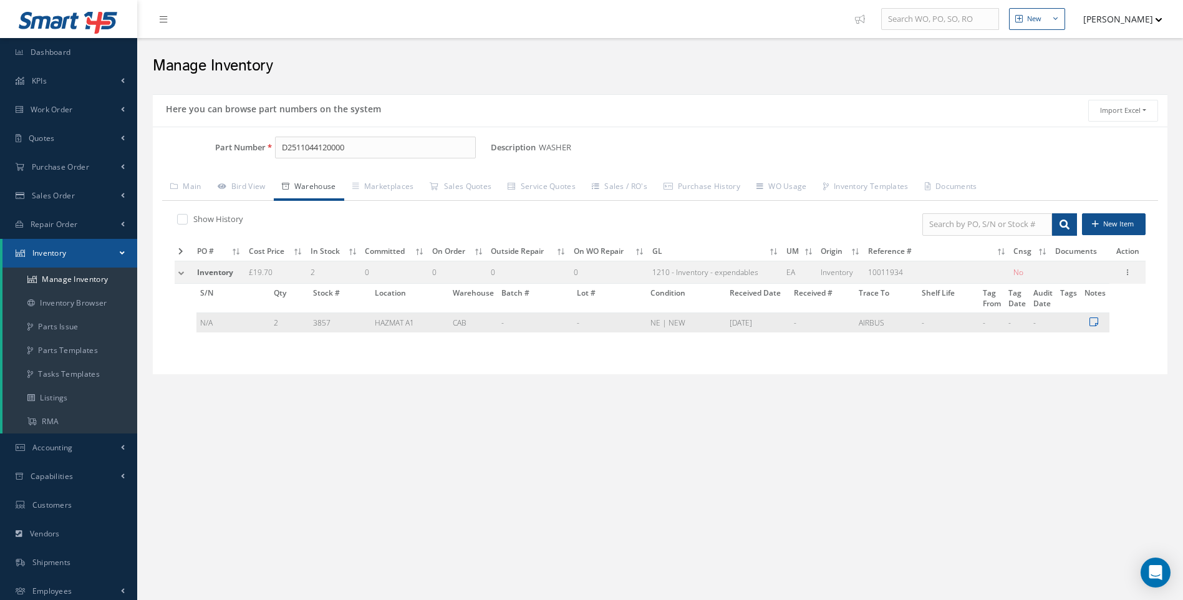
click at [1092, 319] on icon at bounding box center [1093, 322] width 9 height 10
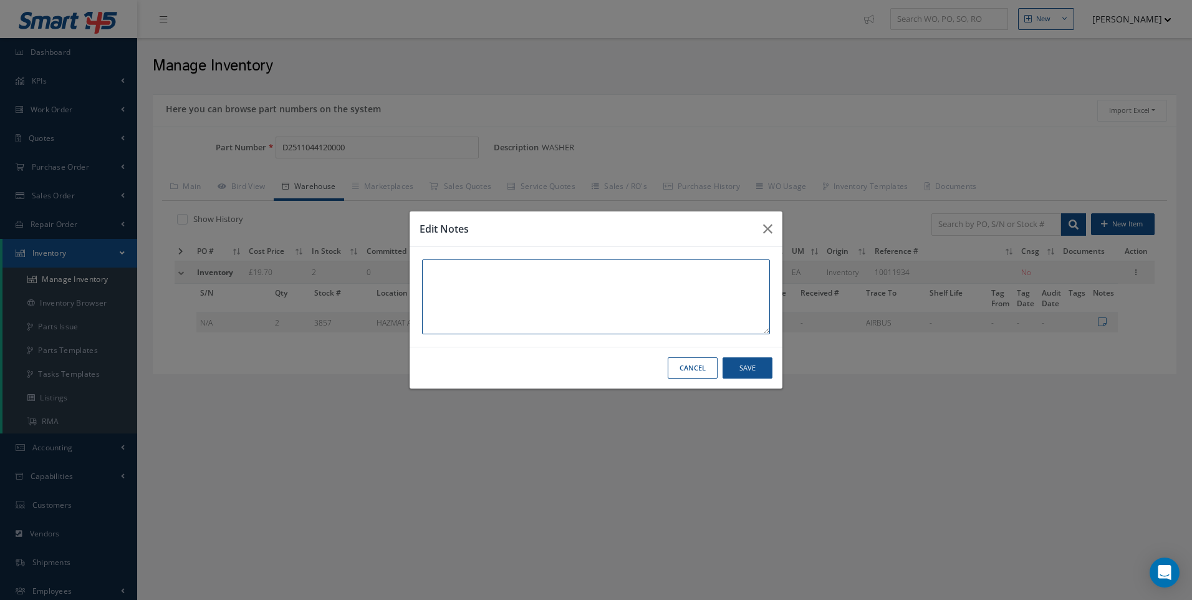
click at [445, 276] on textarea at bounding box center [596, 296] width 348 height 75
click at [0, 0] on button "Save" at bounding box center [0, 0] width 0 height 0
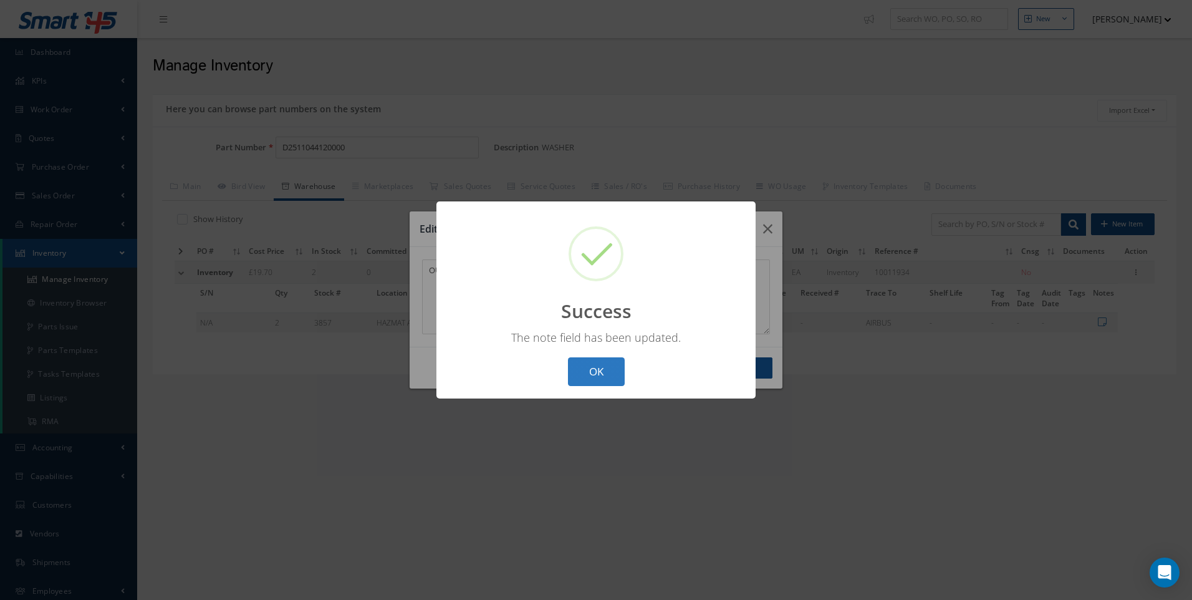
click at [594, 378] on button "OK" at bounding box center [596, 371] width 57 height 29
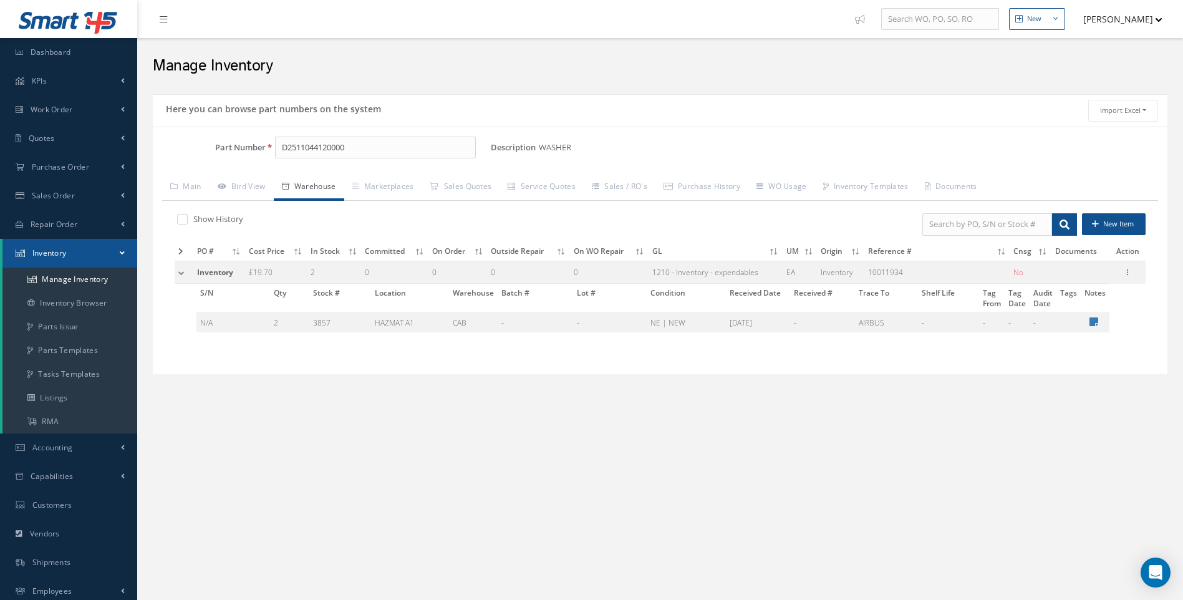
click at [1095, 322] on icon at bounding box center [1093, 322] width 9 height 10
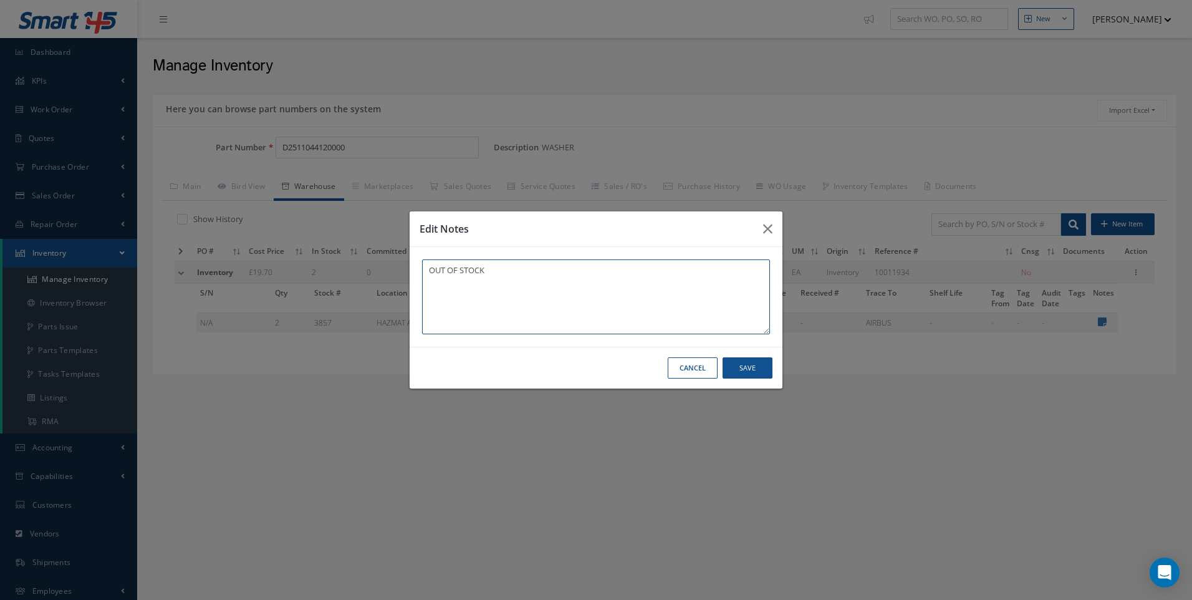
click at [490, 269] on textarea "OUT OF STOCK" at bounding box center [596, 296] width 348 height 75
type textarea "O"
type textarea "REMOVE X 2 FROM STOCK"
click at [0, 0] on button "Save" at bounding box center [0, 0] width 0 height 0
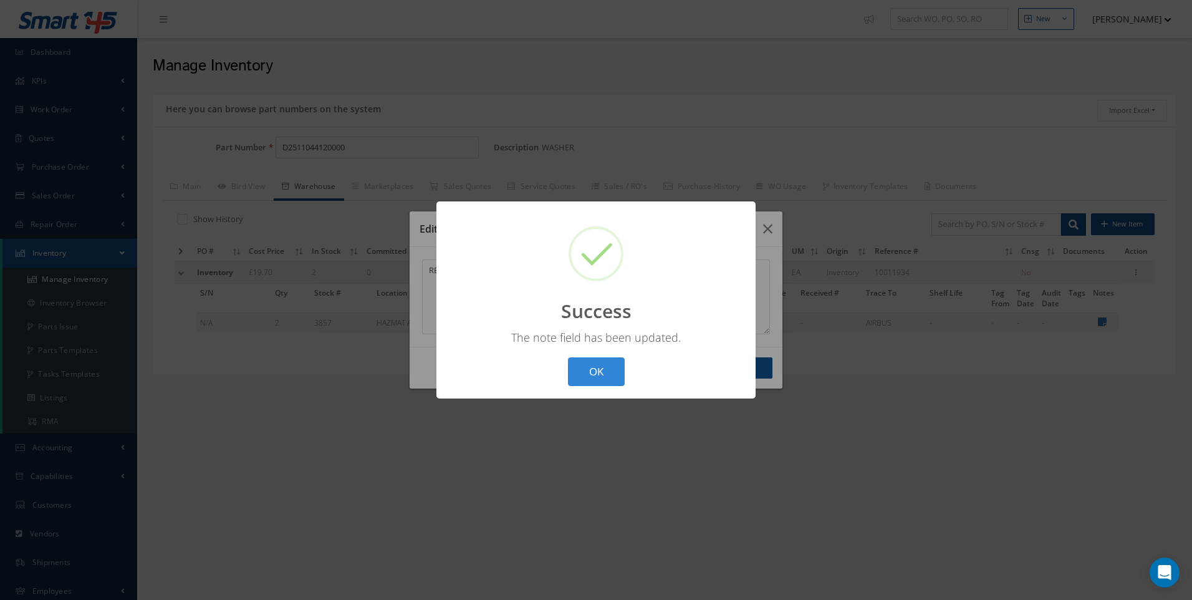
click at [604, 354] on div "? ! i Success × The note field has been updated. OK Cancel" at bounding box center [595, 300] width 319 height 198
click at [601, 365] on button "OK" at bounding box center [596, 371] width 57 height 29
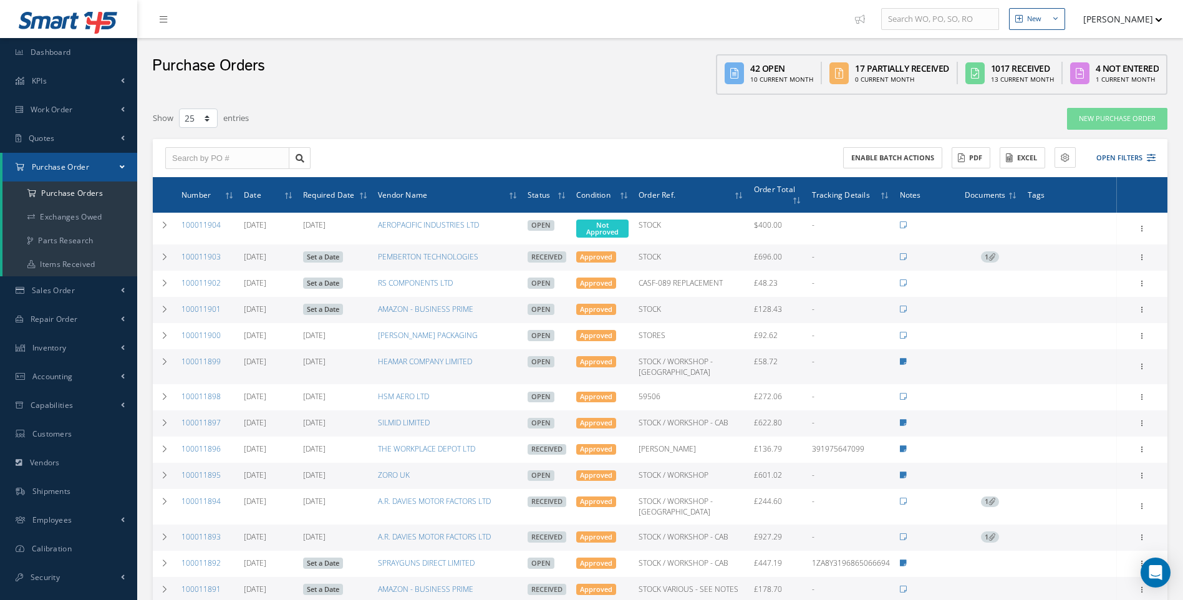
select select "25"
